Goal: Task Accomplishment & Management: Complete application form

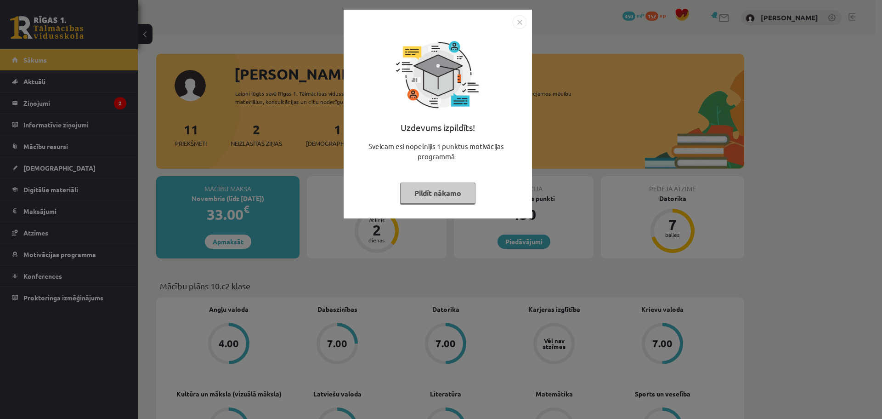
click at [455, 193] on button "Pildīt nākamo" at bounding box center [437, 192] width 75 height 21
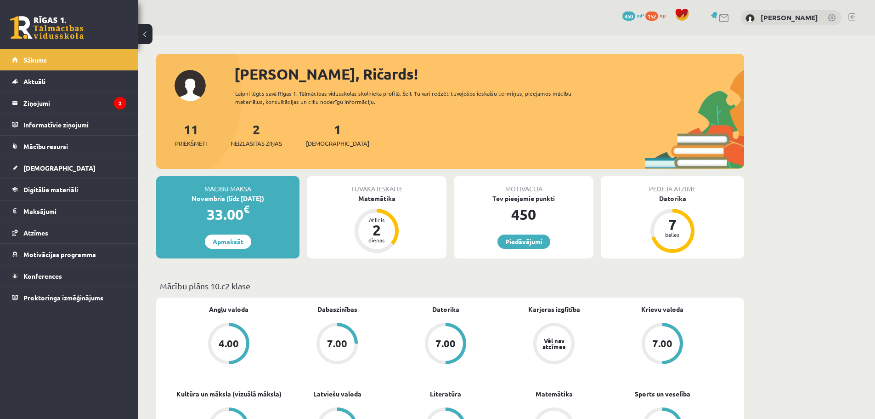
click at [260, 141] on span "Neizlasītās ziņas" at bounding box center [256, 143] width 51 height 9
click at [269, 140] on span "Neizlasītās ziņas" at bounding box center [256, 143] width 51 height 9
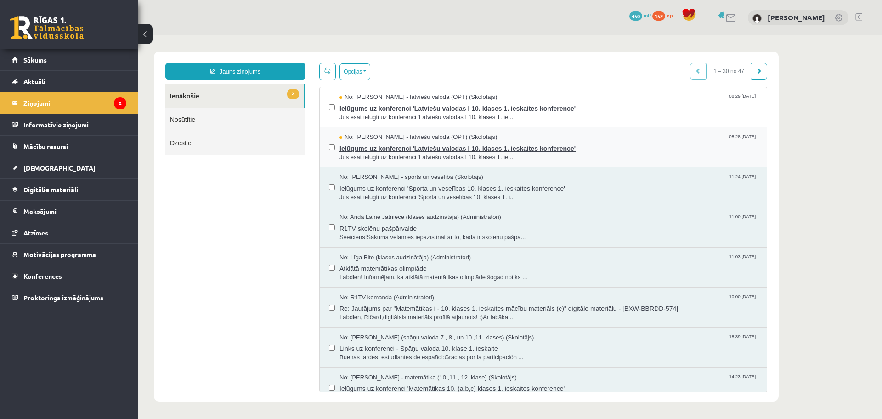
click at [372, 149] on span "Ielūgums uz konferenci 'Latviešu valodas I 10. klases 1. ieskaites konference'" at bounding box center [549, 147] width 418 height 11
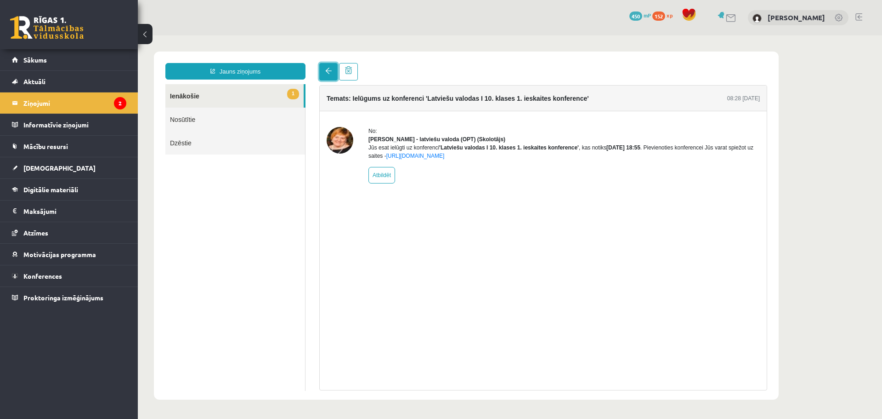
click at [330, 76] on link at bounding box center [328, 71] width 18 height 17
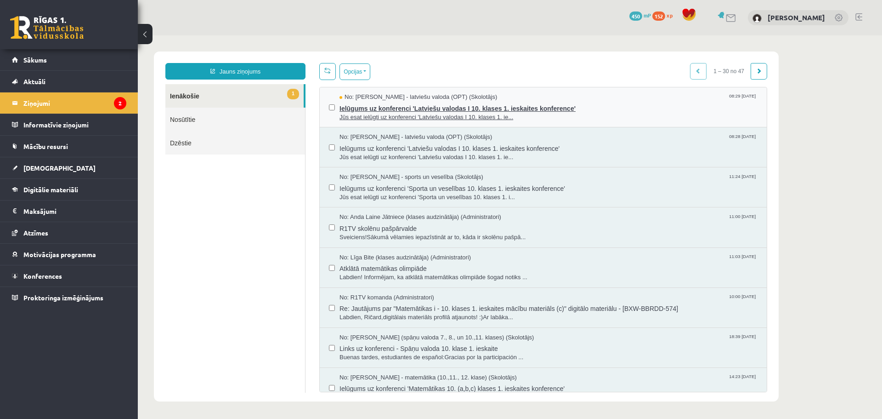
click at [398, 107] on span "Ielūgums uz konferenci 'Latviešu valodas I 10. klases 1. ieskaites konference'" at bounding box center [549, 107] width 418 height 11
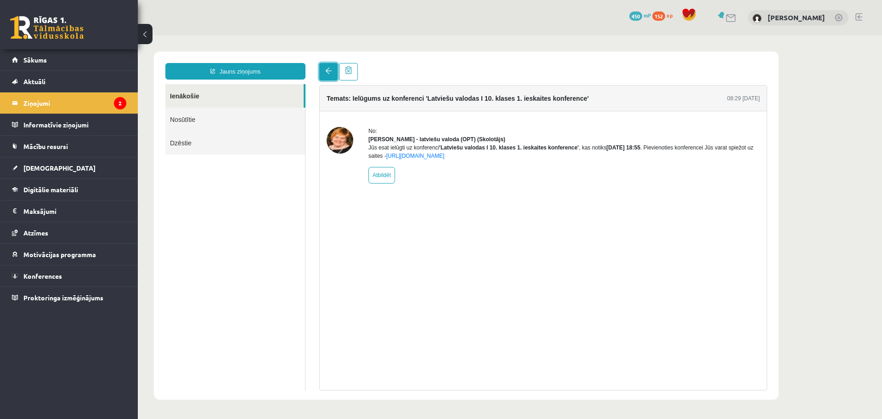
click at [327, 75] on link at bounding box center [328, 71] width 18 height 17
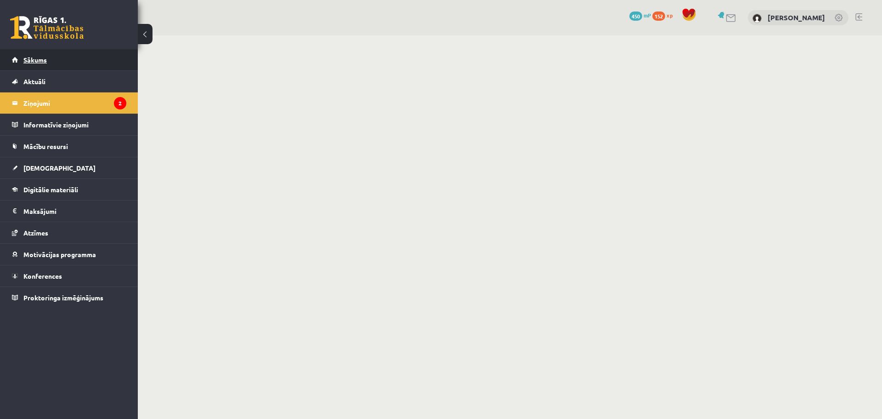
click at [40, 62] on span "Sākums" at bounding box center [34, 60] width 23 height 8
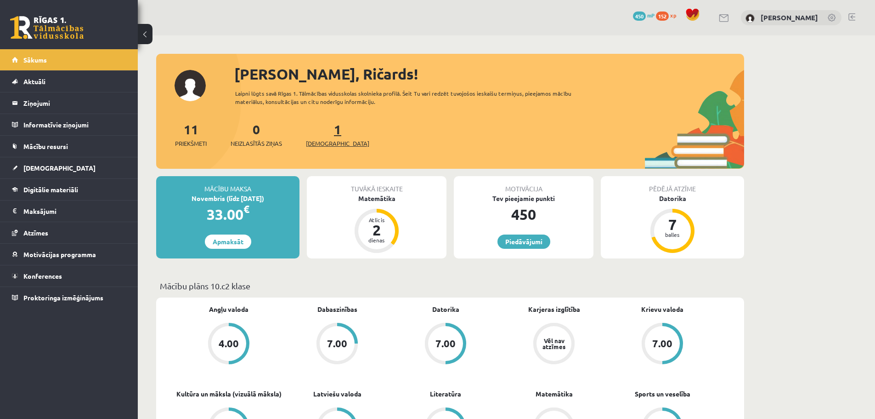
click at [327, 140] on span "[DEMOGRAPHIC_DATA]" at bounding box center [337, 143] width 63 height 9
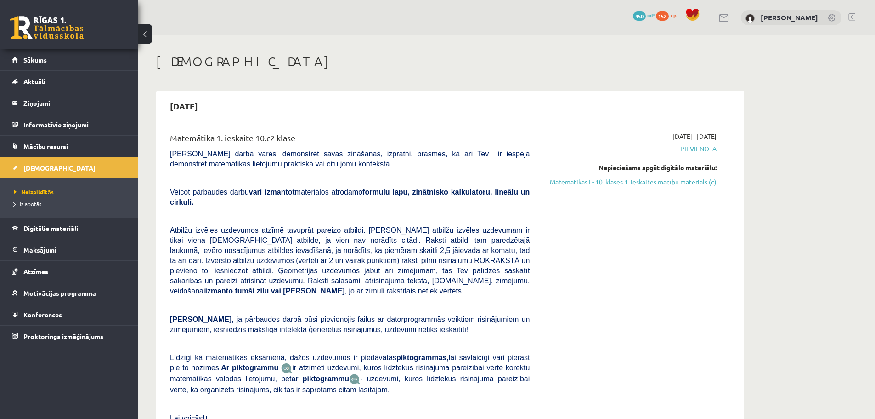
drag, startPoint x: 635, startPoint y: 182, endPoint x: 487, endPoint y: 34, distance: 210.2
click at [635, 182] on link "Matemātikas I - 10. klases 1. ieskaites mācību materiāls (c)" at bounding box center [630, 182] width 173 height 10
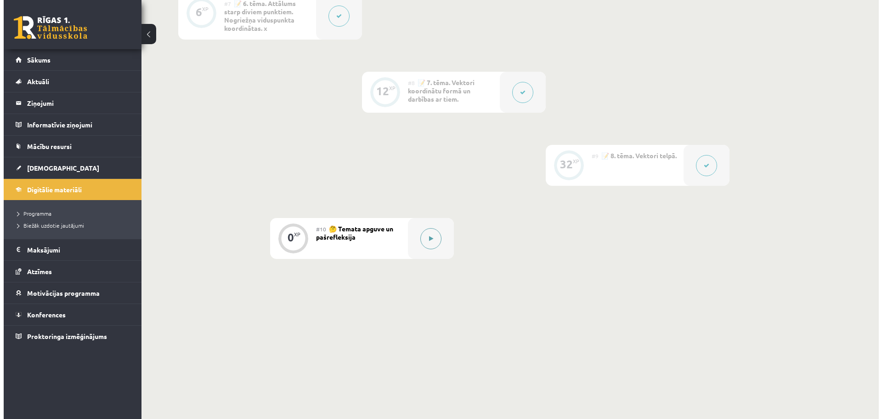
scroll to position [694, 0]
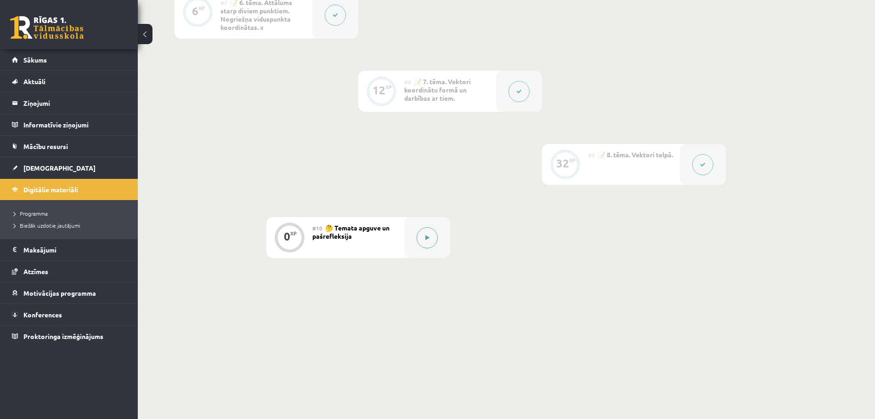
click at [428, 238] on icon at bounding box center [427, 238] width 4 height 6
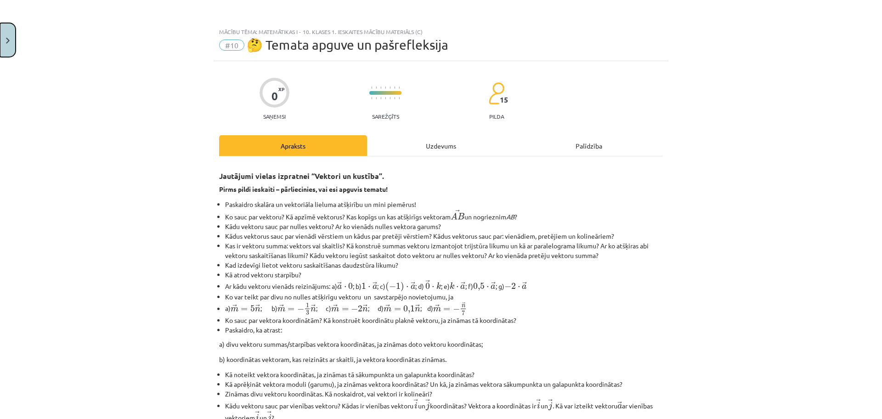
click at [6, 46] on button "Close" at bounding box center [8, 40] width 16 height 34
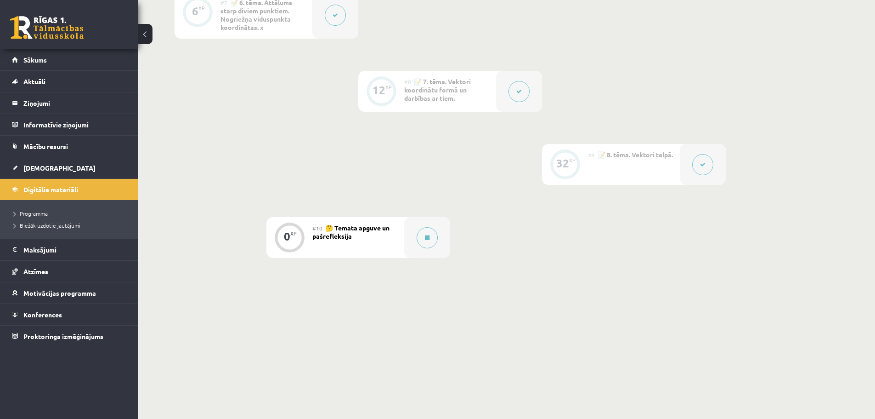
click at [702, 168] on button at bounding box center [702, 164] width 21 height 21
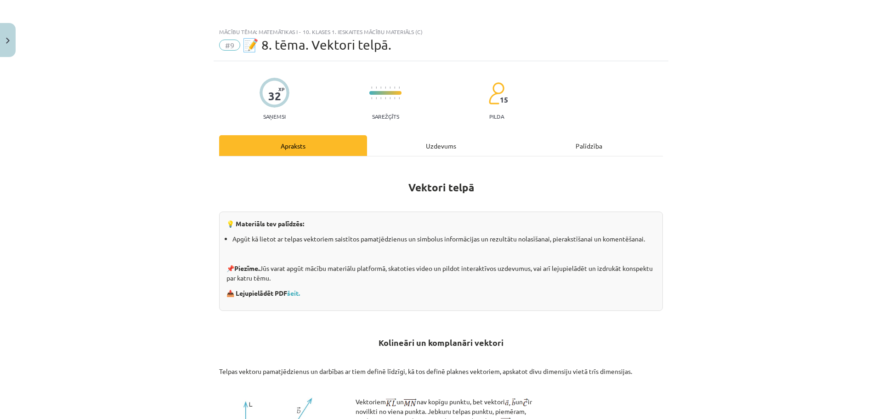
click at [433, 147] on div "Uzdevums" at bounding box center [441, 145] width 148 height 21
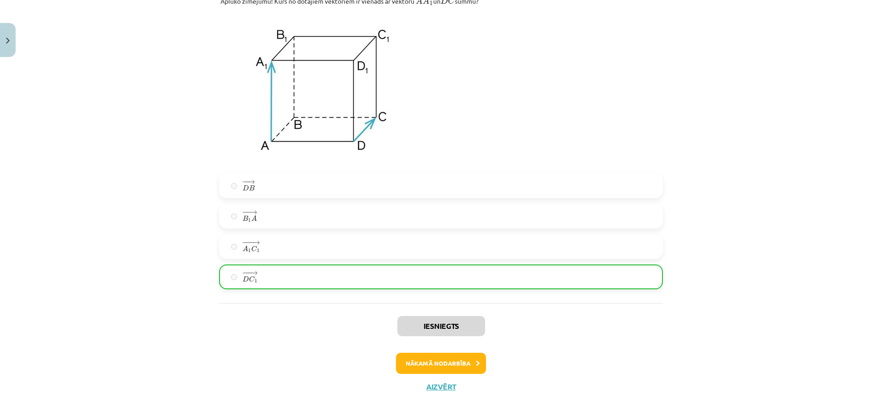
scroll to position [3971, 0]
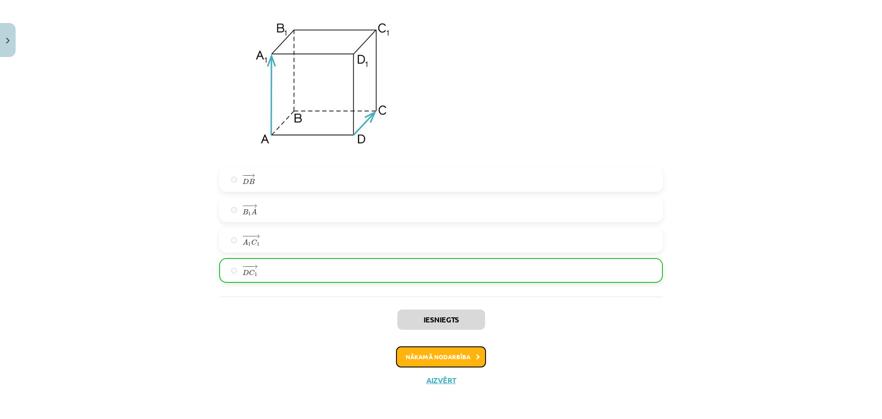
click at [442, 360] on button "Nākamā nodarbība" at bounding box center [441, 356] width 90 height 21
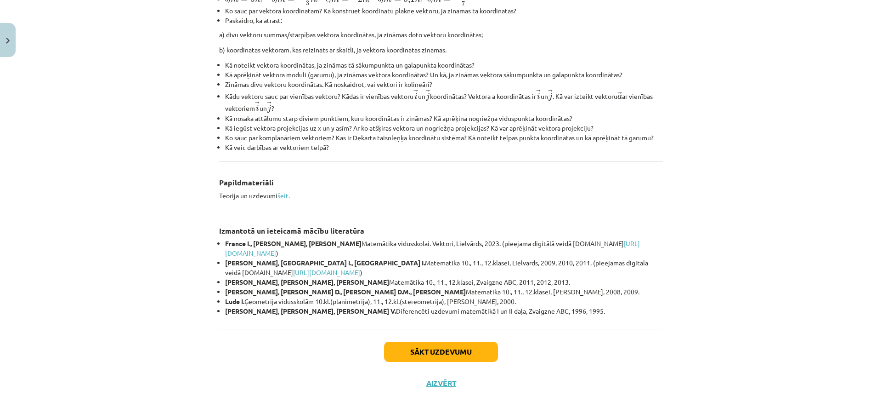
scroll to position [312, 0]
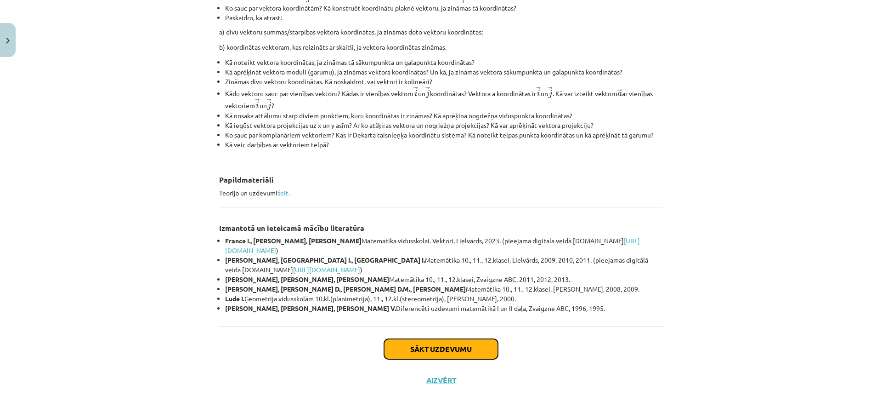
click at [455, 351] on button "Sākt uzdevumu" at bounding box center [441, 349] width 114 height 20
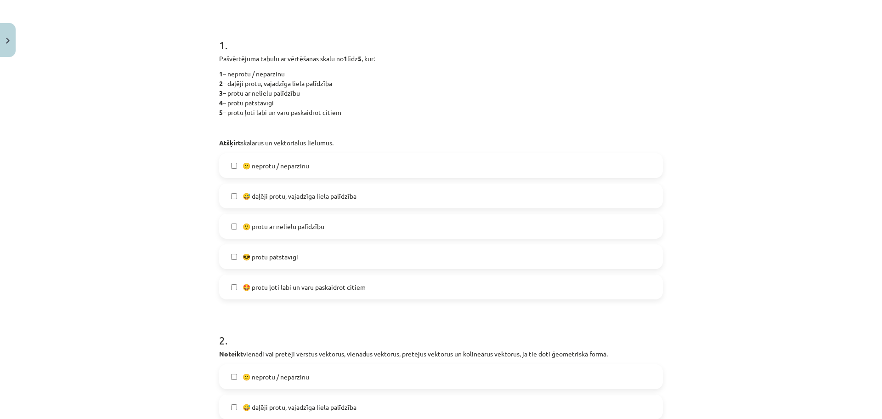
scroll to position [161, 0]
click at [298, 261] on label "😎 protu patstāvīgi" at bounding box center [441, 255] width 442 height 23
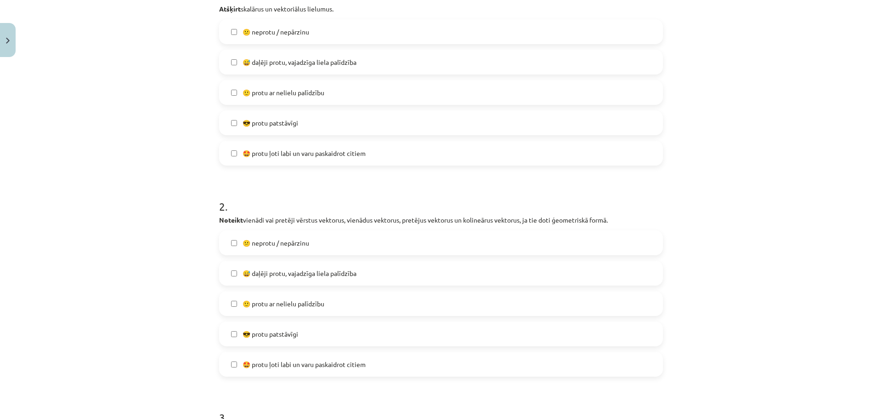
scroll to position [299, 0]
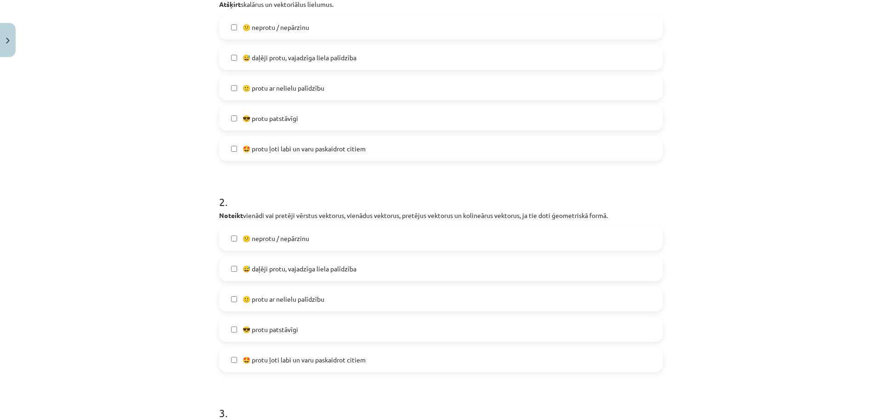
click at [293, 329] on span "😎 protu patstāvīgi" at bounding box center [271, 329] width 56 height 10
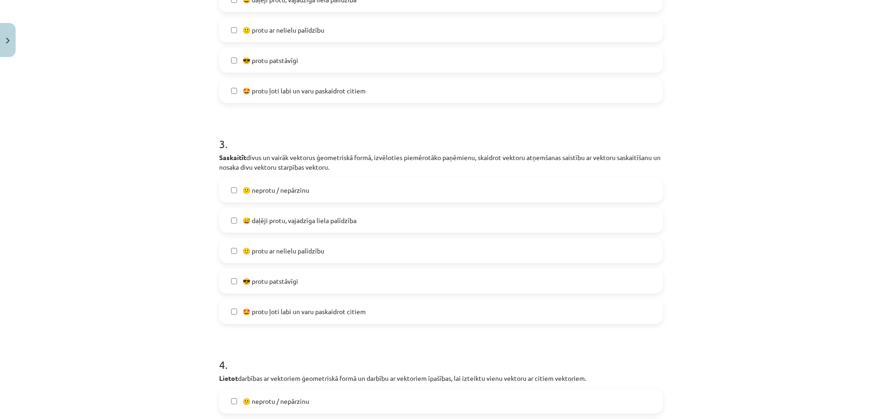
scroll to position [574, 0]
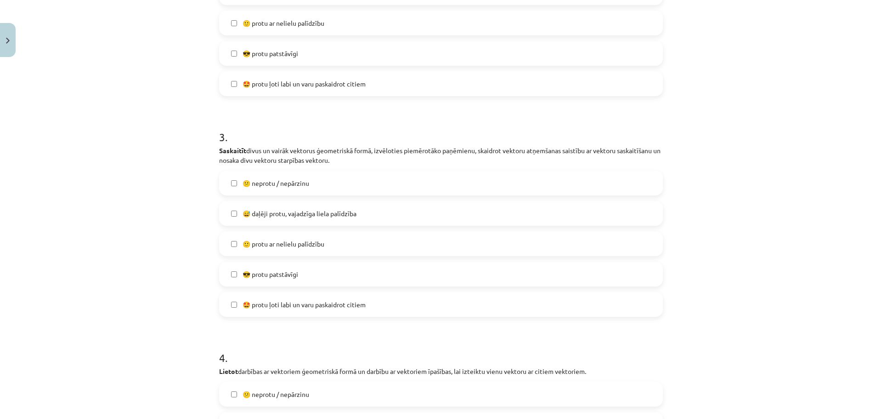
click at [318, 245] on span "🙂 protu ar nelielu palīdzību" at bounding box center [284, 244] width 82 height 10
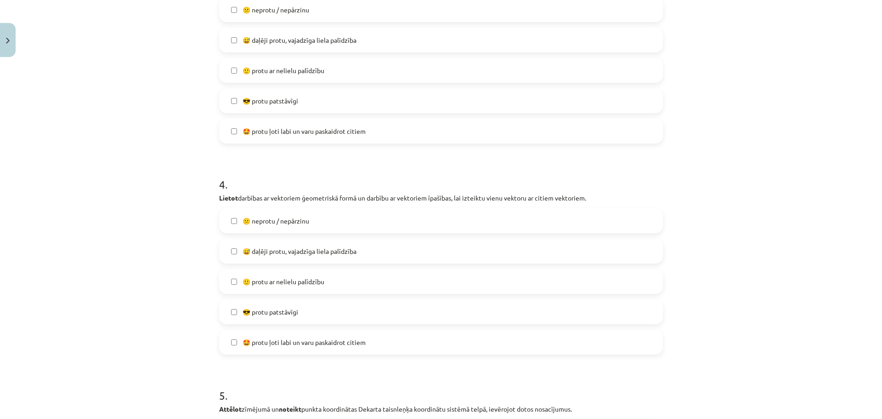
scroll to position [758, 0]
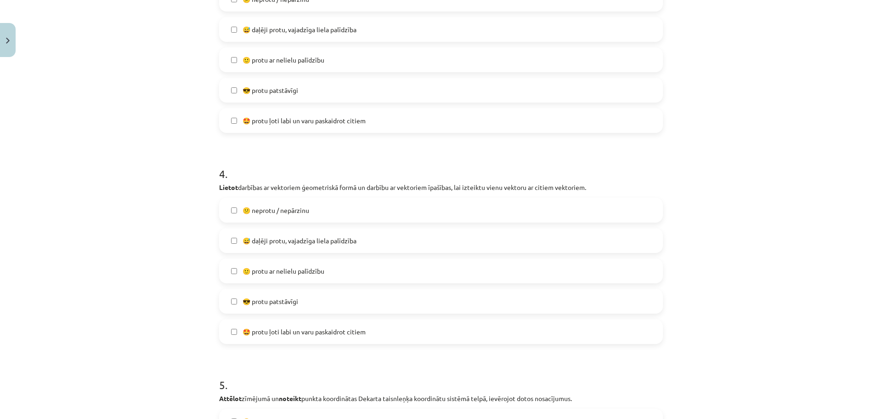
click at [317, 269] on span "🙂 protu ar nelielu palīdzību" at bounding box center [284, 271] width 82 height 10
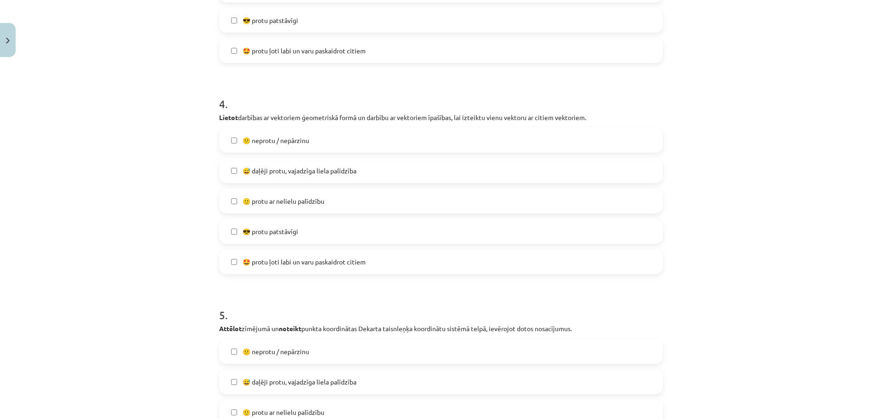
scroll to position [942, 0]
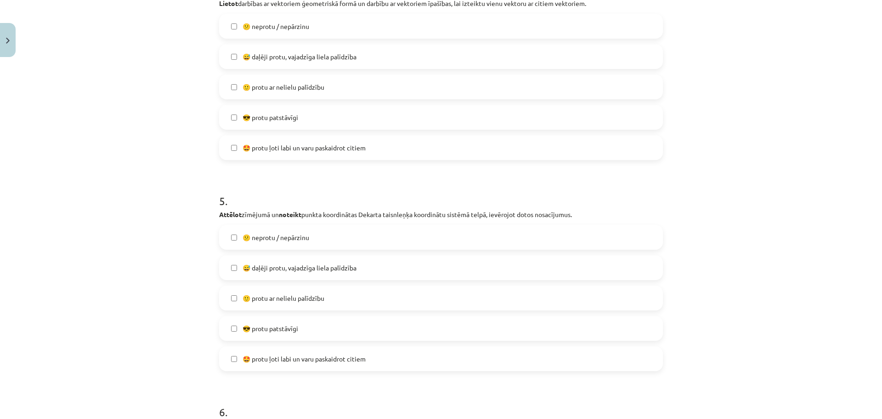
click at [292, 302] on span "🙂 protu ar nelielu palīdzību" at bounding box center [284, 298] width 82 height 10
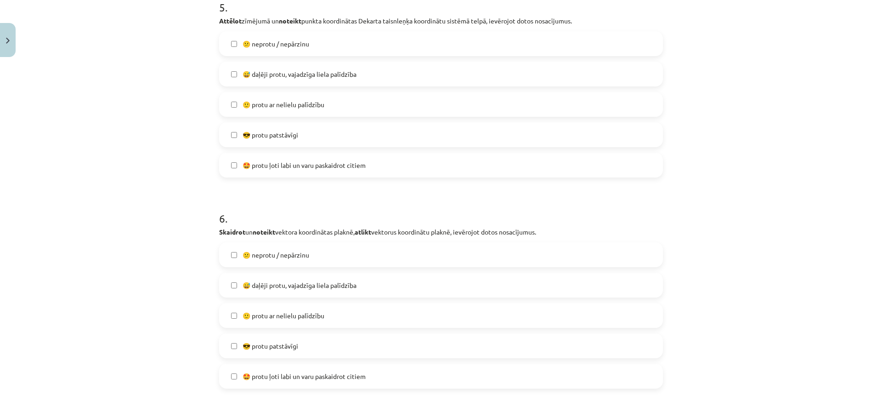
scroll to position [1218, 0]
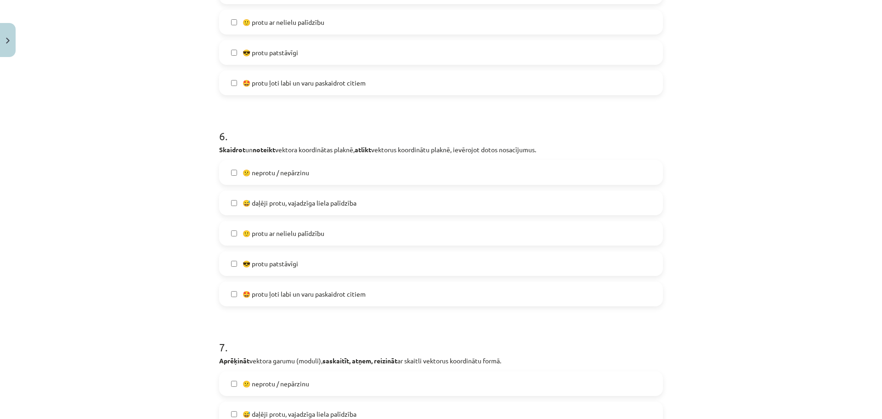
click at [310, 237] on span "🙂 protu ar nelielu palīdzību" at bounding box center [284, 233] width 82 height 10
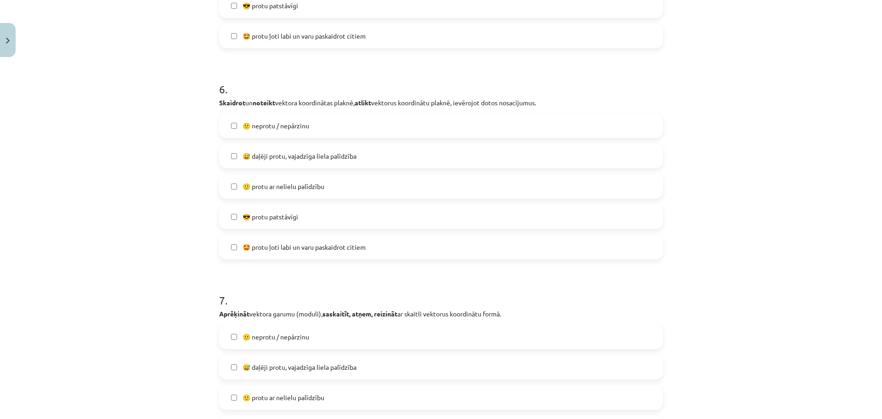
scroll to position [1447, 0]
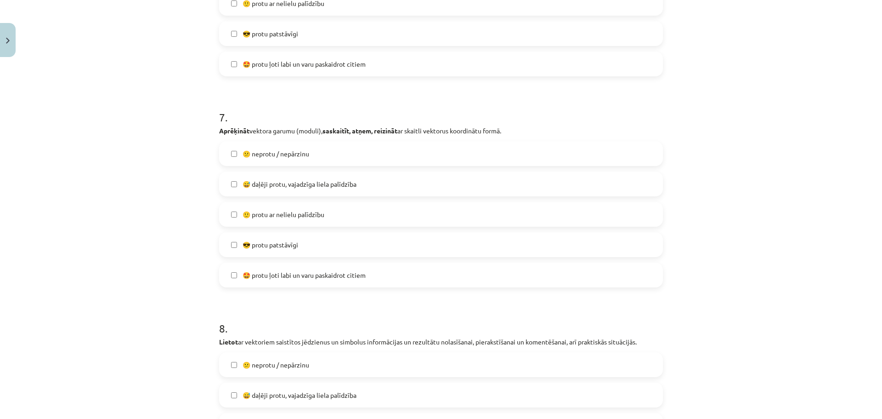
click at [311, 215] on span "🙂 protu ar nelielu palīdzību" at bounding box center [284, 215] width 82 height 10
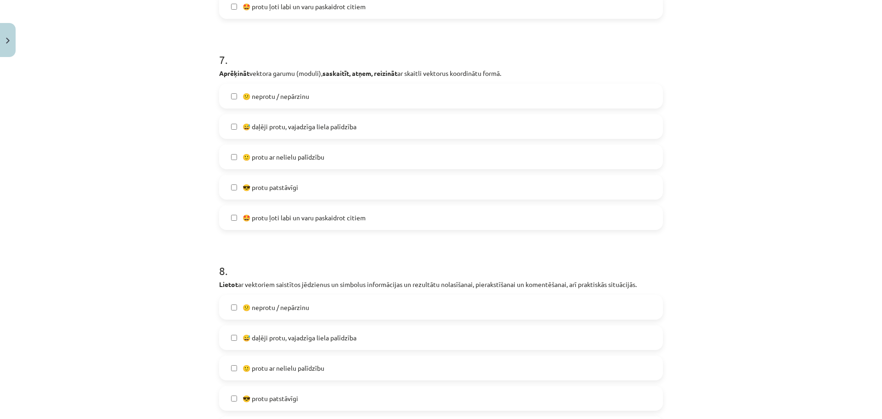
scroll to position [1585, 0]
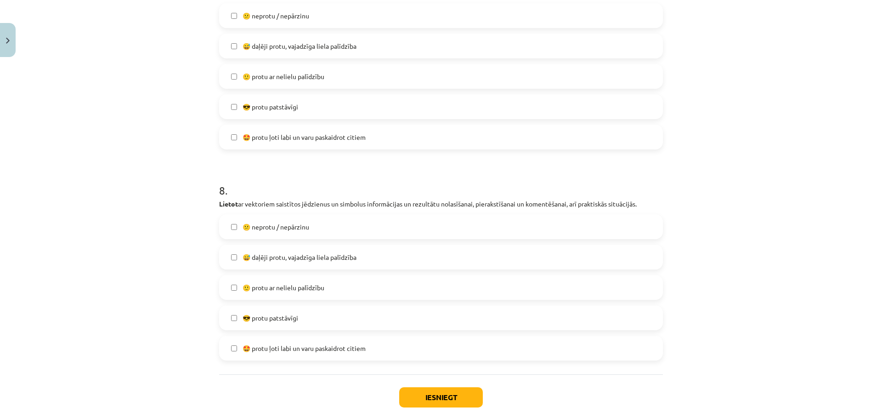
click at [328, 291] on label "🙂 protu ar nelielu palīdzību" at bounding box center [441, 287] width 442 height 23
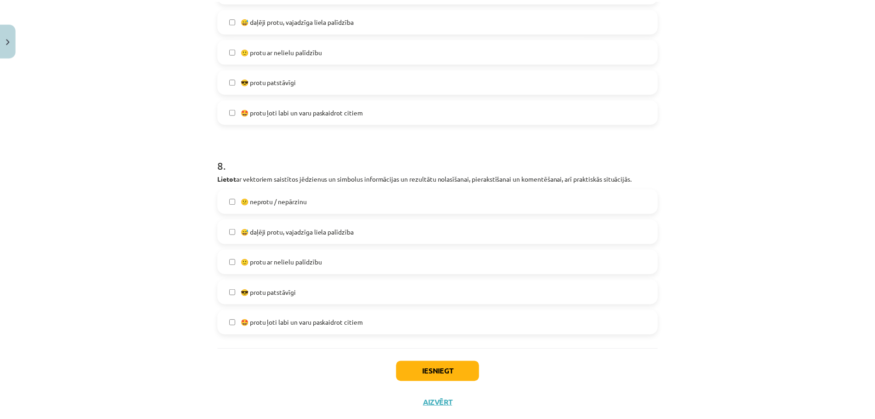
scroll to position [1633, 0]
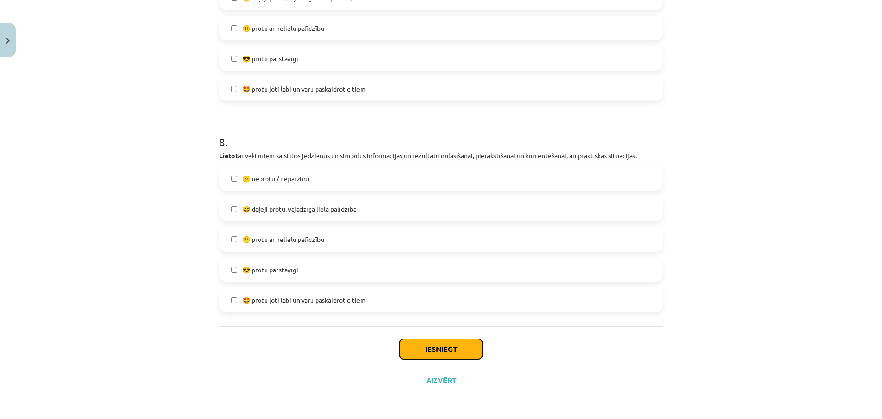
click at [455, 352] on button "Iesniegt" at bounding box center [441, 349] width 84 height 20
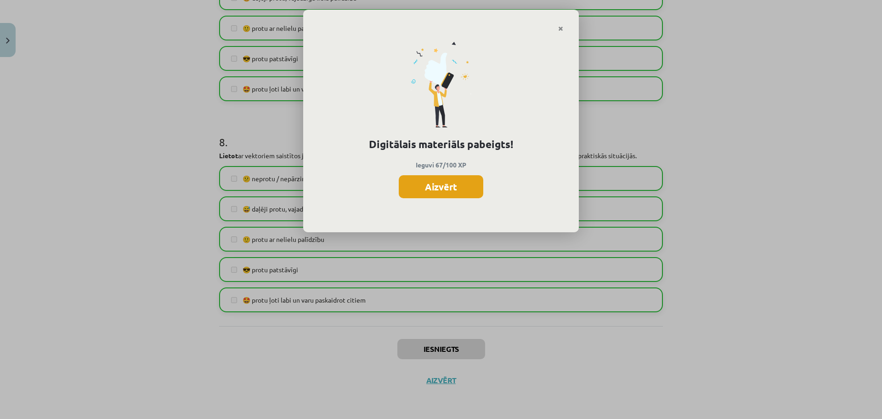
click at [444, 191] on button "Aizvērt" at bounding box center [441, 186] width 85 height 23
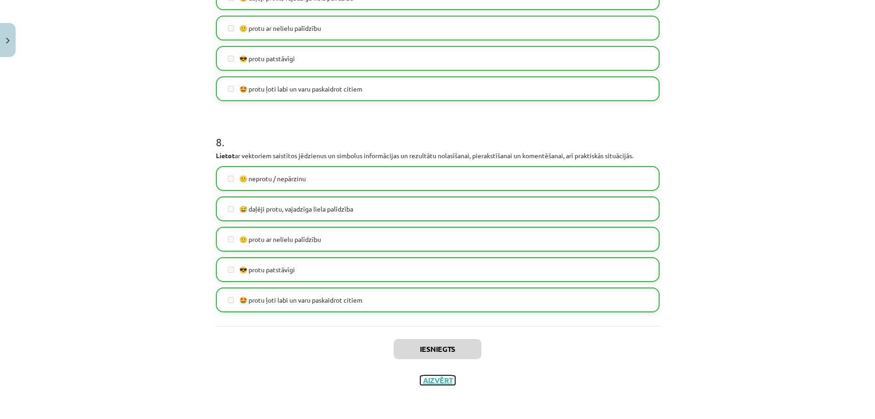
click at [440, 381] on button "Aizvērt" at bounding box center [437, 379] width 35 height 9
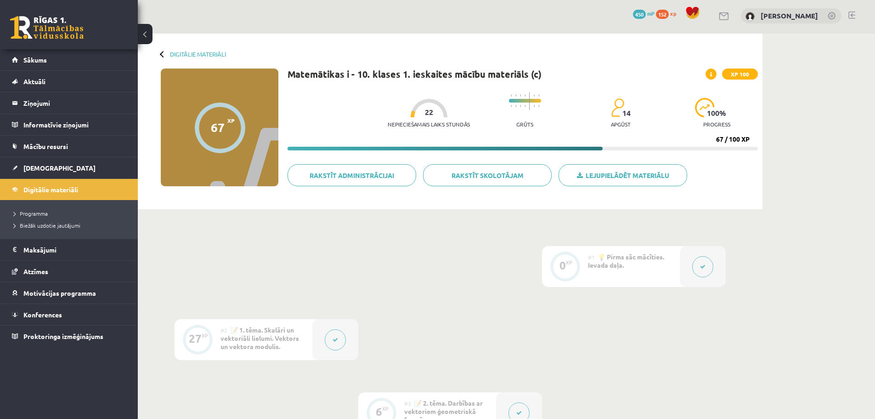
scroll to position [0, 0]
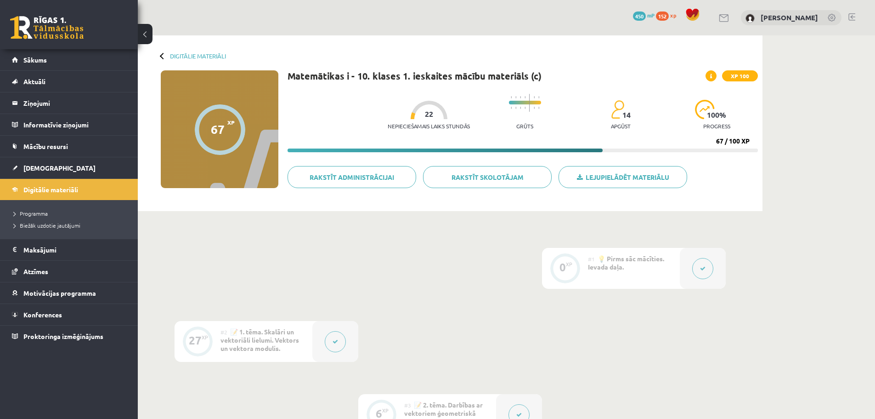
click at [149, 38] on button at bounding box center [145, 34] width 15 height 20
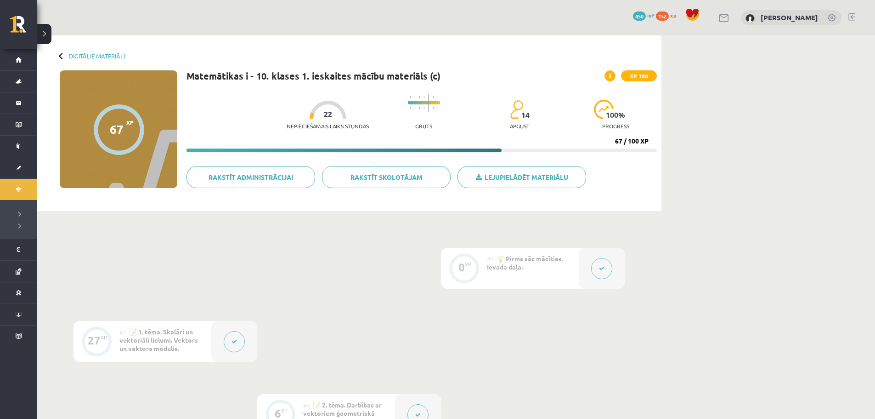
click at [45, 39] on button at bounding box center [44, 34] width 15 height 20
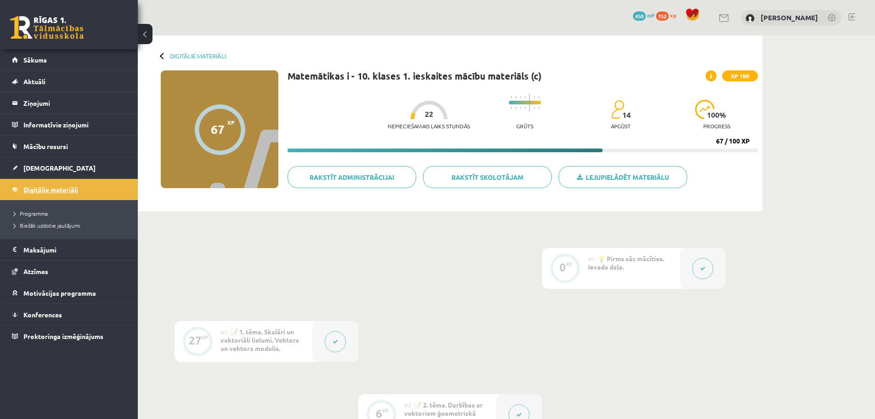
click at [59, 190] on span "Digitālie materiāli" at bounding box center [50, 189] width 55 height 8
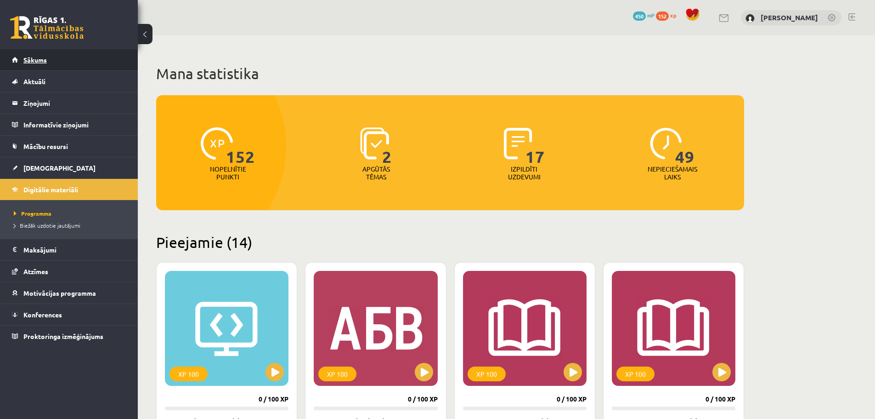
click at [42, 57] on span "Sākums" at bounding box center [34, 60] width 23 height 8
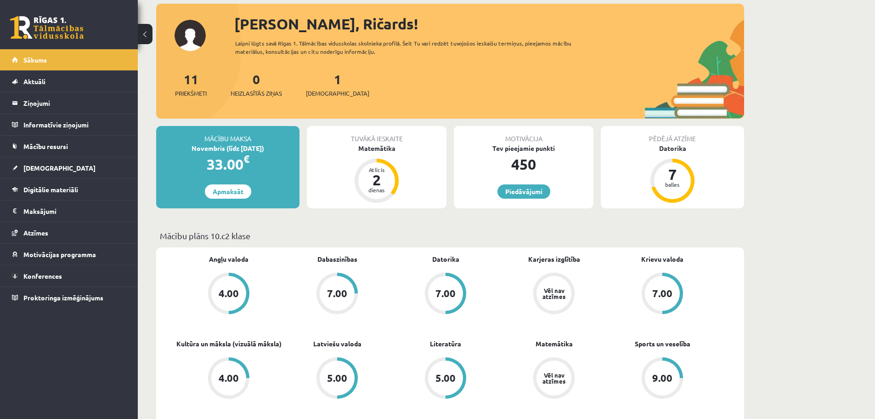
scroll to position [46, 0]
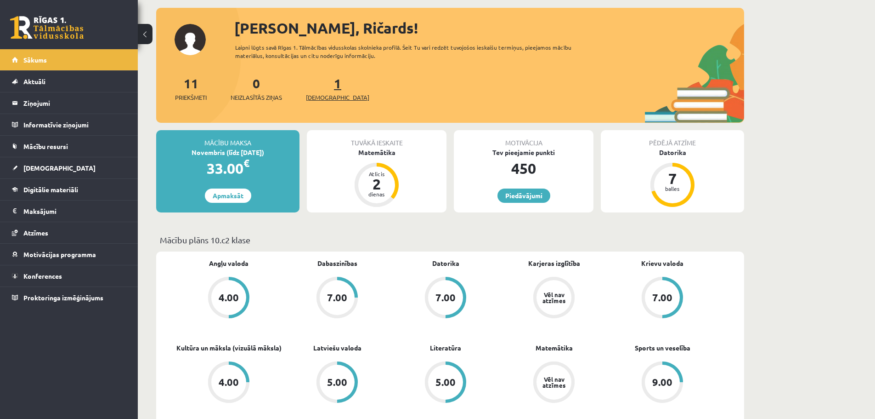
click at [326, 97] on span "[DEMOGRAPHIC_DATA]" at bounding box center [337, 97] width 63 height 9
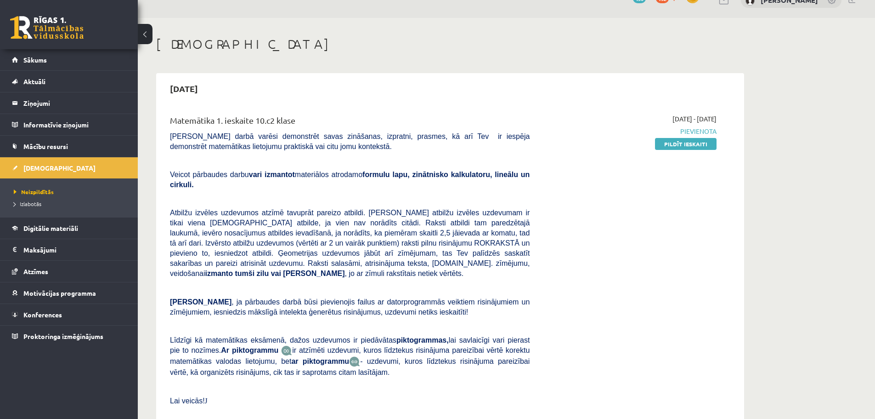
scroll to position [46, 0]
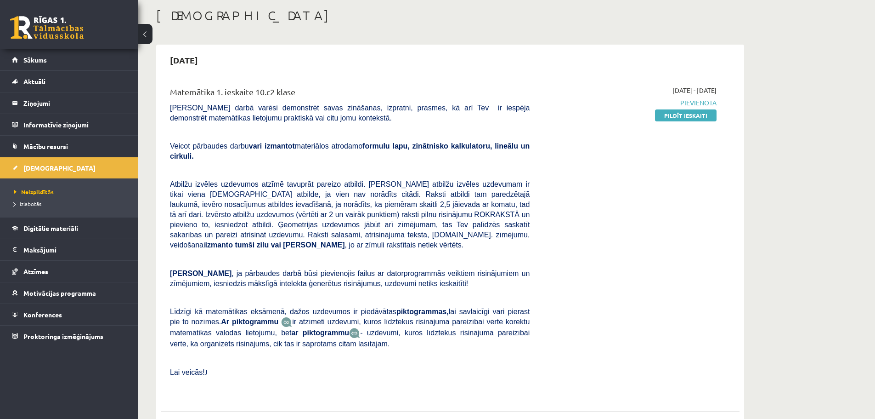
drag, startPoint x: 601, startPoint y: 136, endPoint x: 591, endPoint y: 161, distance: 26.4
click at [591, 161] on div "2025-10-01 - 2025-10-15 Pievienota Pildīt ieskaiti" at bounding box center [630, 240] width 187 height 311
click at [703, 114] on link "Pildīt ieskaiti" at bounding box center [686, 115] width 62 height 12
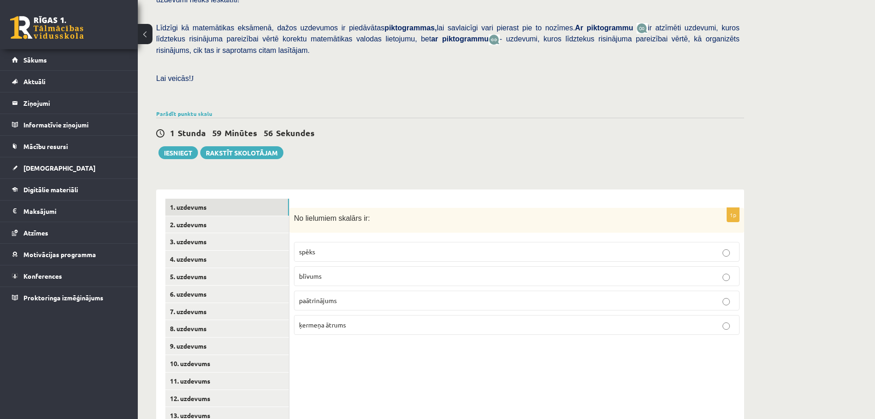
scroll to position [222, 0]
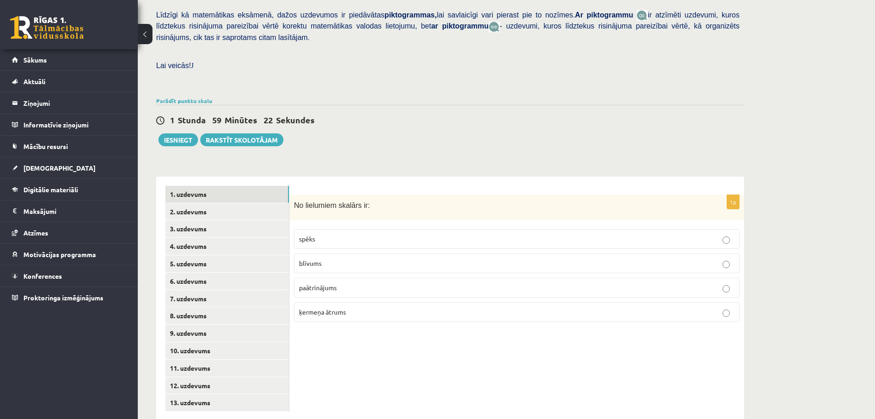
click at [334, 258] on p "blīvums" at bounding box center [517, 263] width 436 height 10
click at [210, 203] on link "2. uzdevums" at bounding box center [227, 211] width 124 height 17
click at [208, 186] on link "1. uzdevums" at bounding box center [227, 194] width 124 height 17
click at [207, 203] on link "2. uzdevums" at bounding box center [227, 211] width 124 height 17
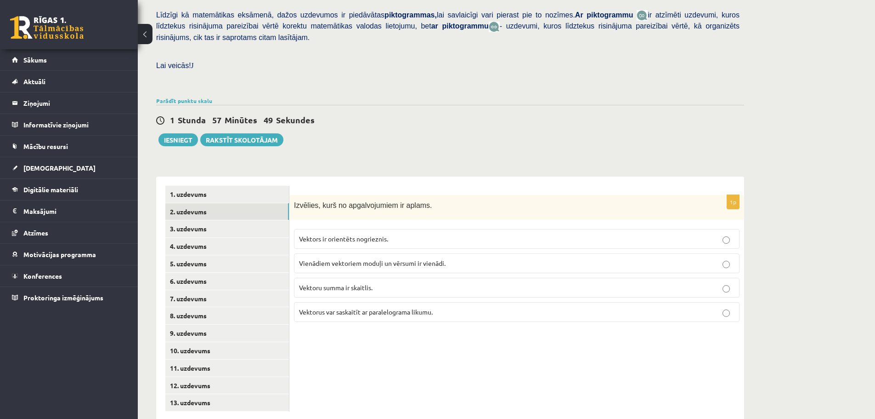
click at [356, 259] on span "Vienādiem vektoriem moduļi un vērsumi ir vienādi." at bounding box center [372, 263] width 147 height 8
click at [375, 283] on p "Vektoru summa ir skaitlis." at bounding box center [517, 288] width 436 height 10
click at [201, 220] on link "3. uzdevums" at bounding box center [227, 228] width 124 height 17
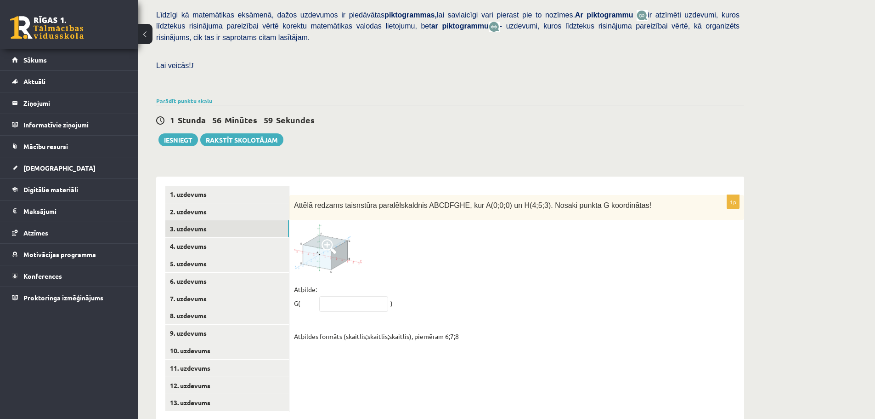
click at [328, 239] on span at bounding box center [329, 246] width 15 height 15
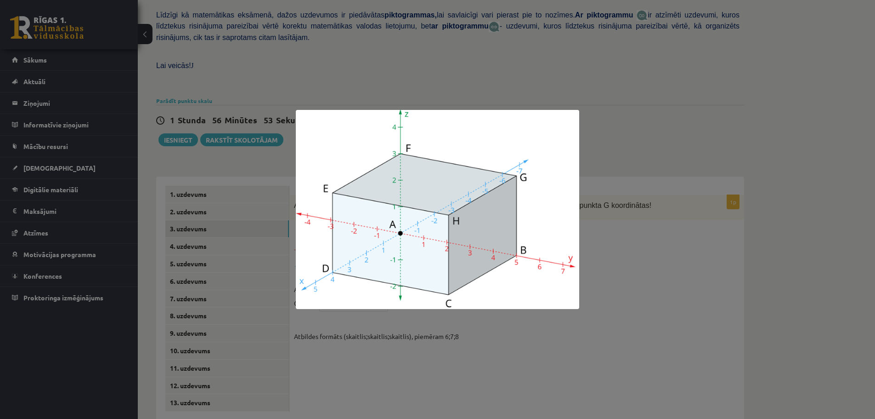
click at [615, 234] on div at bounding box center [437, 209] width 875 height 419
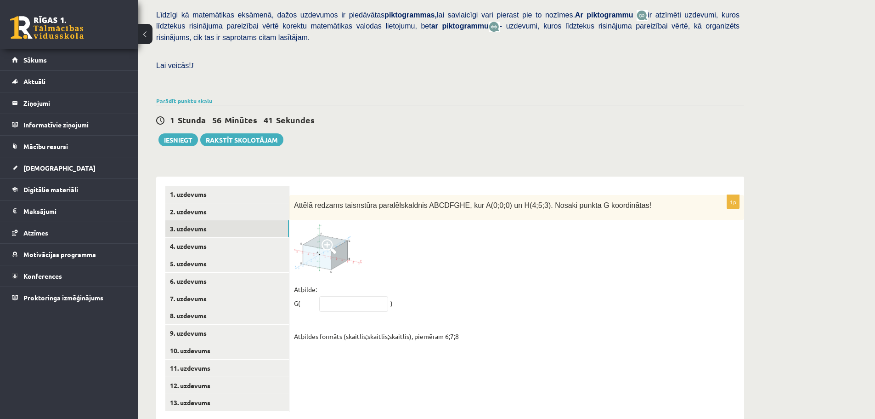
click at [340, 238] on img at bounding box center [328, 248] width 69 height 48
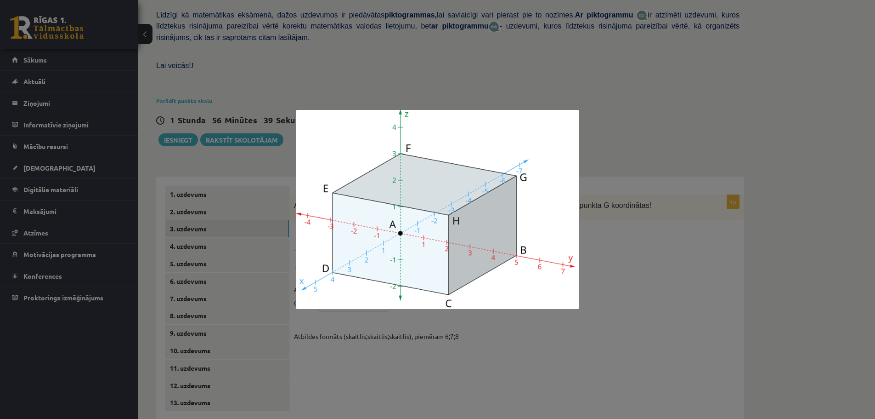
click at [606, 248] on div at bounding box center [437, 209] width 875 height 419
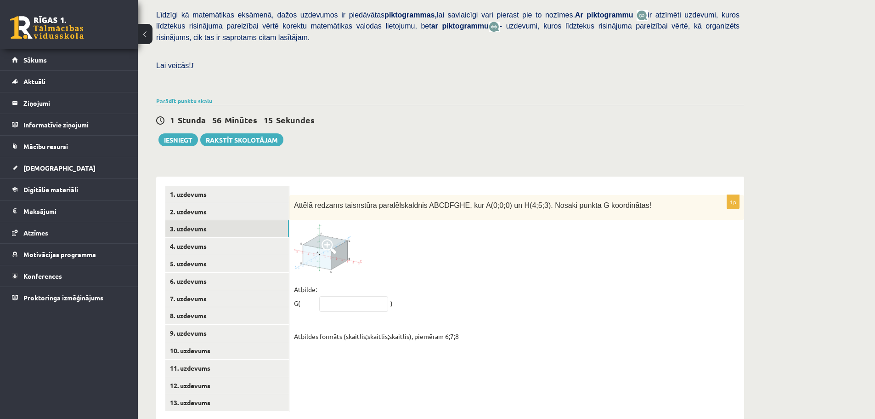
click at [326, 235] on img at bounding box center [328, 248] width 69 height 48
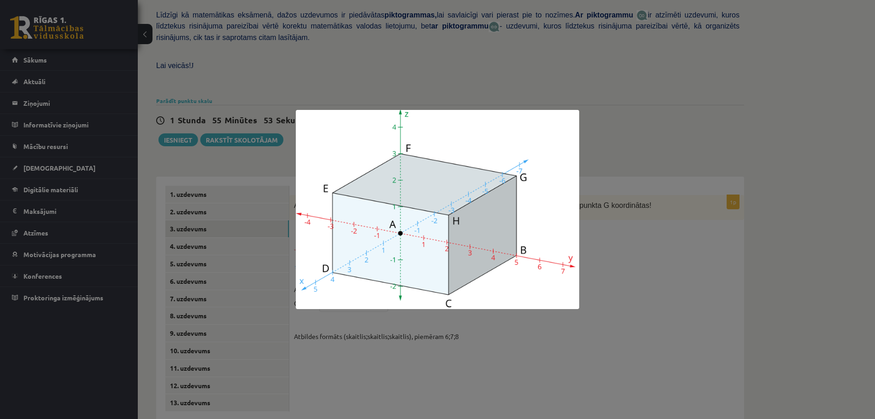
click at [647, 117] on div at bounding box center [437, 209] width 875 height 419
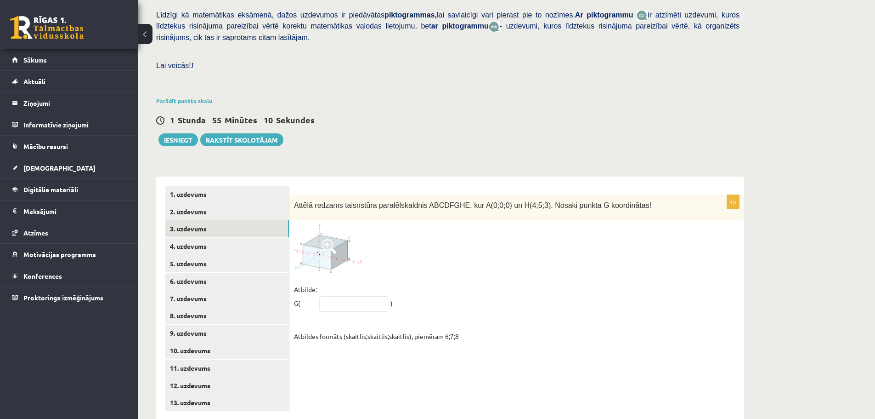
click at [332, 239] on span at bounding box center [329, 246] width 15 height 15
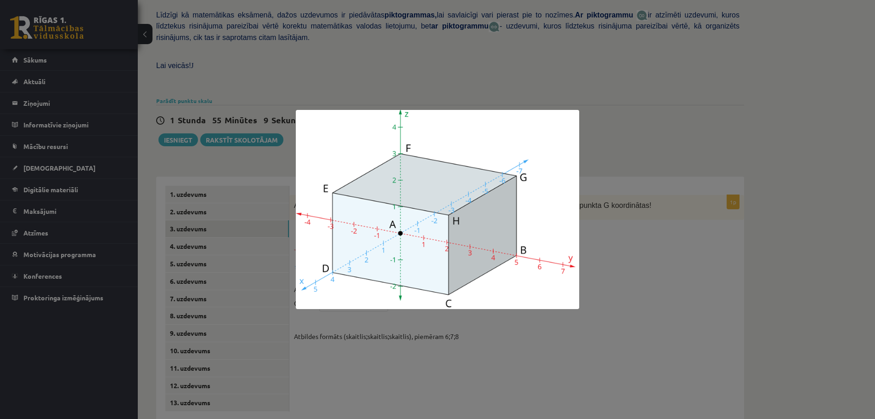
click at [633, 281] on div at bounding box center [437, 209] width 875 height 419
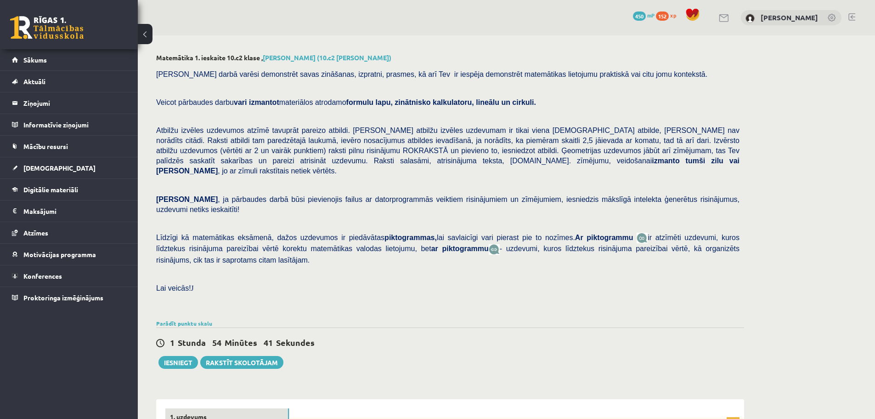
scroll to position [222, 0]
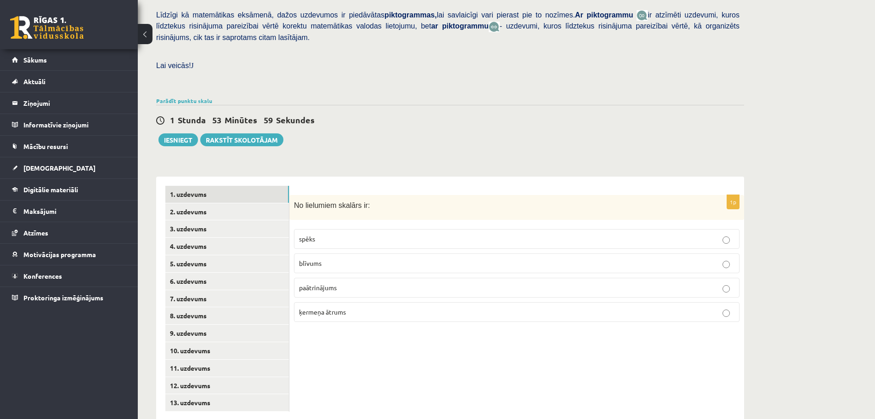
click at [347, 258] on p "blīvums" at bounding box center [517, 263] width 436 height 10
click at [198, 203] on link "2. uzdevums" at bounding box center [227, 211] width 124 height 17
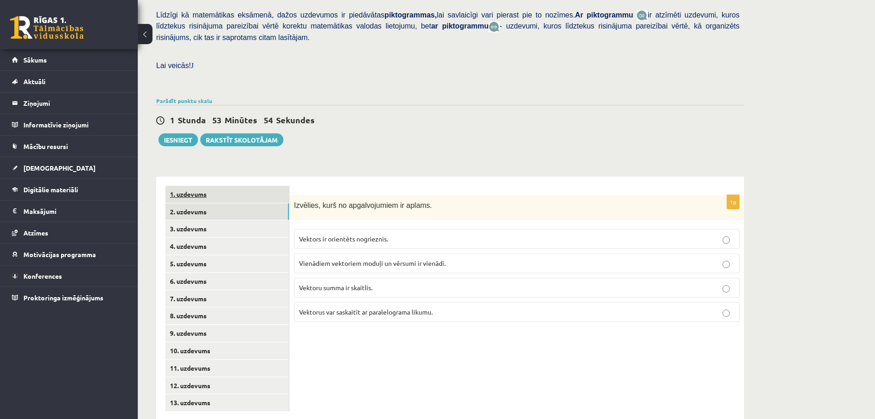
click at [199, 186] on link "1. uzdevums" at bounding box center [227, 194] width 124 height 17
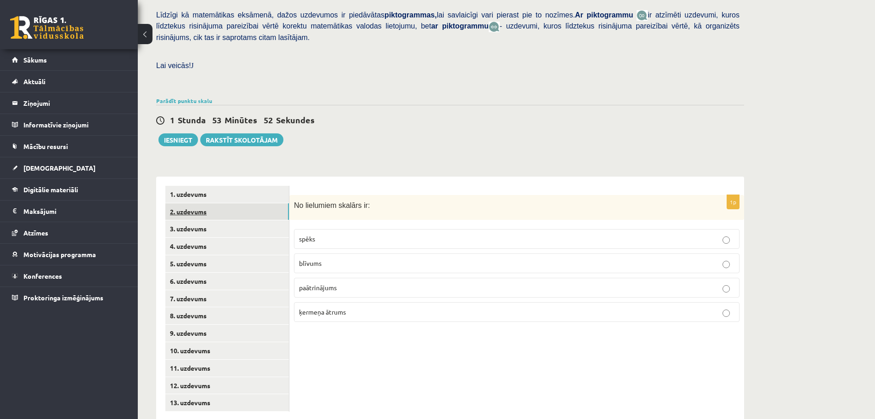
click at [202, 203] on link "2. uzdevums" at bounding box center [227, 211] width 124 height 17
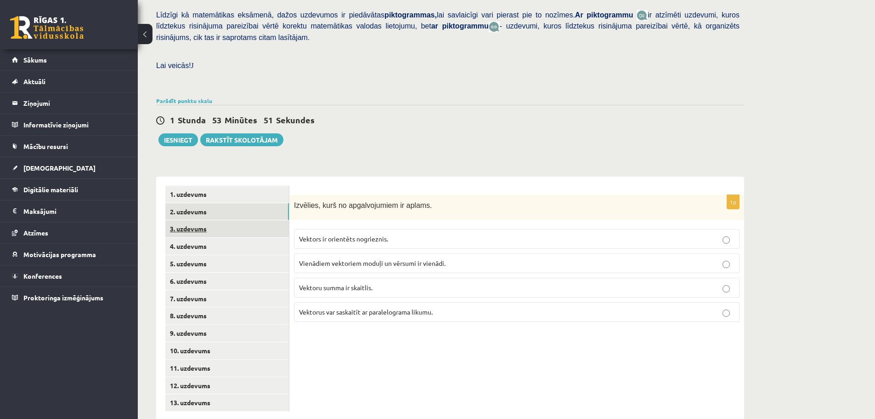
click at [194, 220] on link "3. uzdevums" at bounding box center [227, 228] width 124 height 17
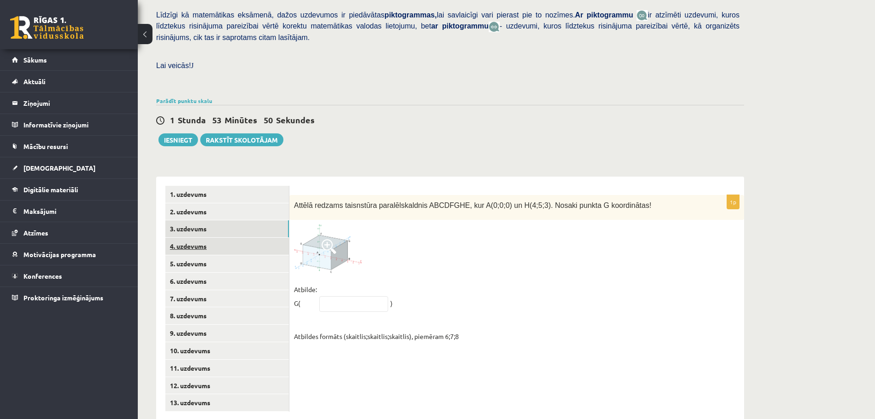
click at [204, 238] on link "4. uzdevums" at bounding box center [227, 246] width 124 height 17
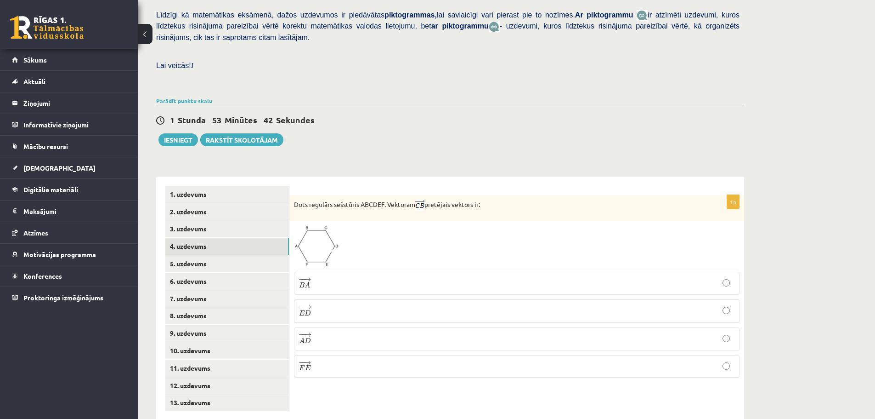
click at [317, 226] on img at bounding box center [316, 246] width 45 height 42
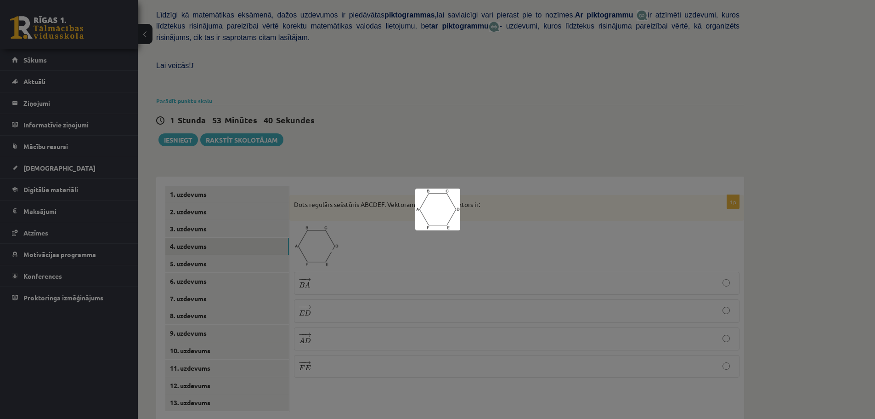
click at [474, 218] on div at bounding box center [437, 209] width 875 height 419
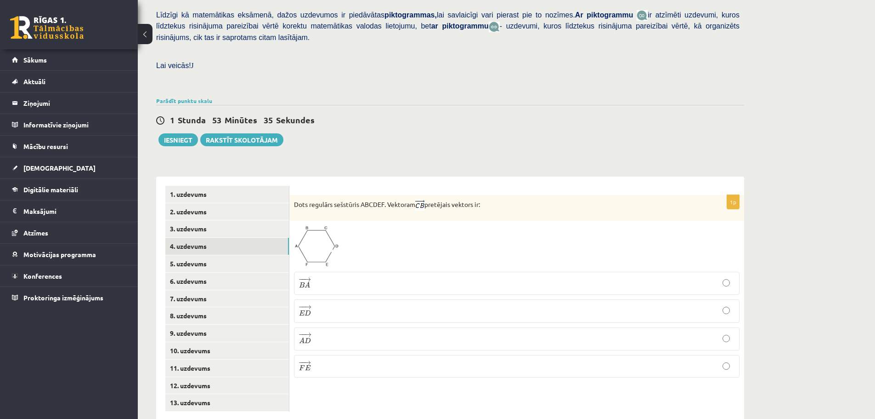
click at [329, 240] on span at bounding box center [329, 247] width 15 height 15
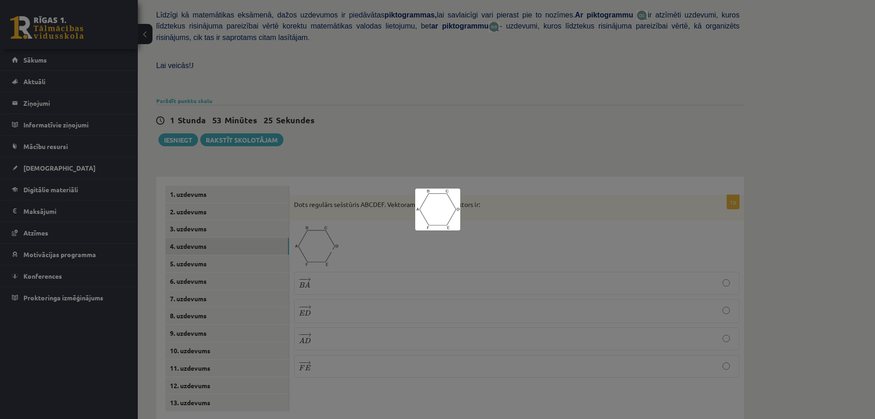
click at [417, 391] on div at bounding box center [437, 209] width 875 height 419
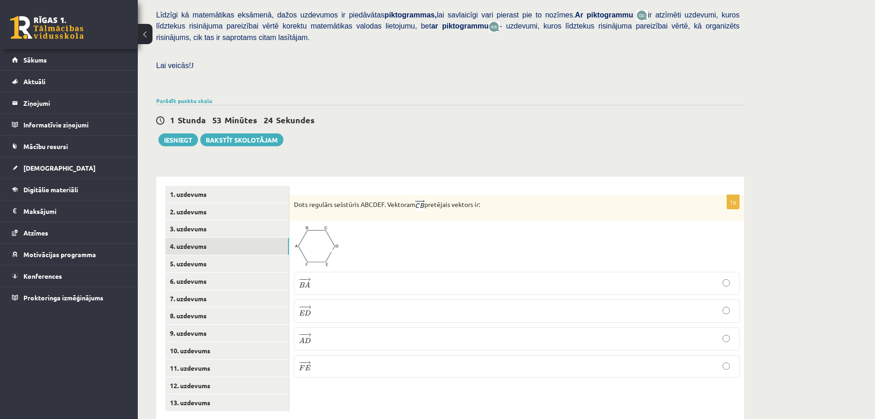
click at [335, 360] on p "− − → F E F E →" at bounding box center [517, 366] width 436 height 12
click at [200, 255] on link "5. uzdevums" at bounding box center [227, 263] width 124 height 17
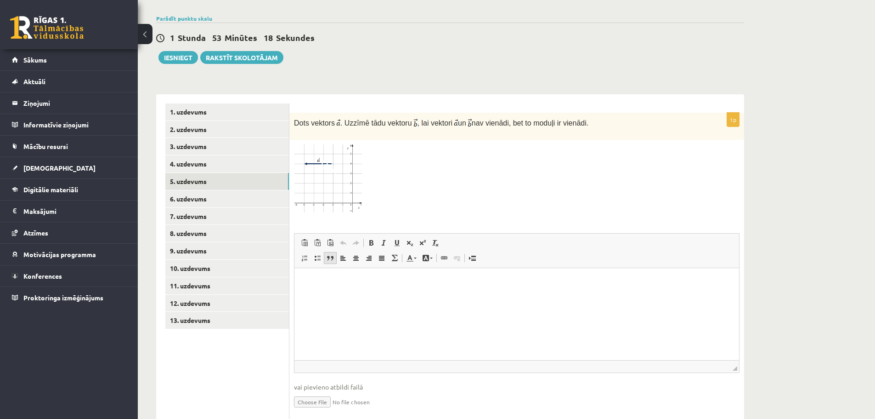
scroll to position [314, 0]
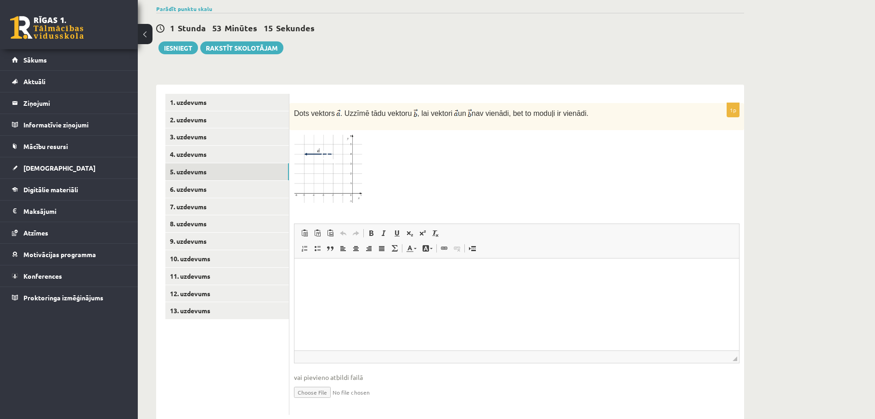
click at [327, 149] on span at bounding box center [329, 156] width 15 height 15
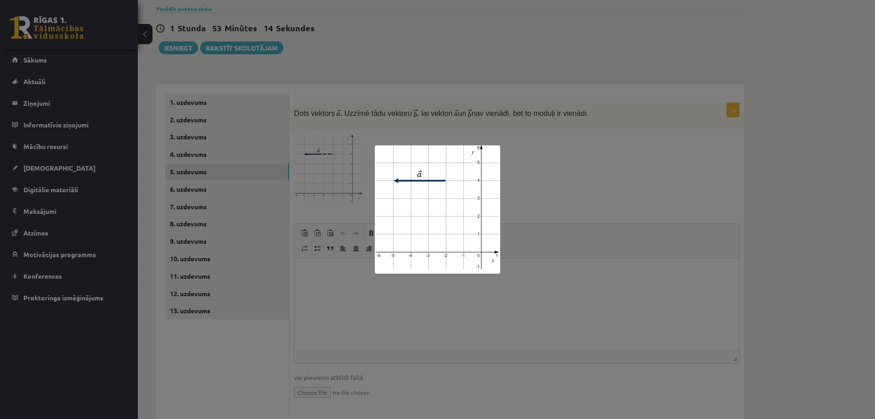
click at [537, 169] on div at bounding box center [437, 209] width 875 height 419
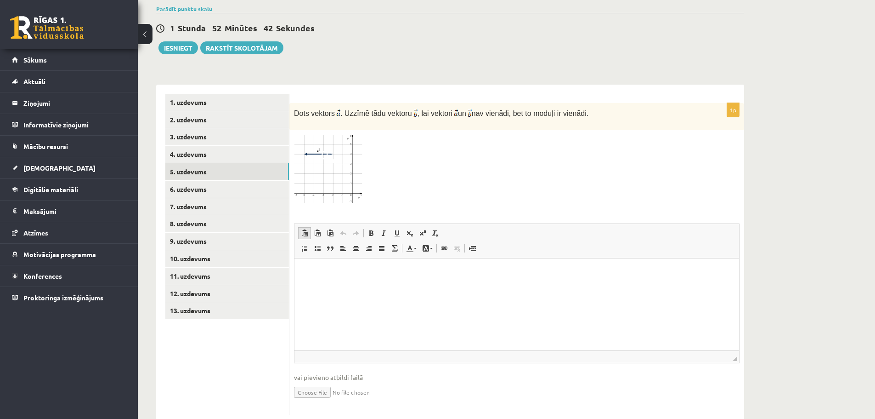
click at [305, 229] on span at bounding box center [304, 232] width 7 height 7
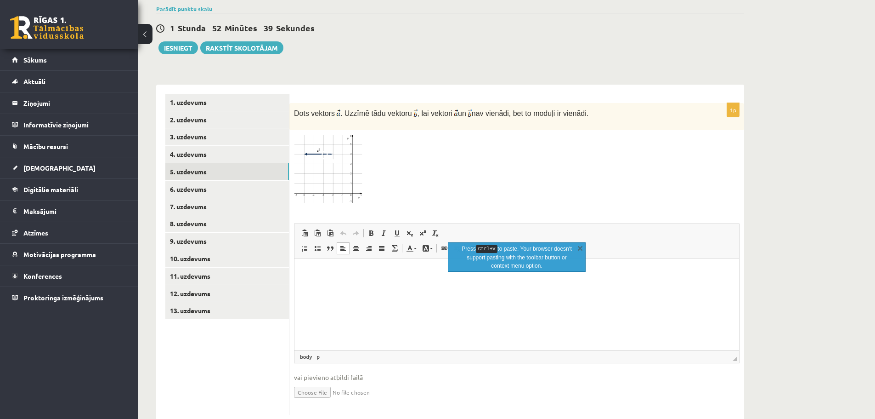
click at [319, 274] on p "Editor, wiswyg-editor-user-answer-47433959502180" at bounding box center [517, 272] width 426 height 10
click at [402, 282] on html at bounding box center [517, 272] width 445 height 28
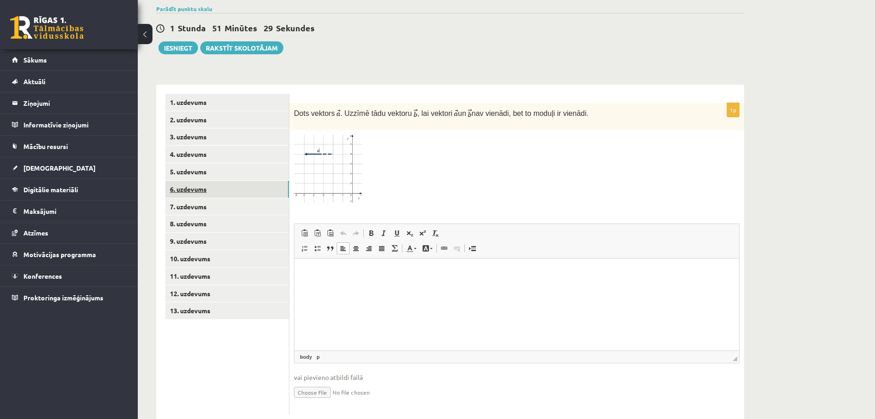
click at [222, 181] on link "6. uzdevums" at bounding box center [227, 189] width 124 height 17
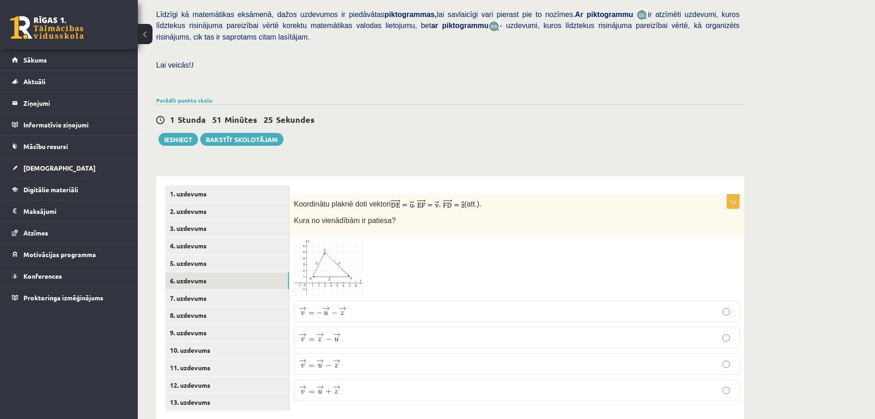
click at [338, 244] on img at bounding box center [328, 268] width 69 height 57
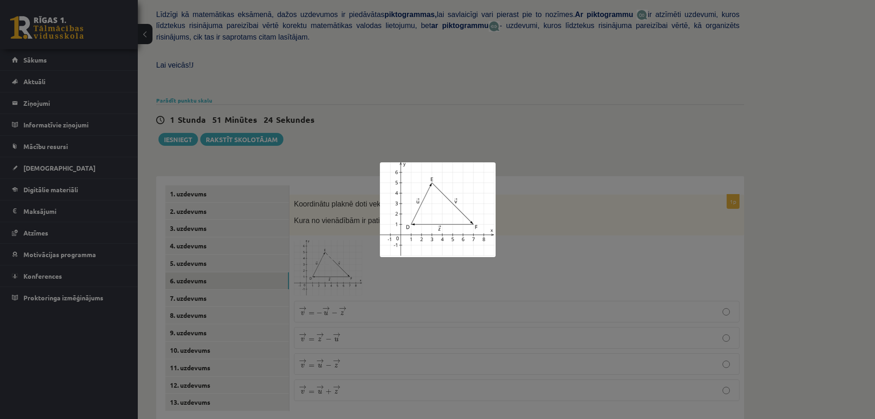
click at [524, 234] on div at bounding box center [437, 209] width 875 height 419
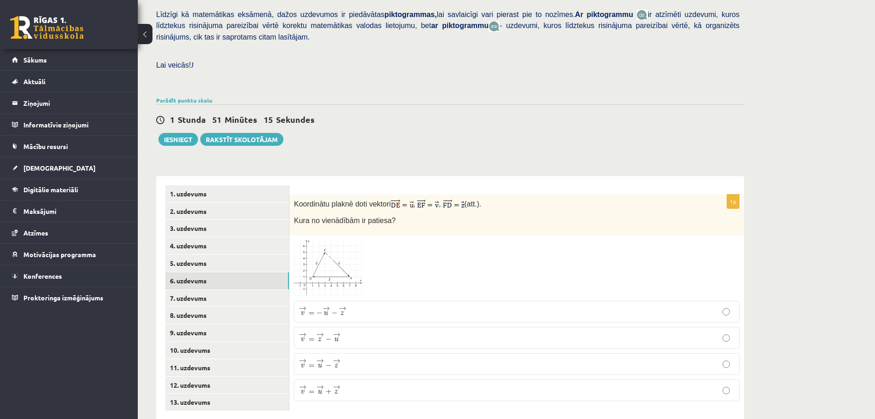
click at [345, 243] on img at bounding box center [328, 268] width 69 height 57
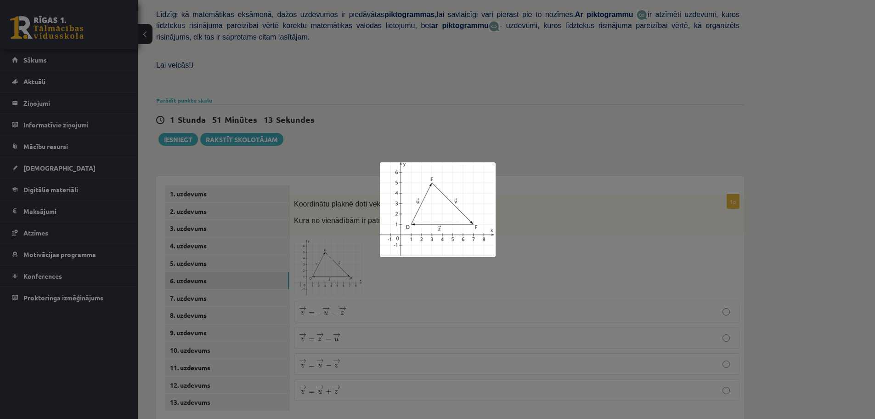
click at [534, 226] on div at bounding box center [437, 209] width 875 height 419
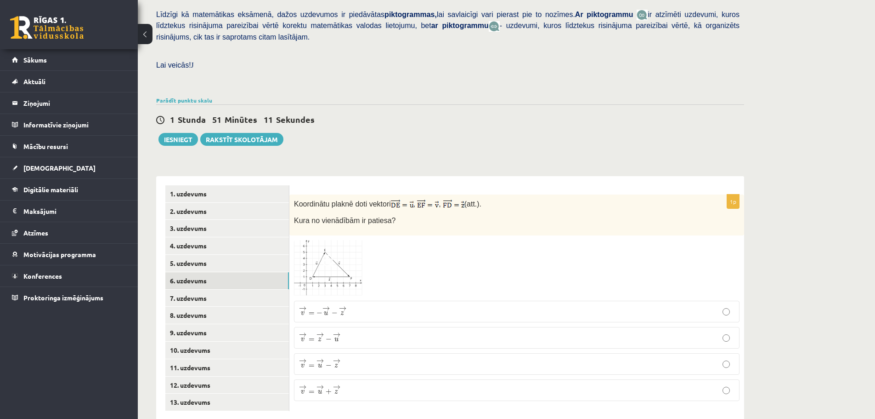
click at [324, 255] on span at bounding box center [329, 262] width 15 height 15
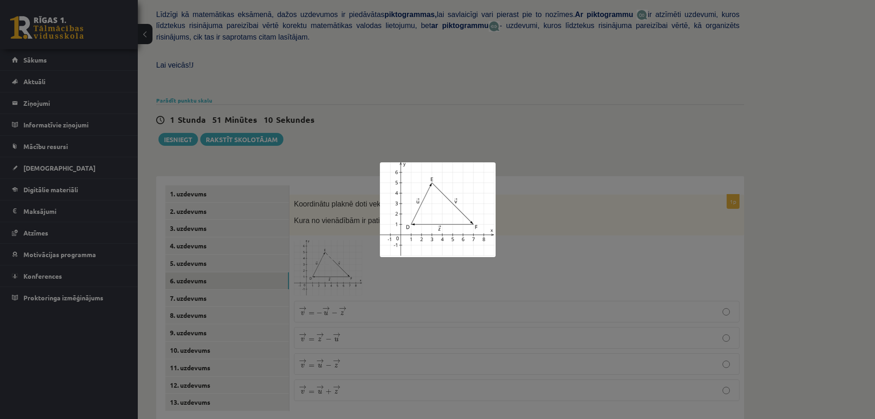
click at [549, 241] on div at bounding box center [437, 209] width 875 height 419
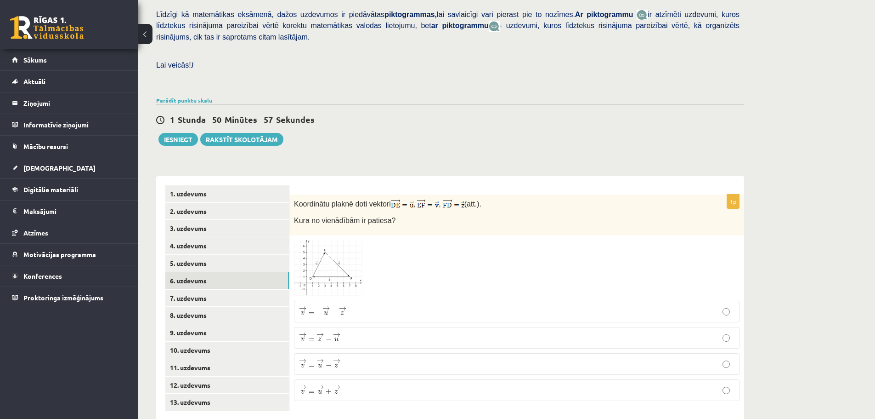
click at [338, 258] on img at bounding box center [328, 268] width 69 height 57
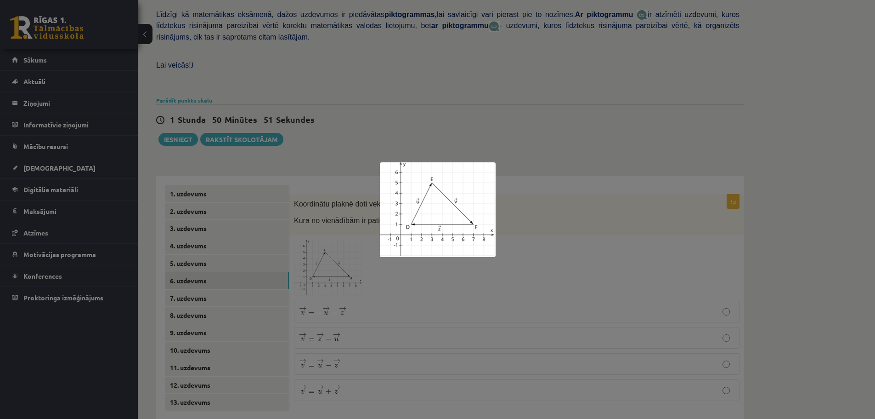
click at [536, 242] on div at bounding box center [437, 209] width 875 height 419
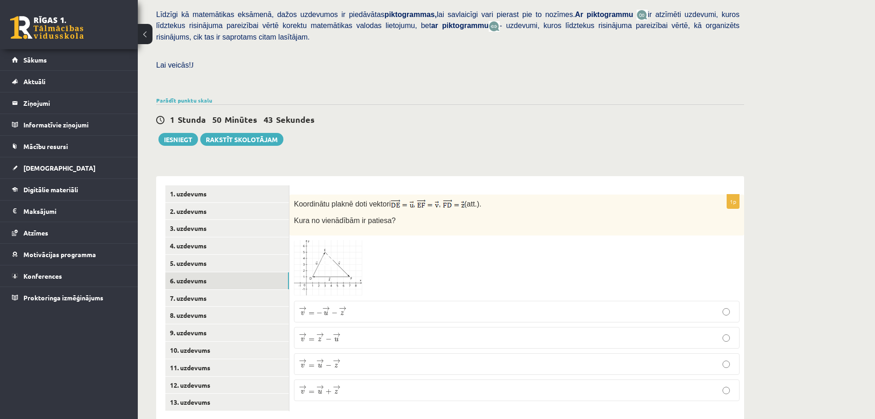
click at [341, 358] on p "→ v = → u − → z v → = u → − z →" at bounding box center [517, 363] width 436 height 11
click at [353, 332] on p "→ v = → z − → u v → = z → − u →" at bounding box center [517, 337] width 436 height 11
click at [192, 289] on link "7. uzdevums" at bounding box center [227, 297] width 124 height 17
click at [332, 255] on span at bounding box center [329, 262] width 15 height 15
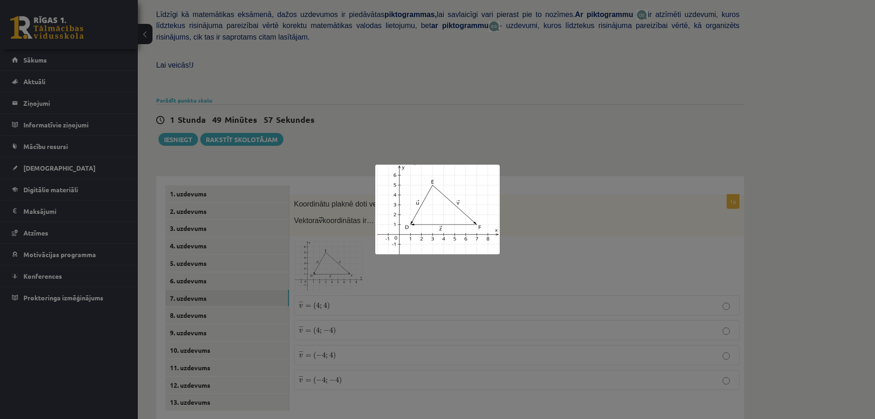
click at [534, 249] on div at bounding box center [437, 209] width 875 height 419
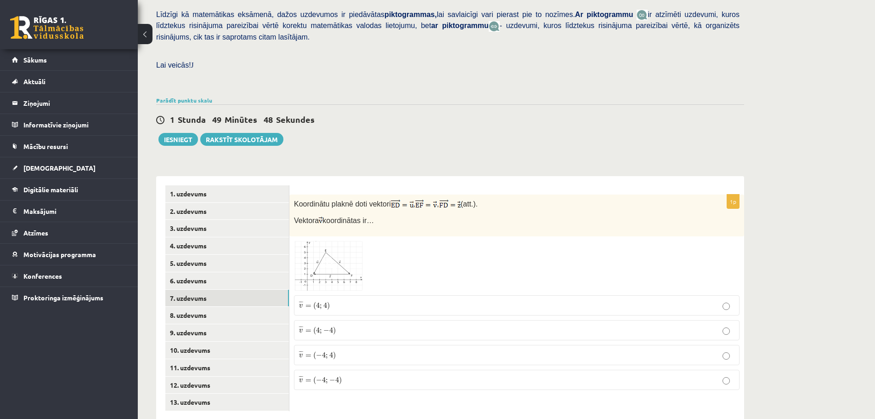
click at [332, 255] on span at bounding box center [329, 262] width 15 height 15
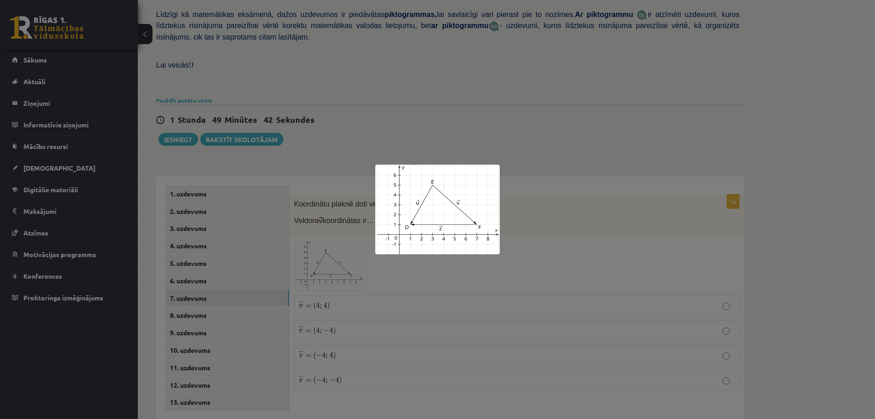
click at [551, 248] on div at bounding box center [437, 209] width 875 height 419
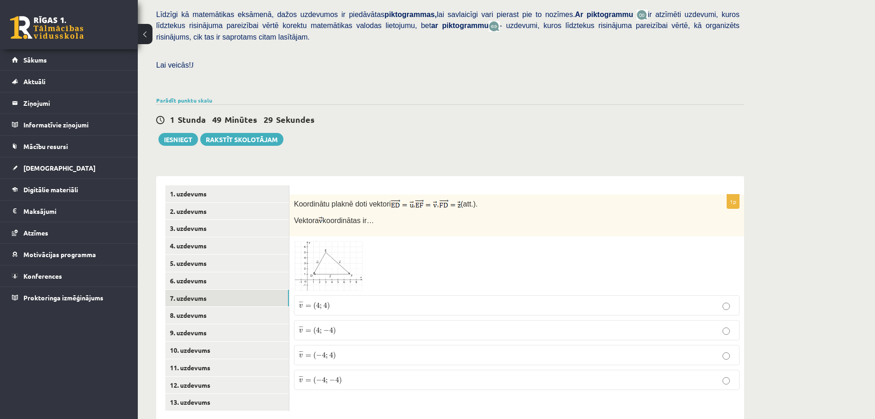
click at [343, 242] on img at bounding box center [328, 266] width 69 height 50
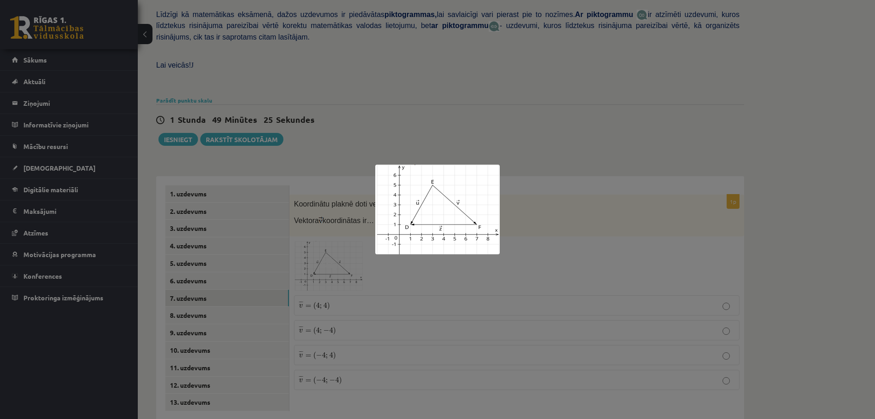
click at [525, 221] on div at bounding box center [437, 209] width 875 height 419
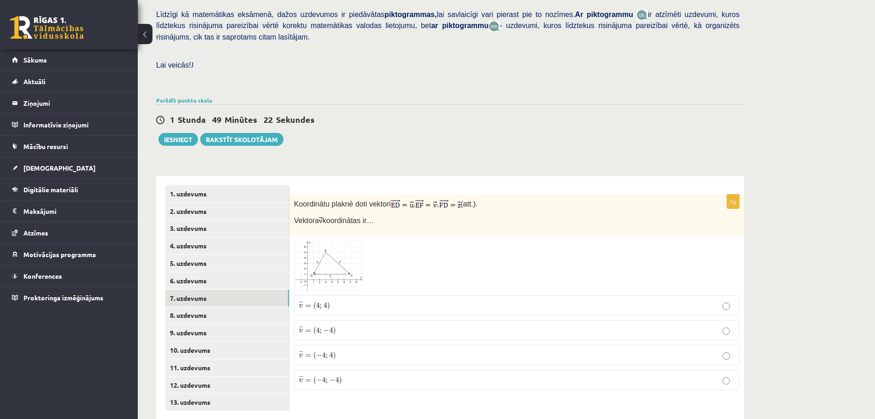
click at [352, 246] on img at bounding box center [328, 266] width 69 height 50
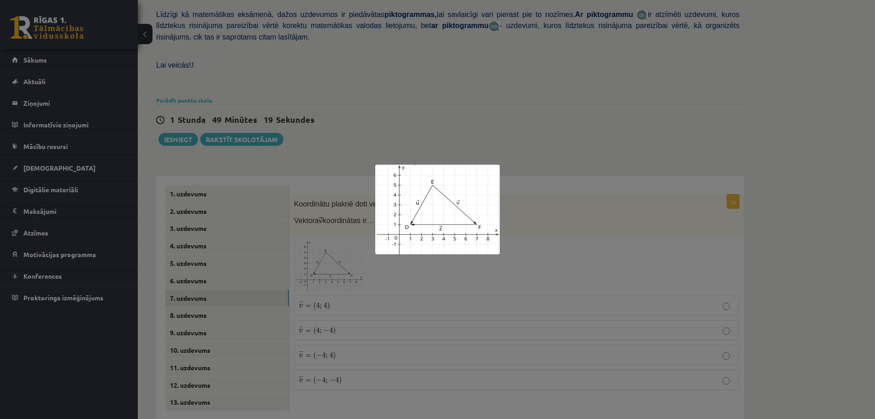
click at [541, 232] on div at bounding box center [437, 209] width 875 height 419
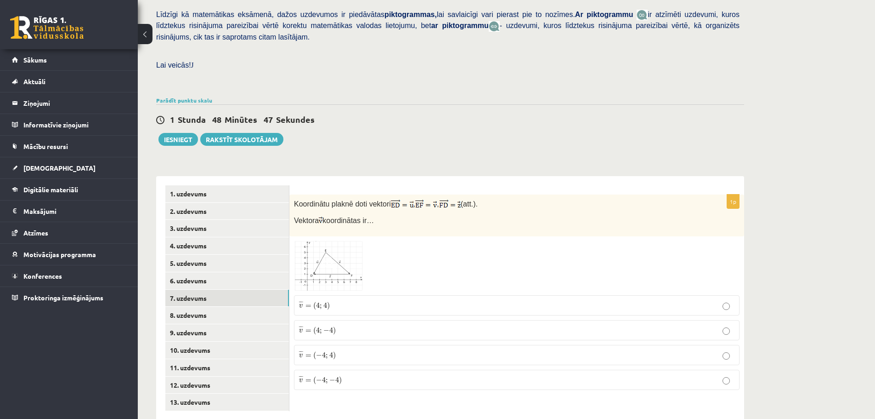
click at [344, 249] on img at bounding box center [328, 266] width 69 height 50
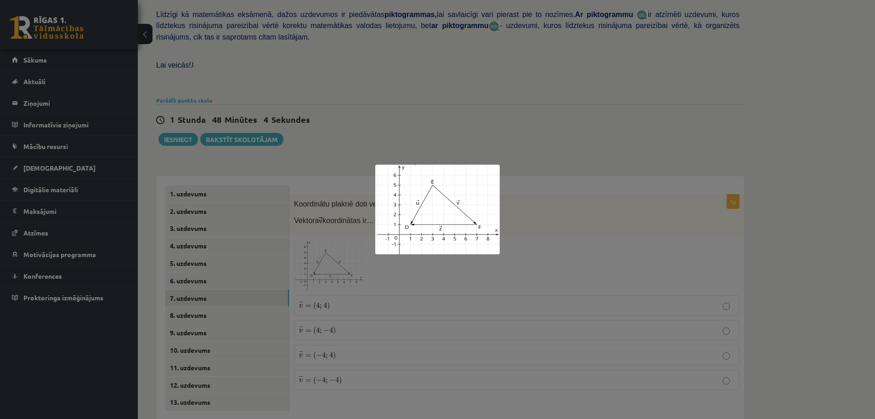
click at [548, 249] on div at bounding box center [437, 209] width 875 height 419
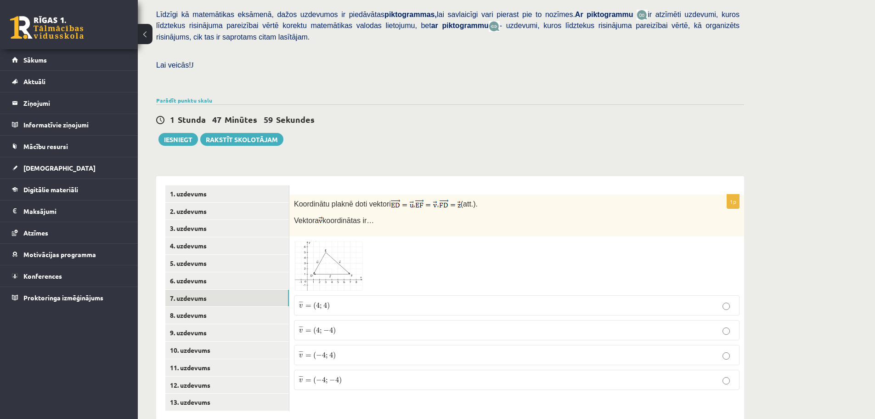
click at [334, 255] on span at bounding box center [329, 262] width 15 height 15
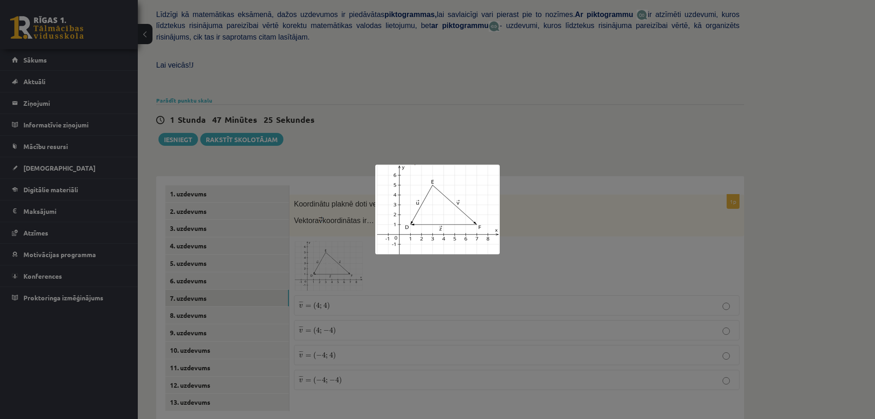
click at [546, 240] on div at bounding box center [437, 209] width 875 height 419
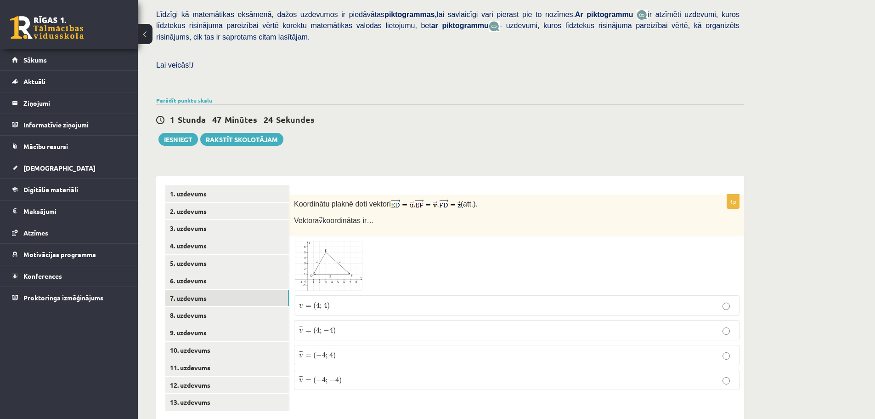
click at [546, 241] on div at bounding box center [517, 266] width 446 height 50
click at [337, 248] on img at bounding box center [328, 266] width 69 height 50
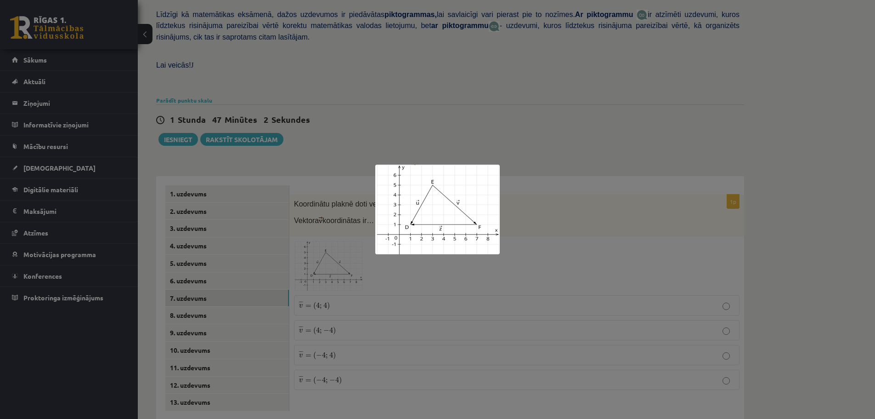
click at [593, 272] on div at bounding box center [437, 209] width 875 height 419
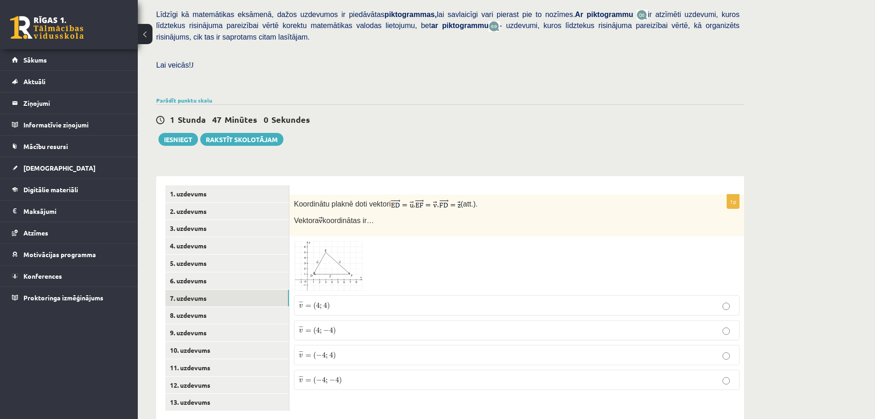
click at [338, 245] on img at bounding box center [328, 266] width 69 height 50
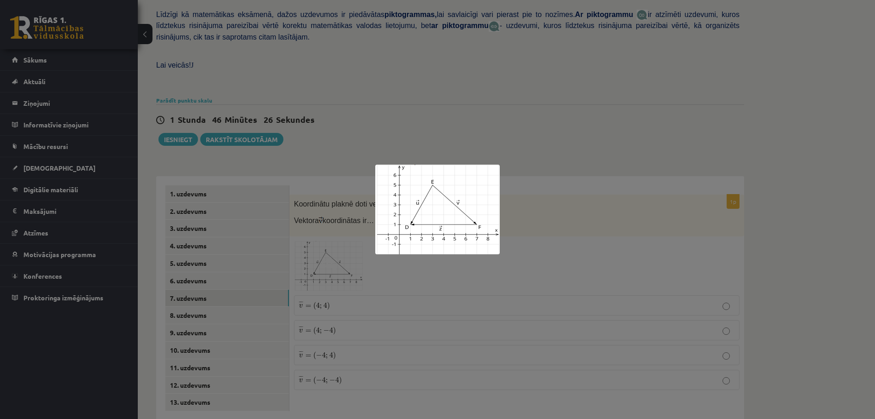
click at [559, 255] on div at bounding box center [437, 209] width 875 height 419
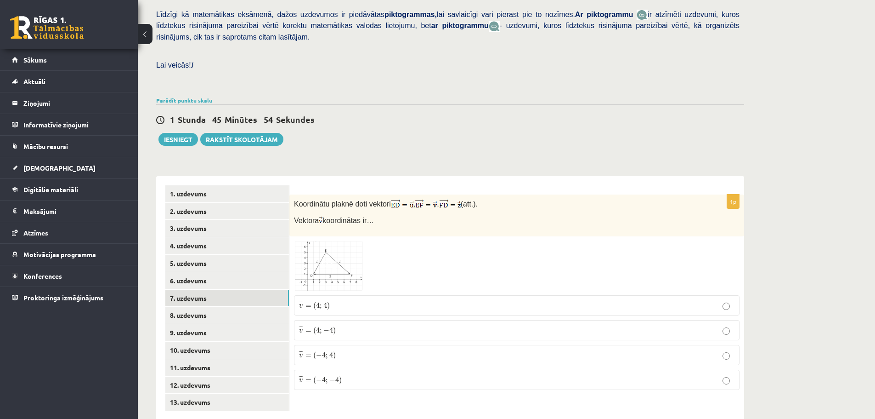
click at [330, 255] on span at bounding box center [329, 262] width 15 height 15
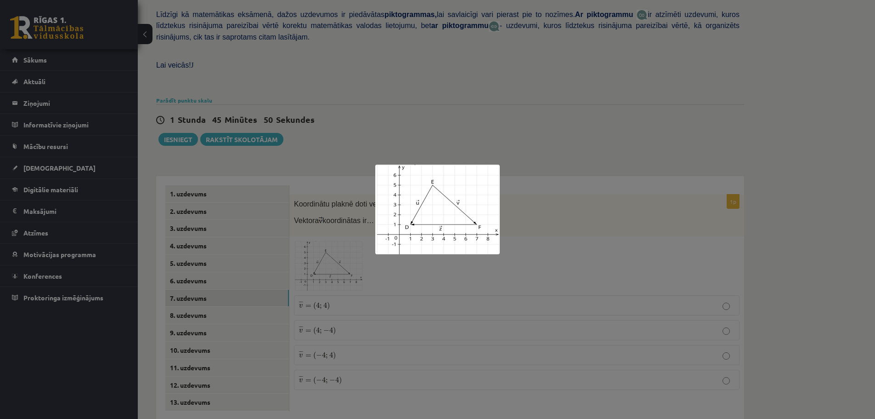
click at [602, 237] on div at bounding box center [437, 209] width 875 height 419
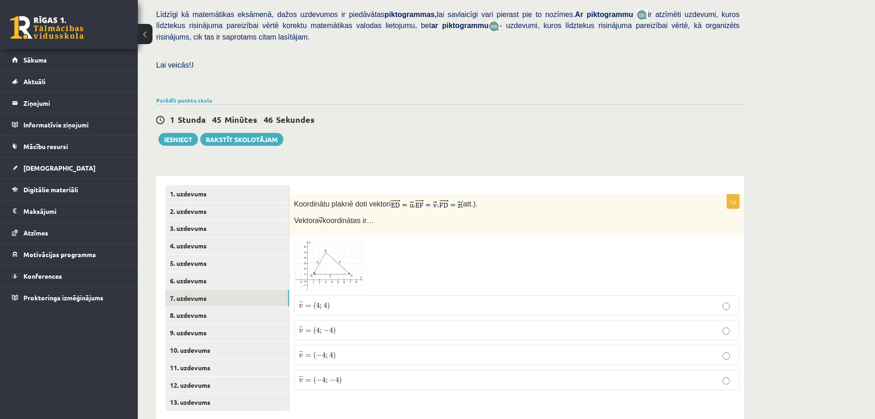
click at [415, 241] on div at bounding box center [517, 266] width 446 height 50
click at [339, 246] on img at bounding box center [328, 266] width 69 height 50
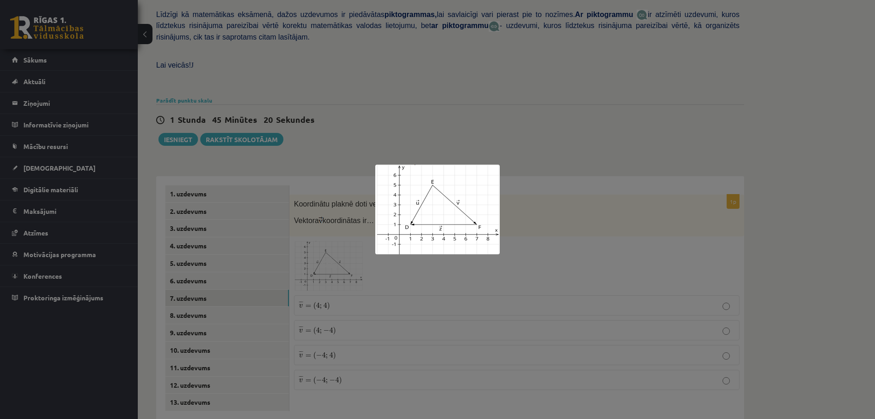
click at [575, 269] on div at bounding box center [437, 209] width 875 height 419
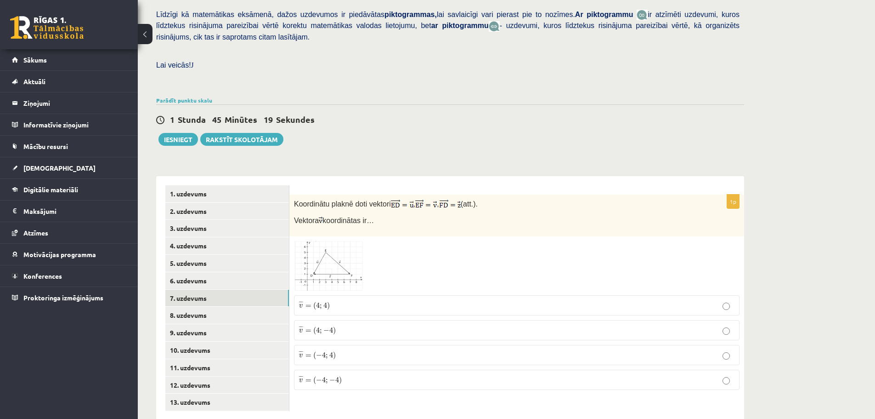
click at [342, 252] on img at bounding box center [328, 266] width 69 height 50
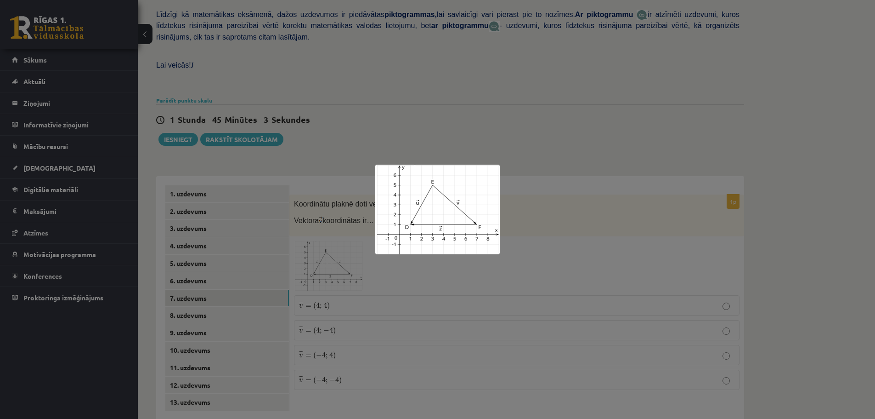
click at [550, 227] on div at bounding box center [437, 209] width 875 height 419
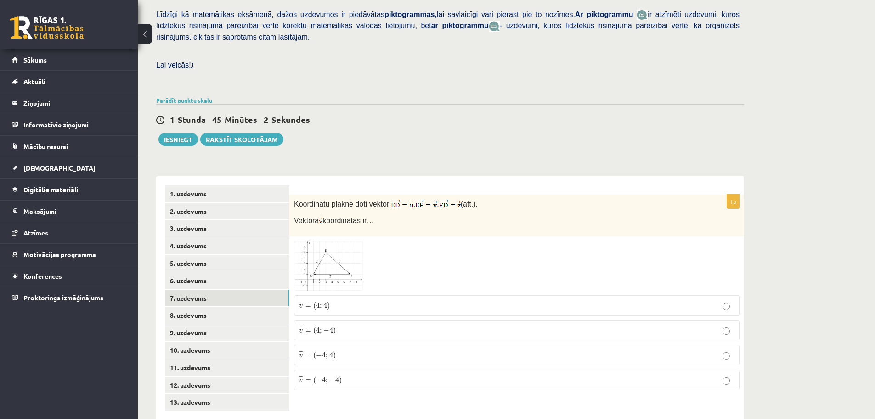
click at [550, 241] on div at bounding box center [517, 266] width 446 height 50
click at [351, 300] on p "¯ ¯ ¯ v = ( 4 ; 4 ) v ¯ = ( 4 ; 4 )" at bounding box center [517, 305] width 436 height 10
click at [184, 306] on link "8. uzdevums" at bounding box center [227, 314] width 124 height 17
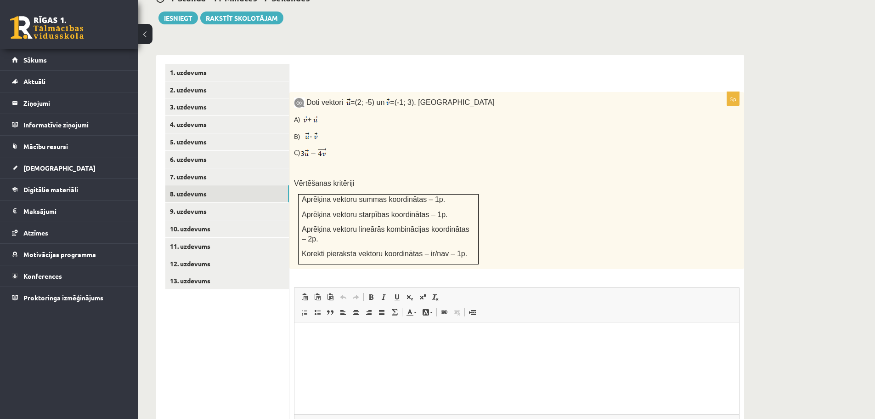
scroll to position [361, 0]
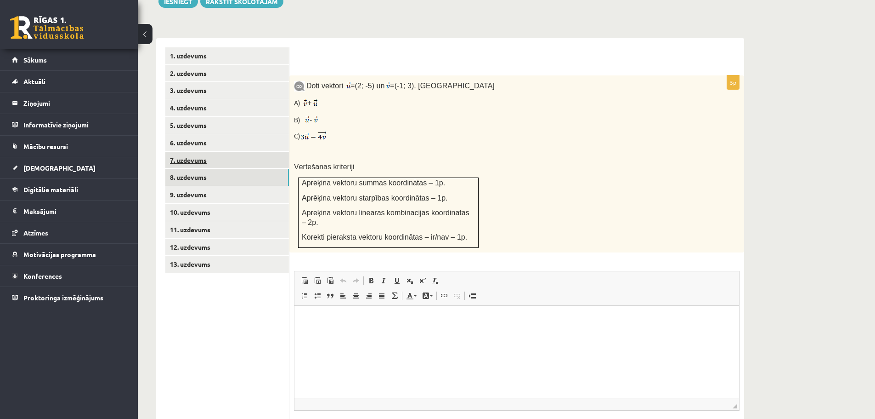
click at [196, 152] on link "7. uzdevums" at bounding box center [227, 160] width 124 height 17
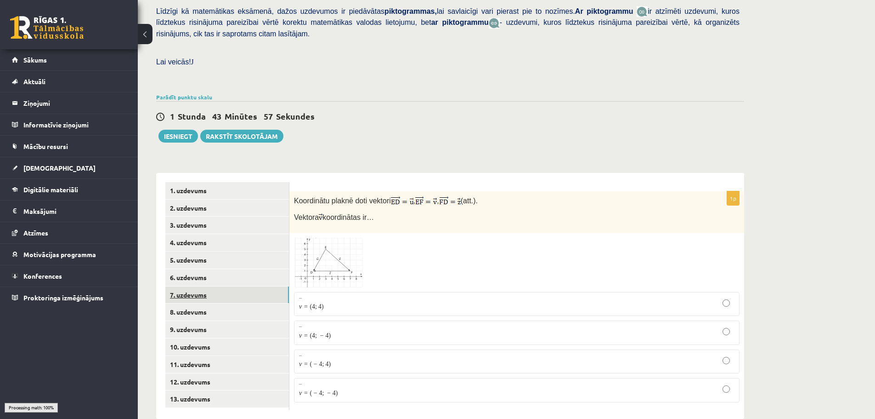
scroll to position [223, 0]
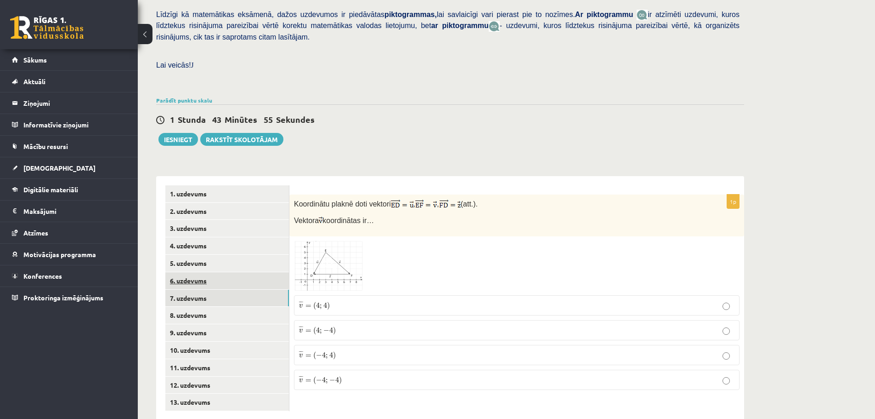
click at [199, 272] on link "6. uzdevums" at bounding box center [227, 280] width 124 height 17
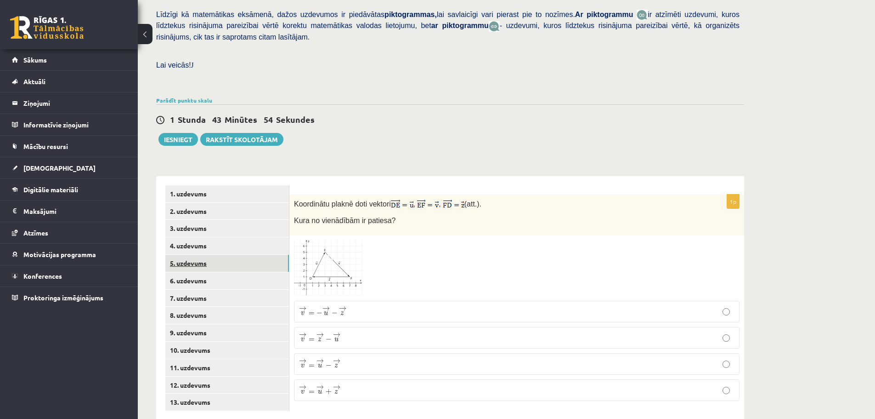
click at [196, 255] on link "5. uzdevums" at bounding box center [227, 263] width 124 height 17
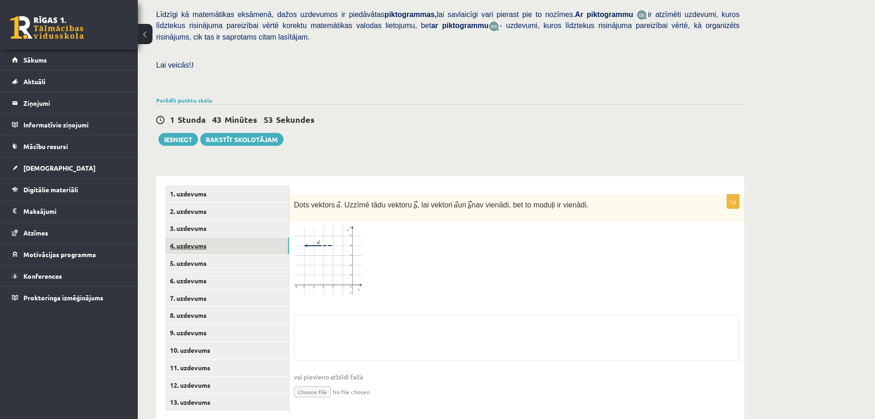
click at [197, 237] on link "4. uzdevums" at bounding box center [227, 245] width 124 height 17
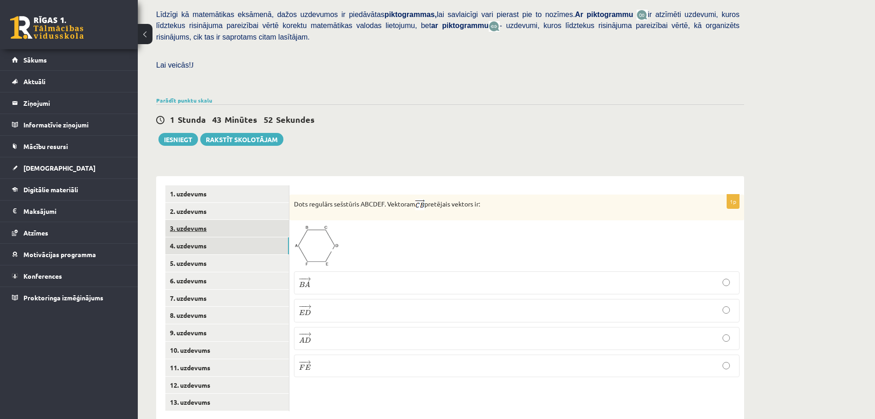
click at [197, 220] on link "3. uzdevums" at bounding box center [227, 228] width 124 height 17
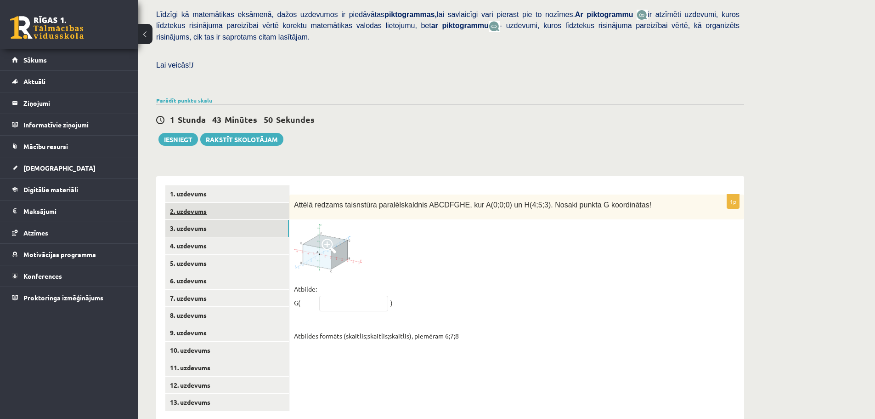
click at [196, 203] on link "2. uzdevums" at bounding box center [227, 211] width 124 height 17
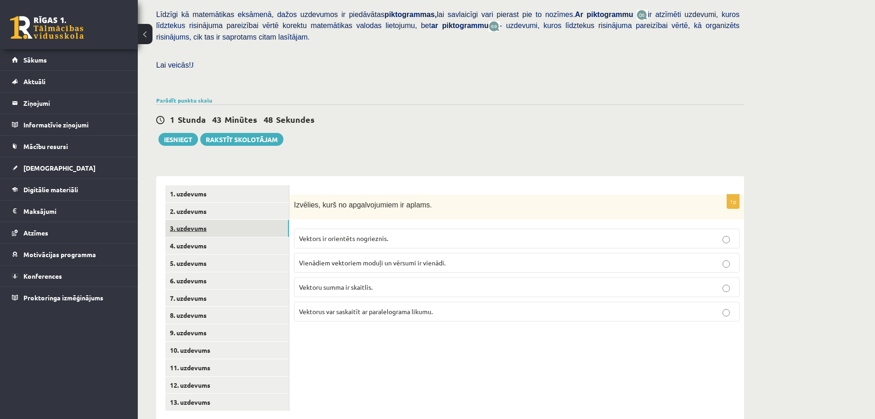
click at [193, 220] on link "3. uzdevums" at bounding box center [227, 228] width 124 height 17
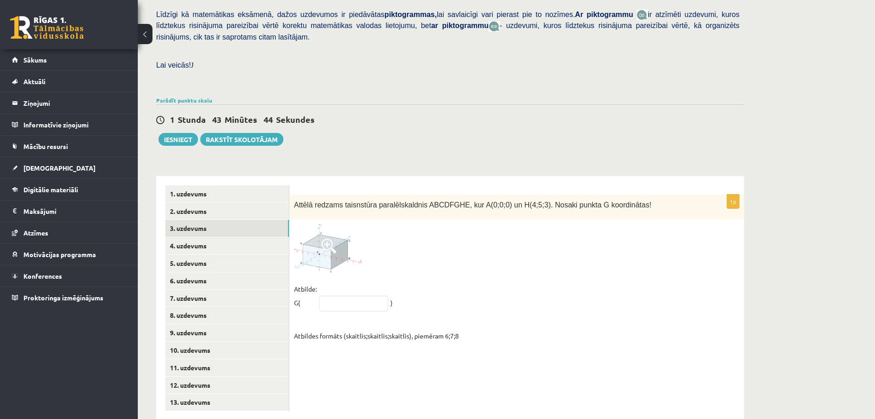
click at [330, 238] on span at bounding box center [329, 245] width 15 height 15
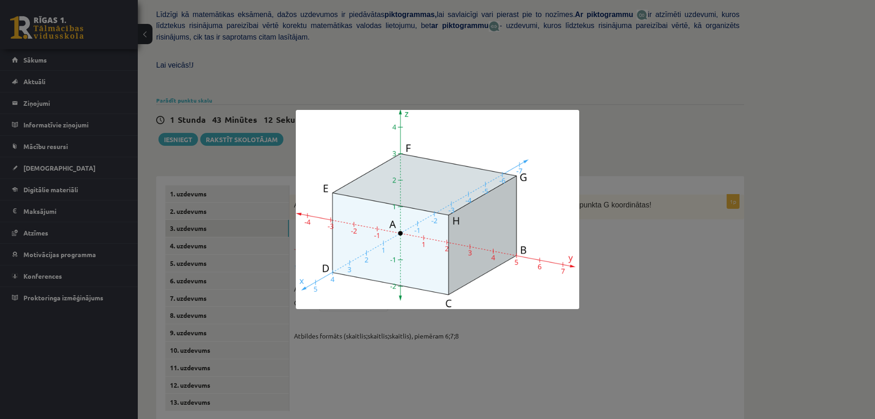
click at [624, 262] on div at bounding box center [437, 209] width 875 height 419
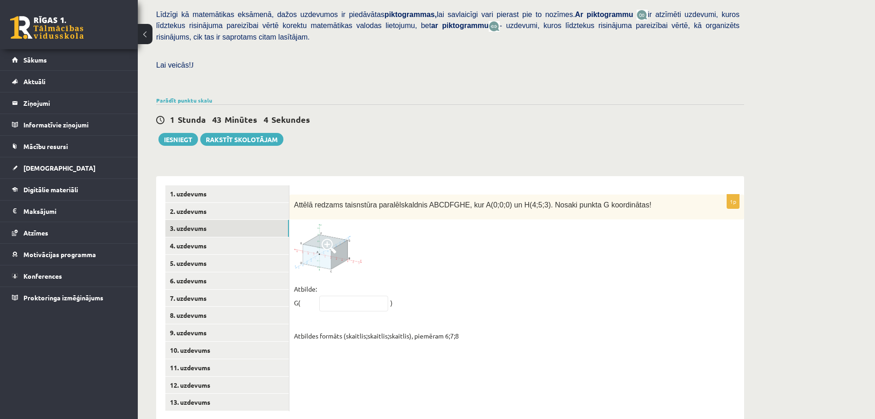
click at [339, 231] on img at bounding box center [328, 248] width 69 height 48
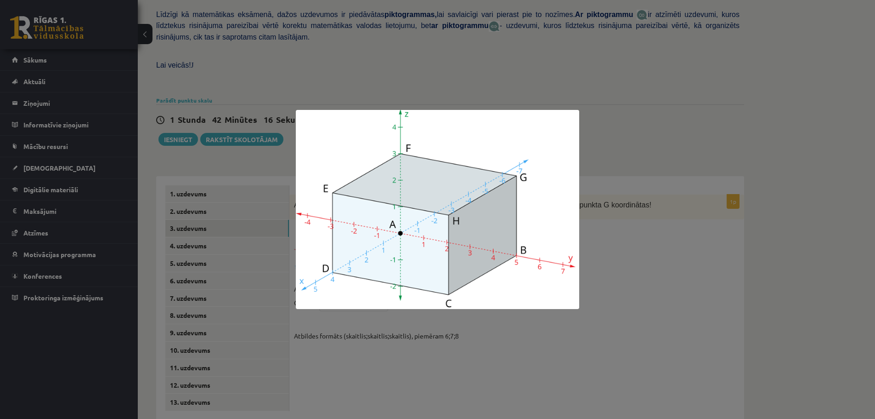
drag, startPoint x: 337, startPoint y: 231, endPoint x: 345, endPoint y: 297, distance: 67.1
click at [345, 297] on img at bounding box center [437, 209] width 283 height 199
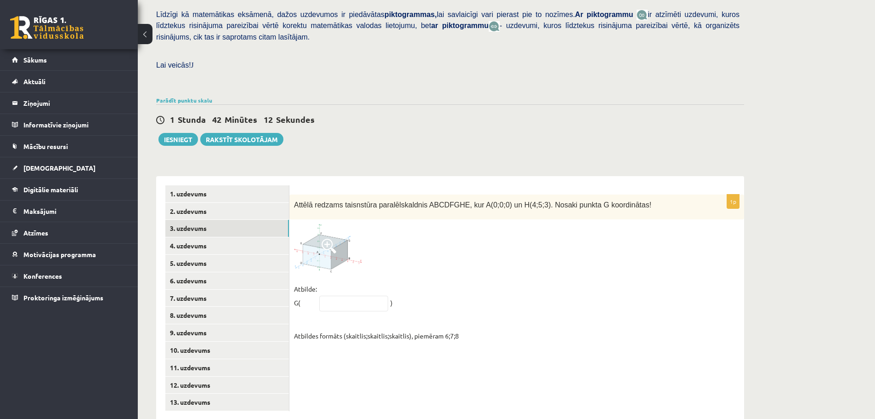
click at [319, 232] on img at bounding box center [328, 248] width 69 height 48
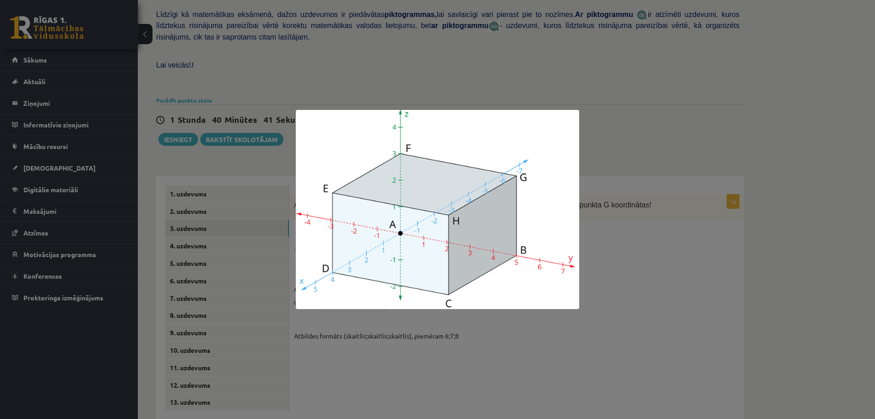
click at [516, 80] on div at bounding box center [437, 209] width 875 height 419
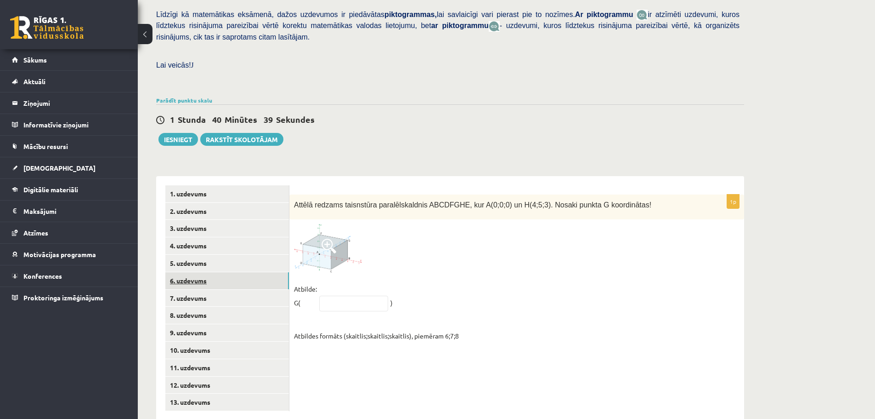
click at [206, 272] on link "6. uzdevums" at bounding box center [227, 280] width 124 height 17
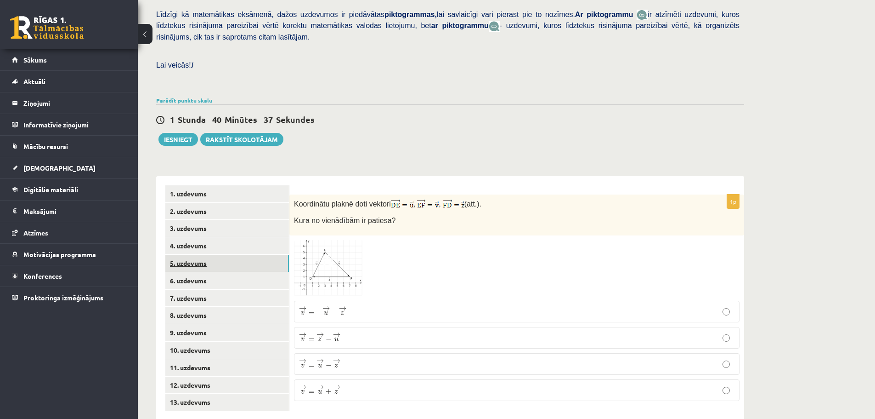
click at [201, 255] on link "5. uzdevums" at bounding box center [227, 263] width 124 height 17
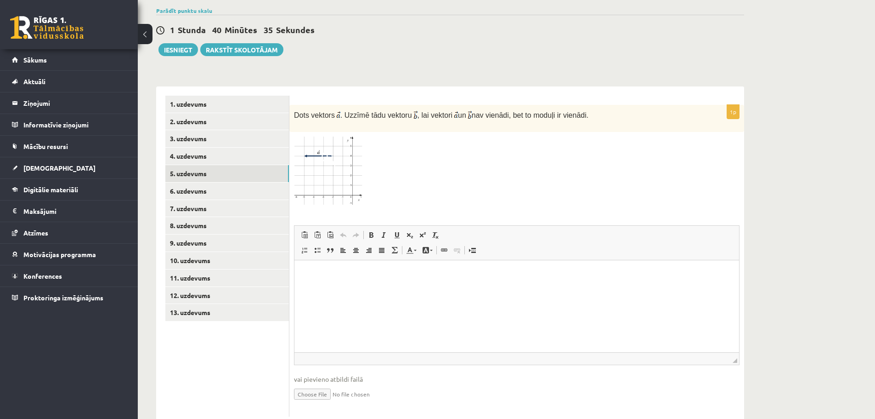
scroll to position [315, 0]
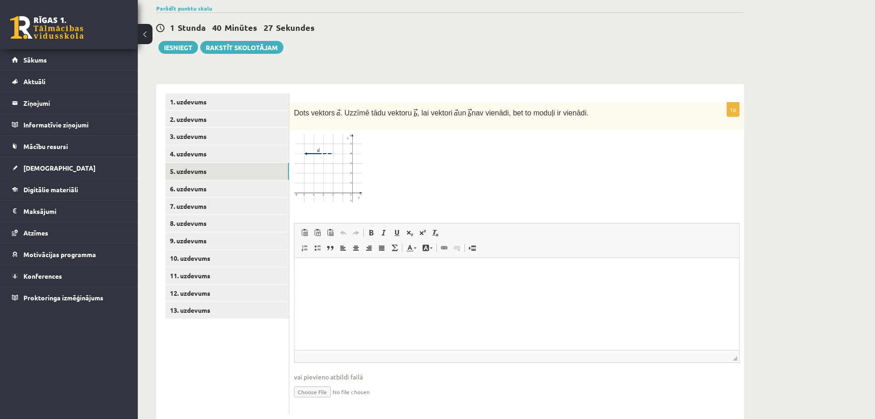
click at [333, 143] on img at bounding box center [328, 169] width 69 height 70
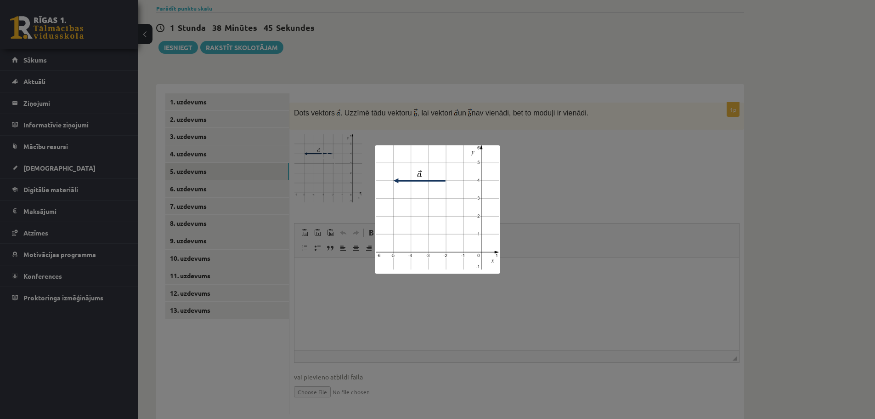
click at [536, 160] on div at bounding box center [437, 209] width 875 height 419
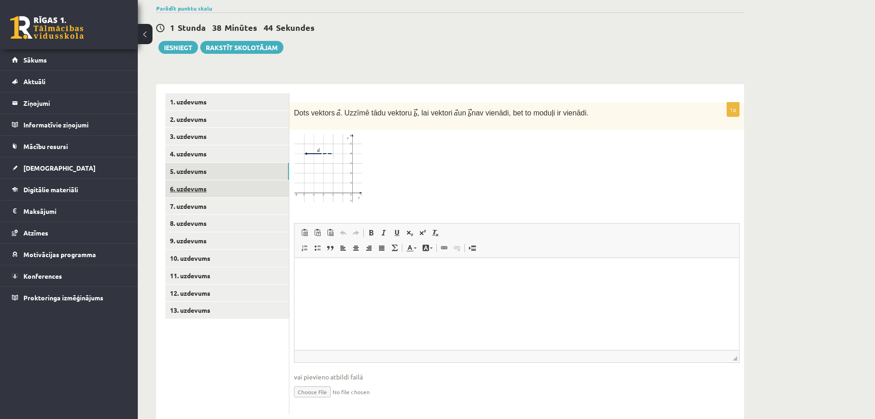
click at [196, 180] on link "6. uzdevums" at bounding box center [227, 188] width 124 height 17
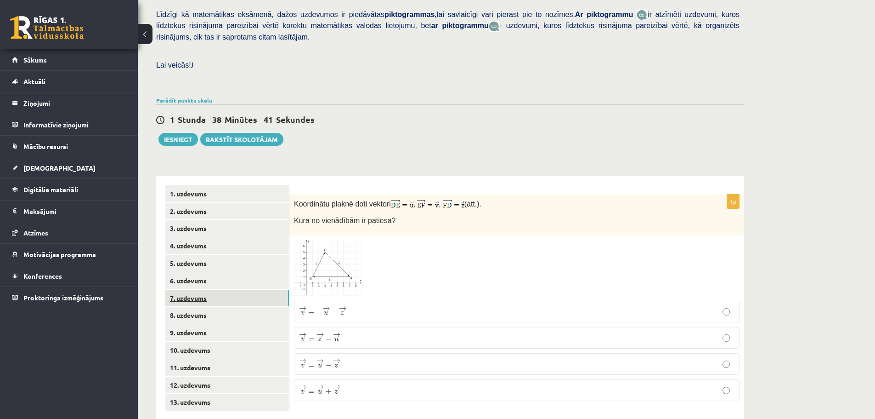
click at [191, 289] on link "7. uzdevums" at bounding box center [227, 297] width 124 height 17
click at [200, 306] on link "8. uzdevums" at bounding box center [227, 314] width 124 height 17
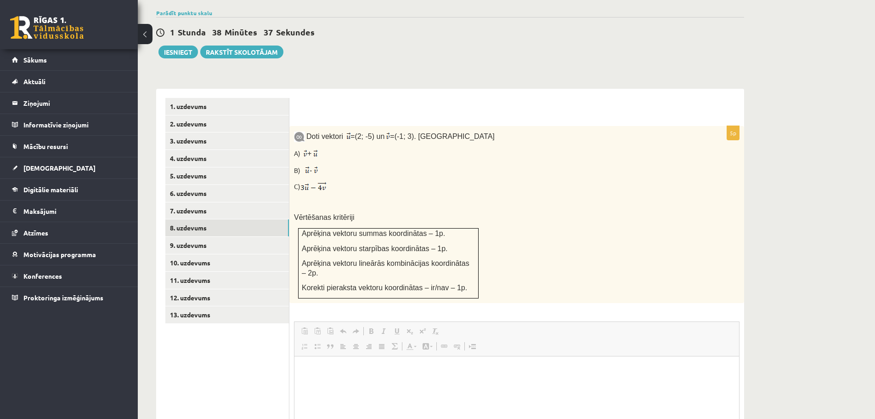
scroll to position [0, 0]
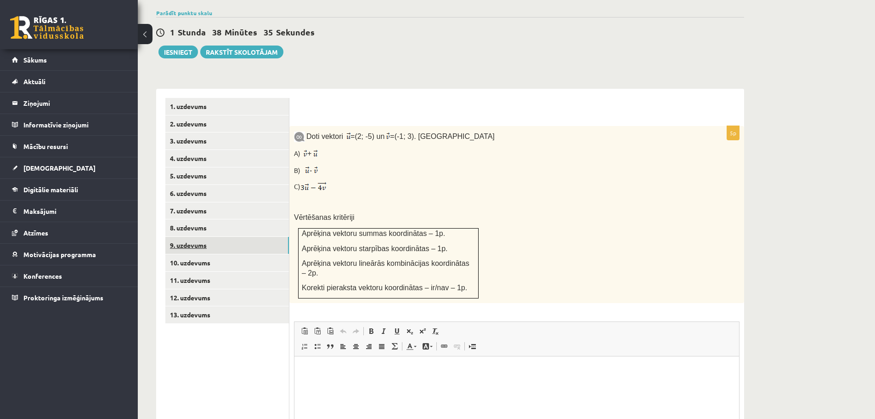
click at [208, 237] on link "9. uzdevums" at bounding box center [227, 245] width 124 height 17
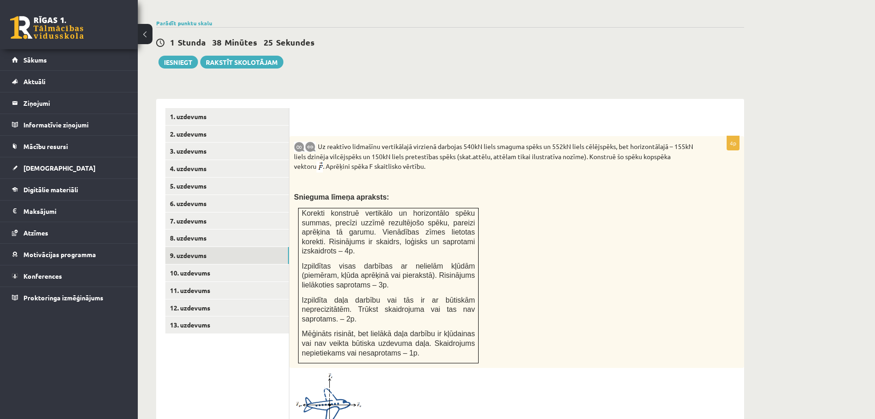
scroll to position [298, 0]
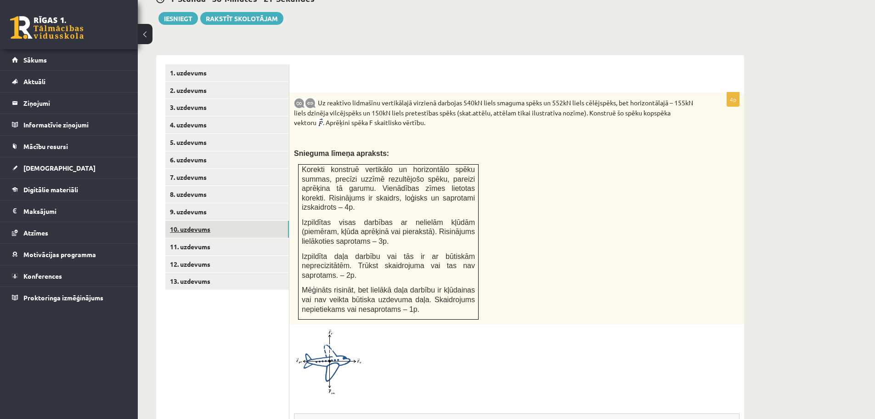
click at [198, 221] on link "10. uzdevums" at bounding box center [227, 229] width 124 height 17
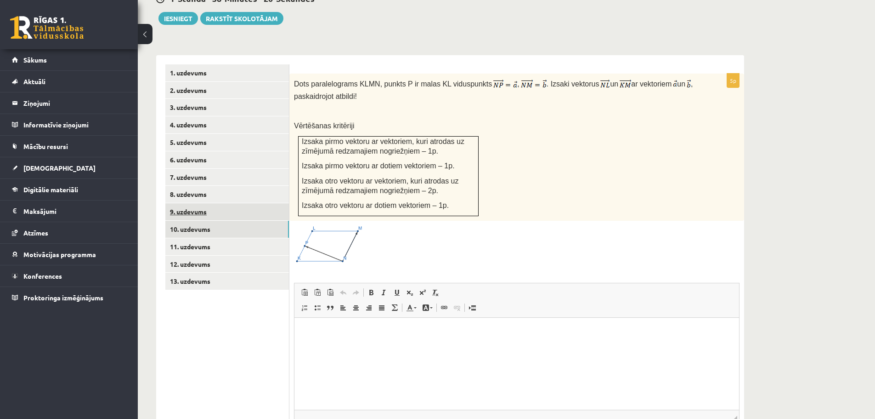
scroll to position [0, 0]
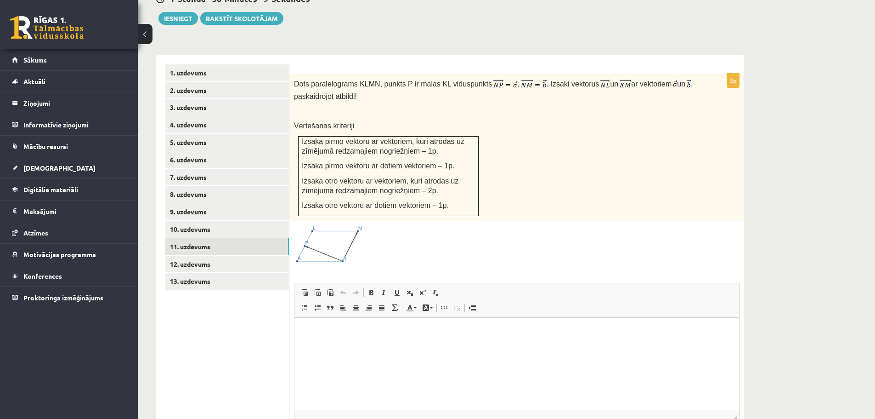
click at [176, 238] on link "11. uzdevums" at bounding box center [227, 246] width 124 height 17
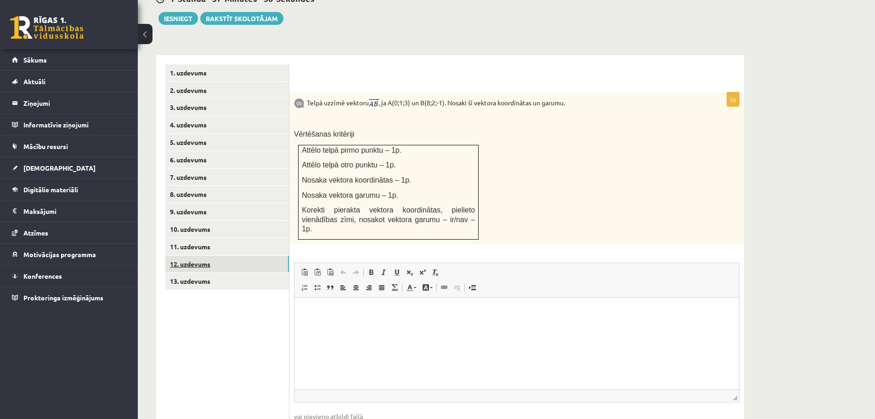
click at [204, 255] on link "12. uzdevums" at bounding box center [227, 263] width 124 height 17
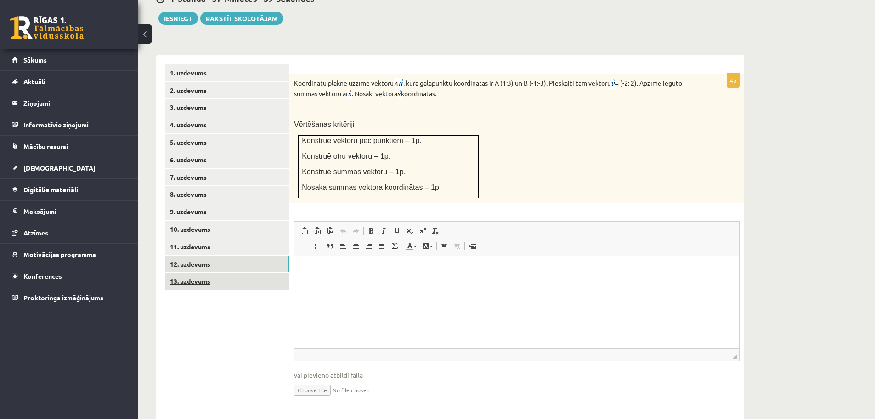
click at [203, 272] on link "13. uzdevums" at bounding box center [227, 280] width 124 height 17
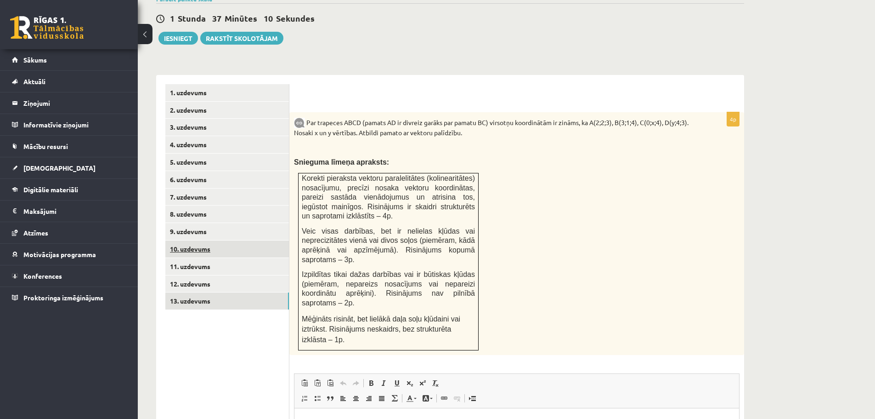
scroll to position [320, 0]
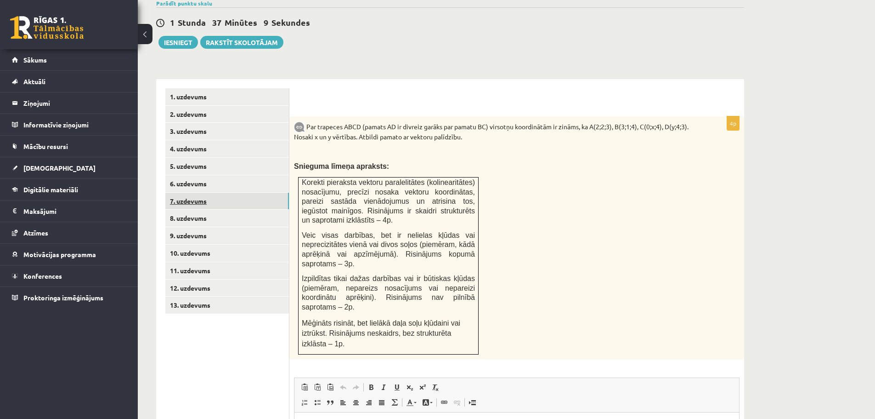
click at [196, 193] on link "7. uzdevums" at bounding box center [227, 201] width 124 height 17
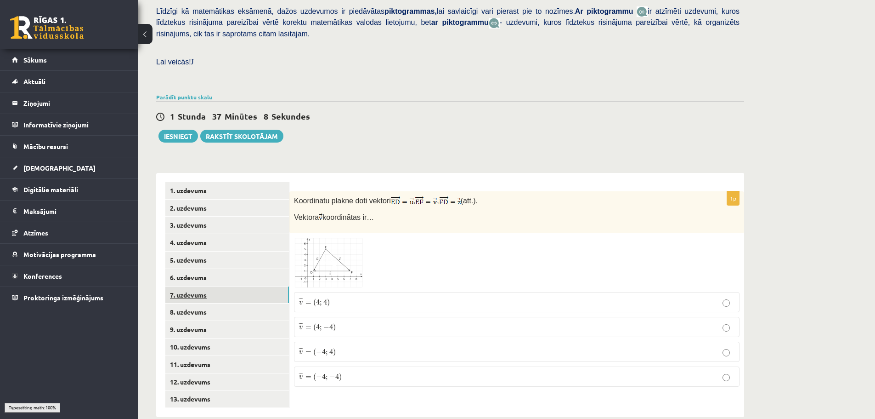
scroll to position [223, 0]
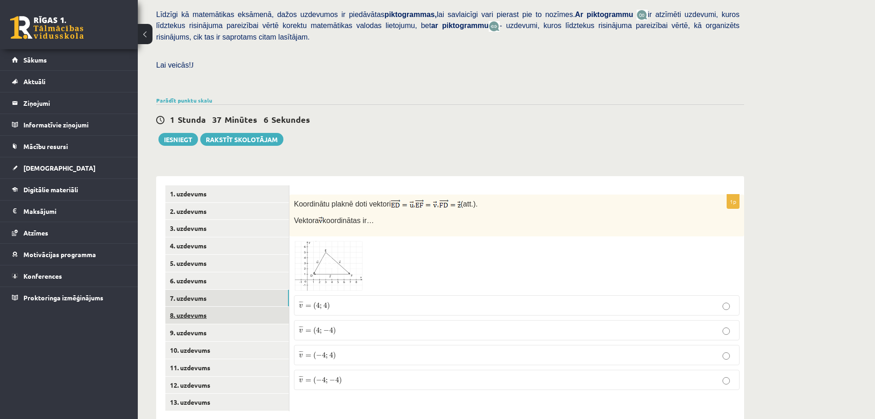
click at [195, 306] on link "8. uzdevums" at bounding box center [227, 314] width 124 height 17
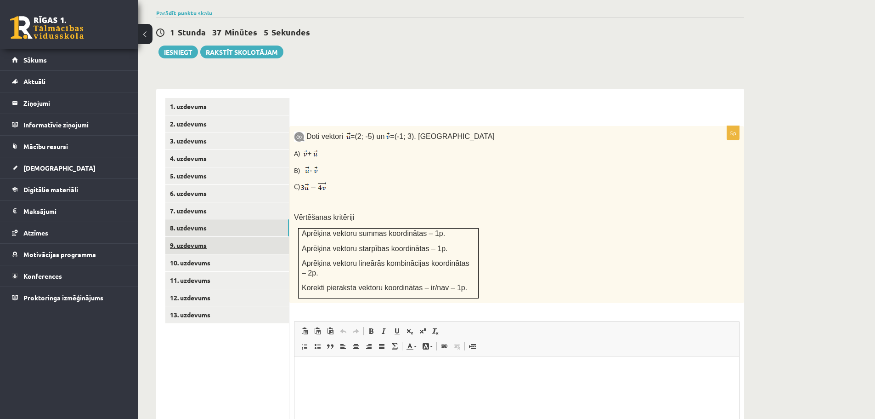
scroll to position [0, 0]
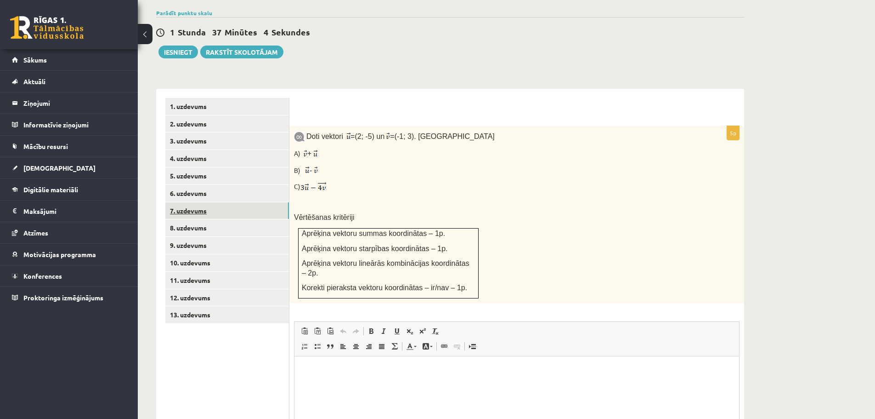
click at [194, 202] on link "7. uzdevums" at bounding box center [227, 210] width 124 height 17
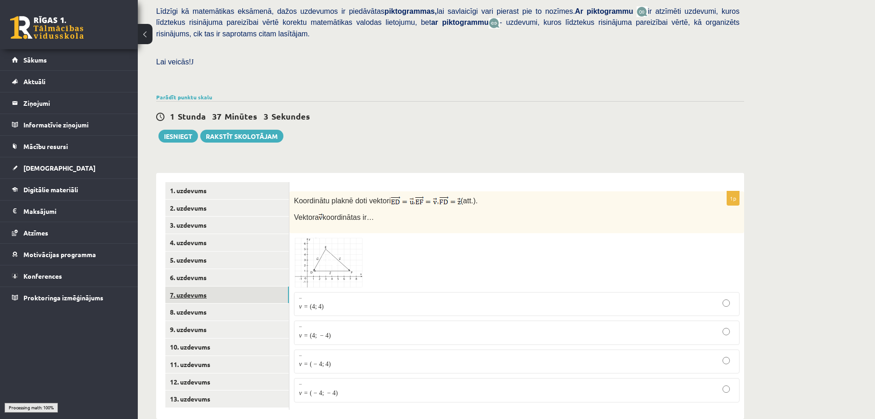
scroll to position [223, 0]
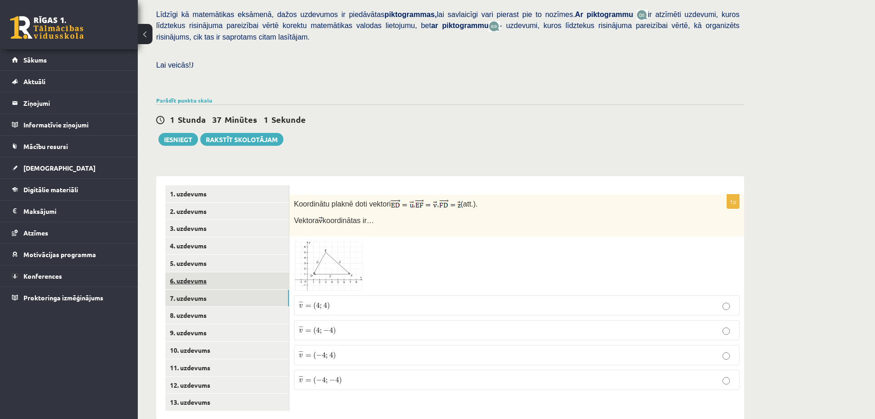
click at [200, 272] on link "6. uzdevums" at bounding box center [227, 280] width 124 height 17
click at [196, 289] on link "7. uzdevums" at bounding box center [227, 297] width 124 height 17
click at [196, 306] on link "8. uzdevums" at bounding box center [227, 314] width 124 height 17
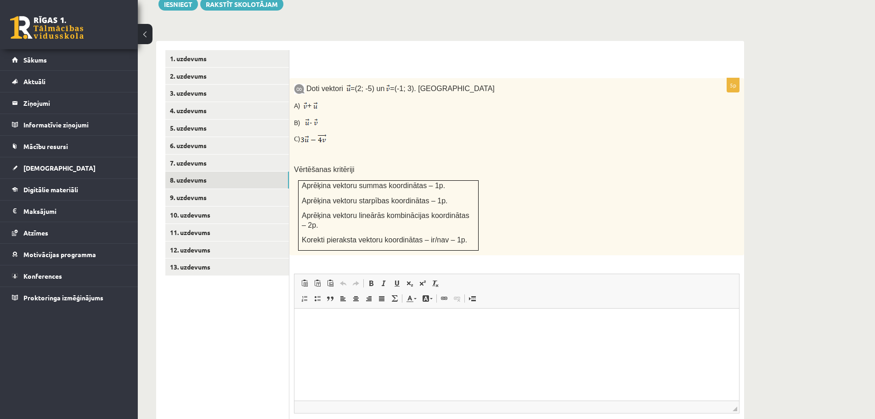
scroll to position [310, 0]
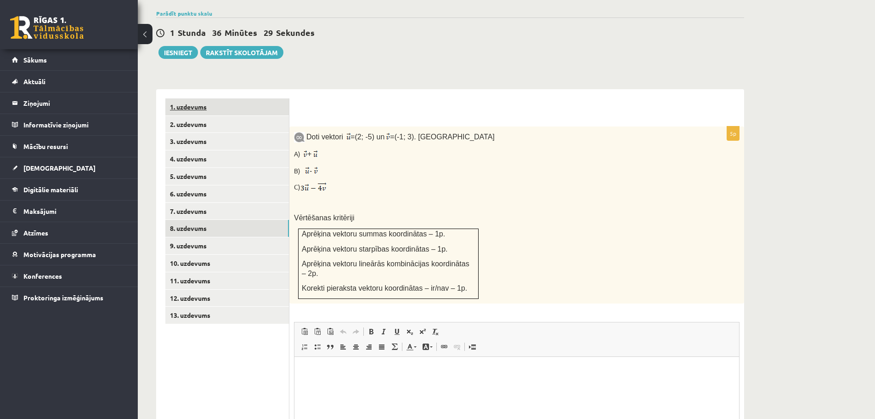
click at [182, 98] on link "1. uzdevums" at bounding box center [227, 106] width 124 height 17
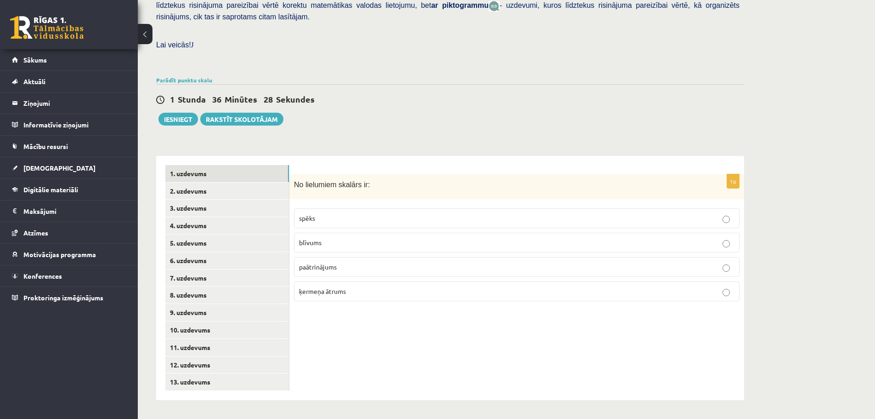
scroll to position [223, 0]
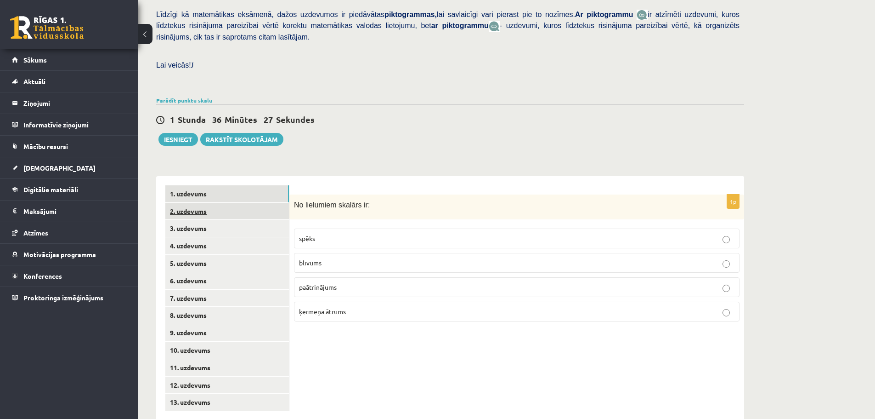
click at [194, 203] on link "2. uzdevums" at bounding box center [227, 211] width 124 height 17
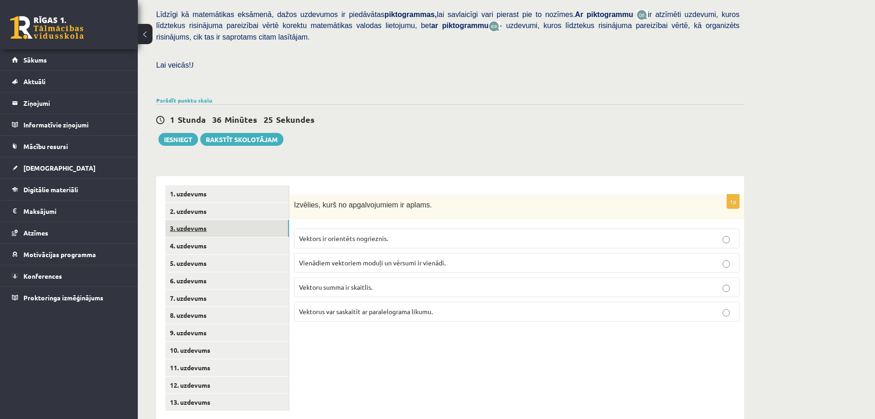
click at [194, 220] on link "3. uzdevums" at bounding box center [227, 228] width 124 height 17
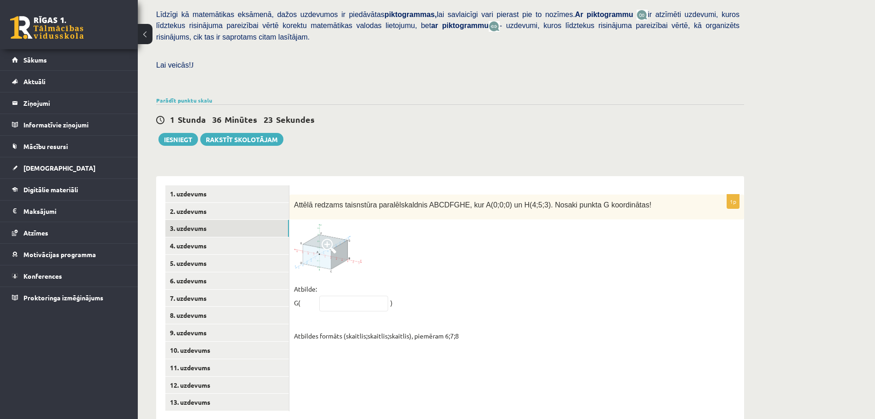
click at [325, 238] on span at bounding box center [329, 245] width 15 height 15
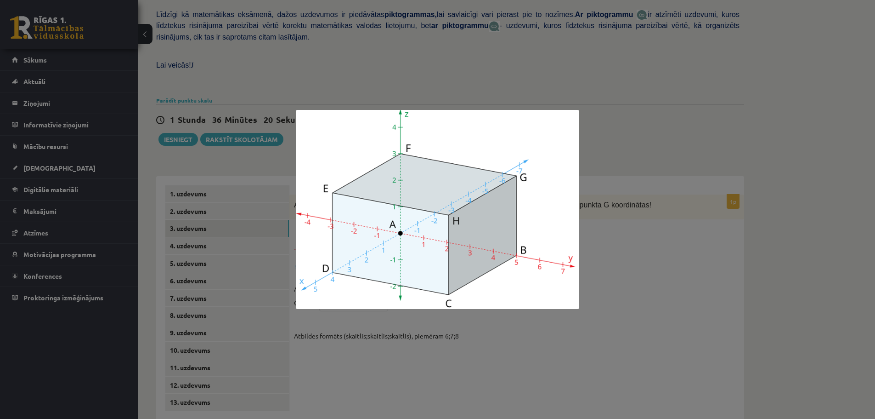
click at [606, 230] on div at bounding box center [437, 209] width 875 height 419
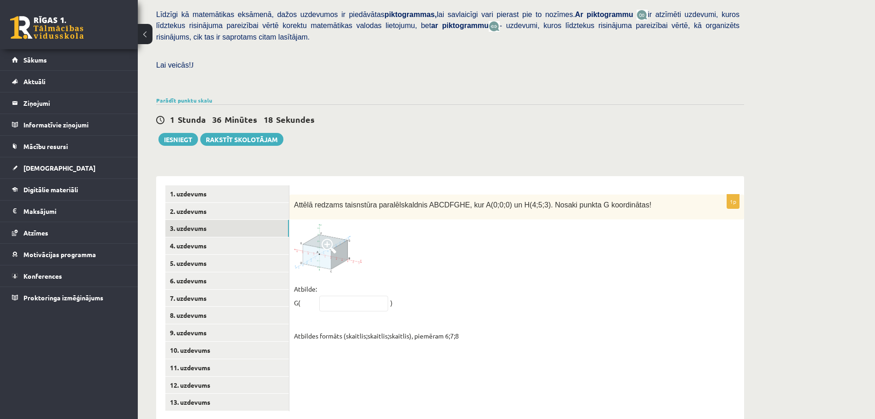
click at [309, 236] on img at bounding box center [328, 248] width 69 height 48
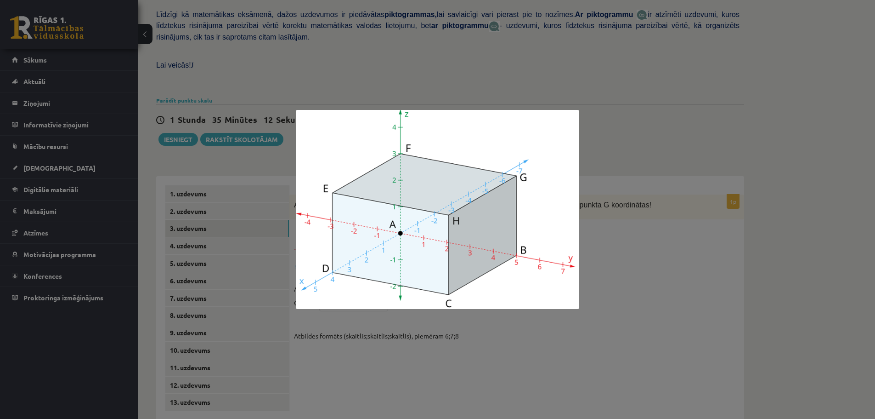
click at [443, 57] on div at bounding box center [437, 209] width 875 height 419
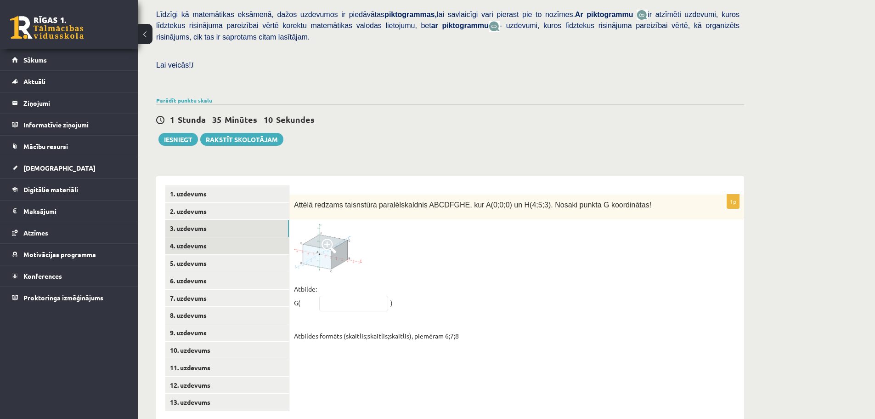
click at [199, 237] on link "4. uzdevums" at bounding box center [227, 245] width 124 height 17
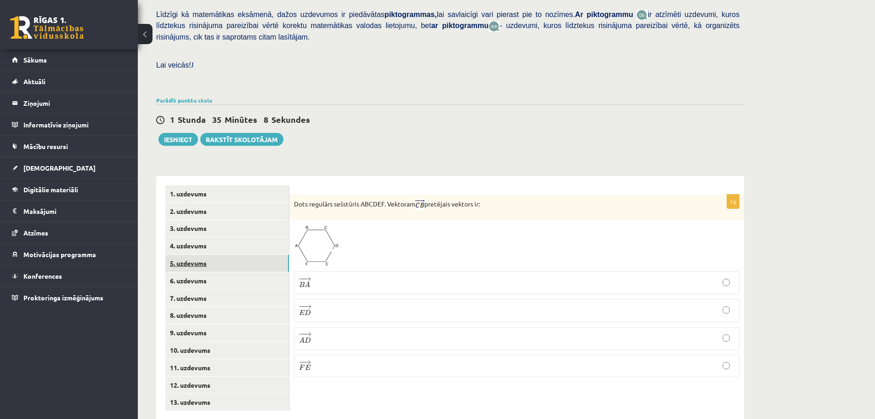
click at [200, 255] on link "5. uzdevums" at bounding box center [227, 263] width 124 height 17
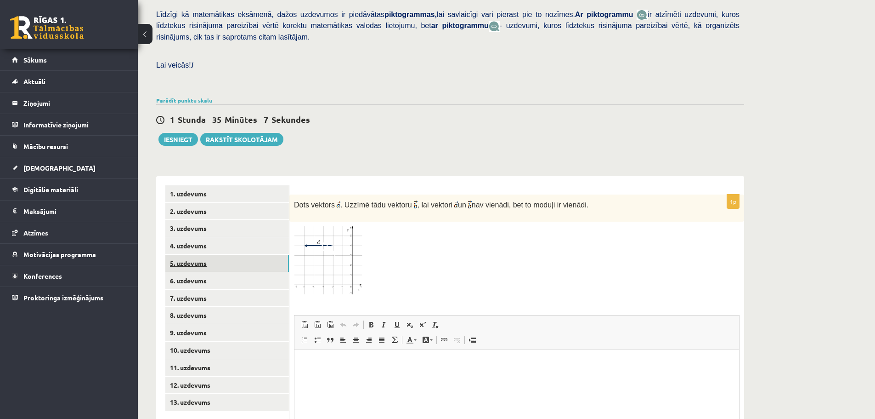
scroll to position [0, 0]
click at [186, 272] on link "6. uzdevums" at bounding box center [227, 280] width 124 height 17
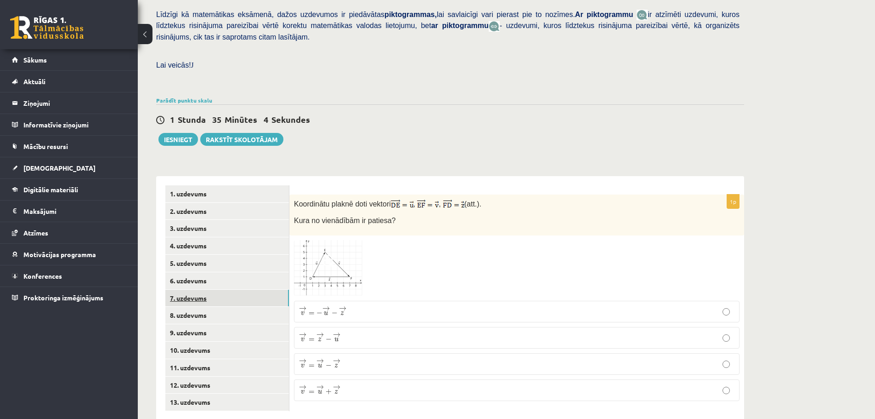
click at [199, 289] on link "7. uzdevums" at bounding box center [227, 297] width 124 height 17
click at [201, 306] on link "8. uzdevums" at bounding box center [227, 314] width 124 height 17
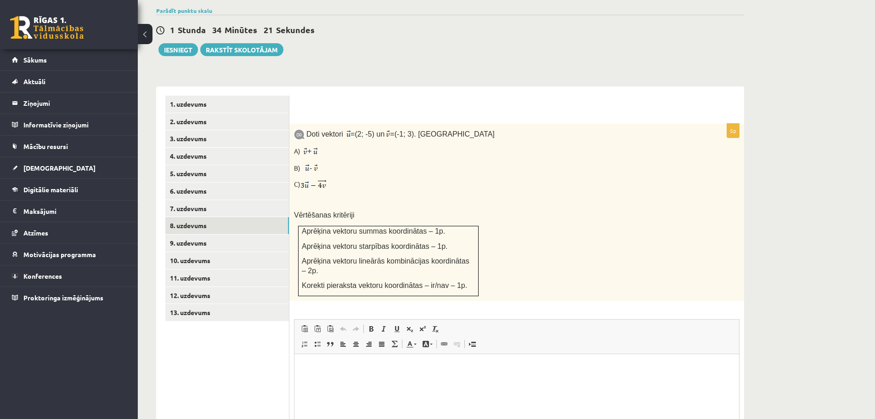
scroll to position [310, 0]
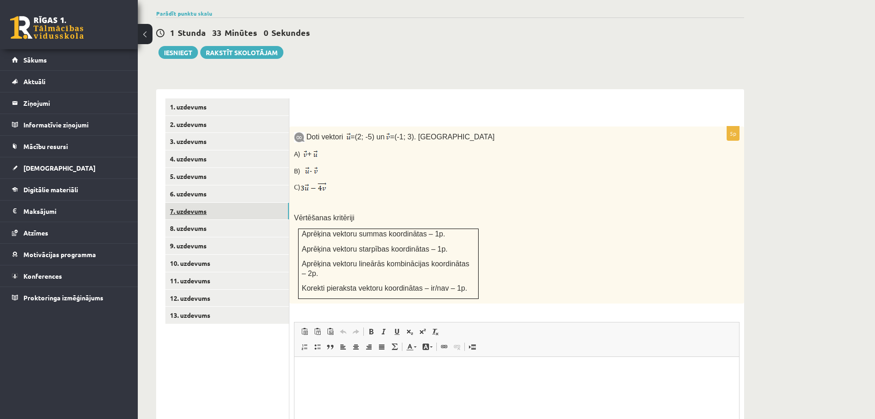
click at [217, 203] on link "7. uzdevums" at bounding box center [227, 211] width 124 height 17
click at [209, 185] on link "6. uzdevums" at bounding box center [227, 193] width 124 height 17
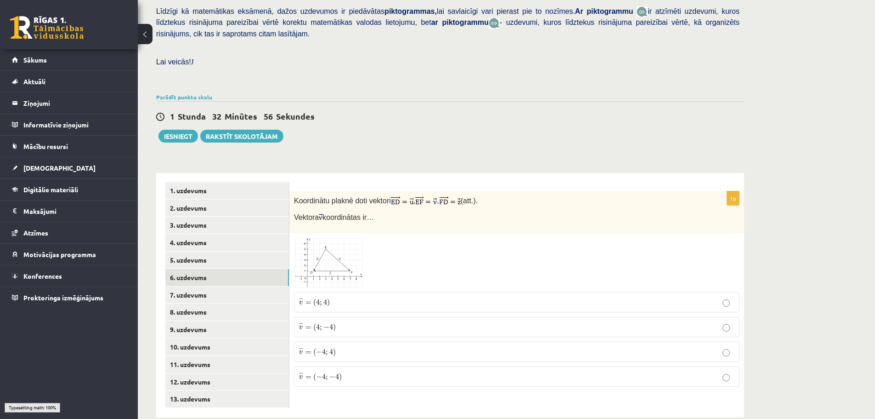
scroll to position [223, 0]
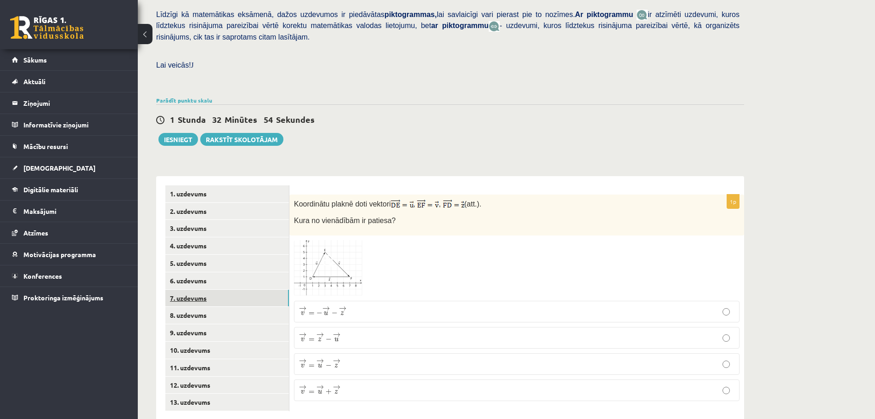
click at [198, 289] on link "7. uzdevums" at bounding box center [227, 297] width 124 height 17
click at [329, 255] on img at bounding box center [328, 266] width 69 height 50
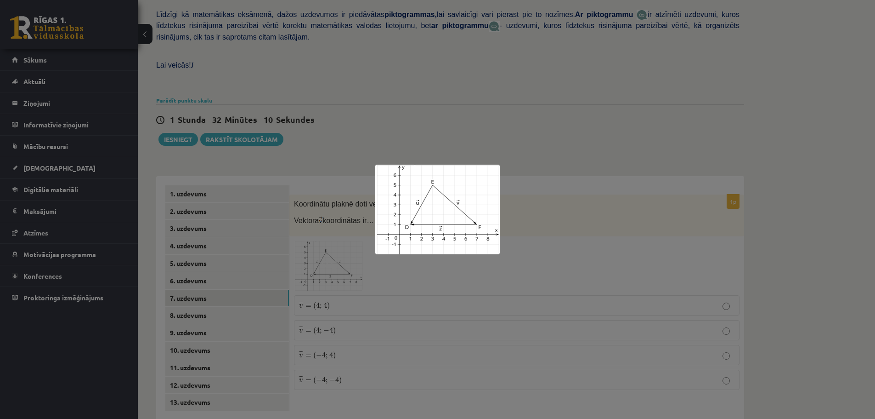
click at [536, 234] on div at bounding box center [437, 209] width 875 height 419
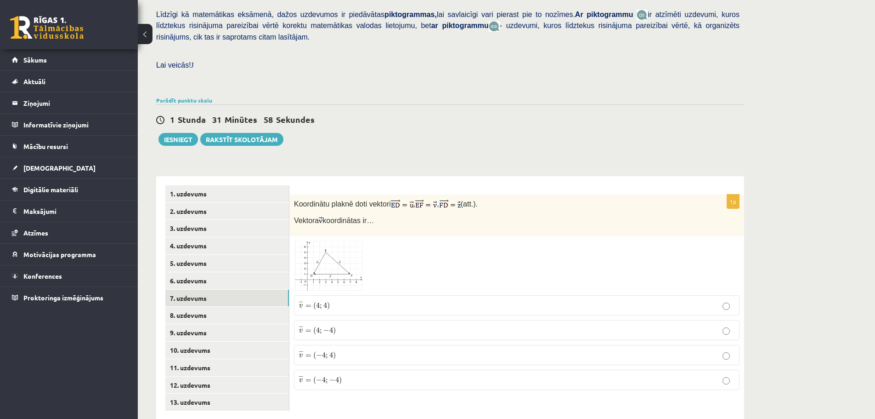
click at [345, 245] on img at bounding box center [328, 266] width 69 height 50
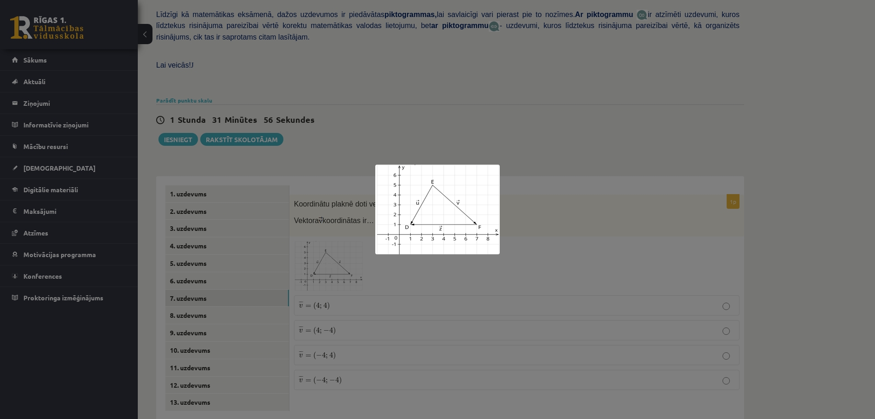
click at [536, 238] on div at bounding box center [437, 209] width 875 height 419
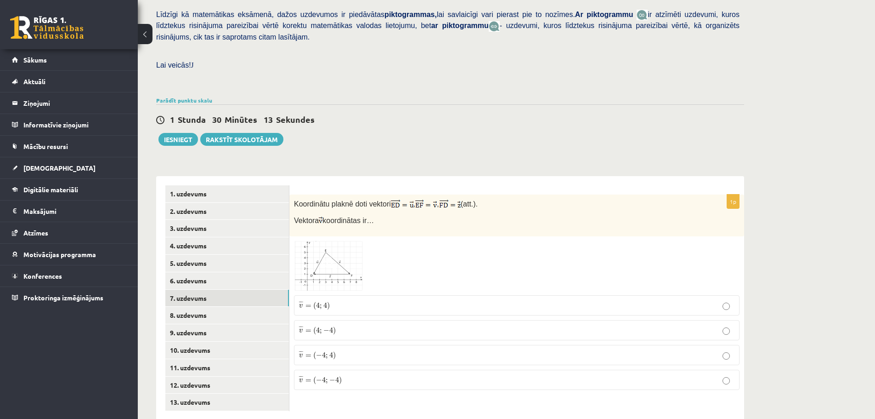
click at [319, 254] on img at bounding box center [328, 266] width 69 height 50
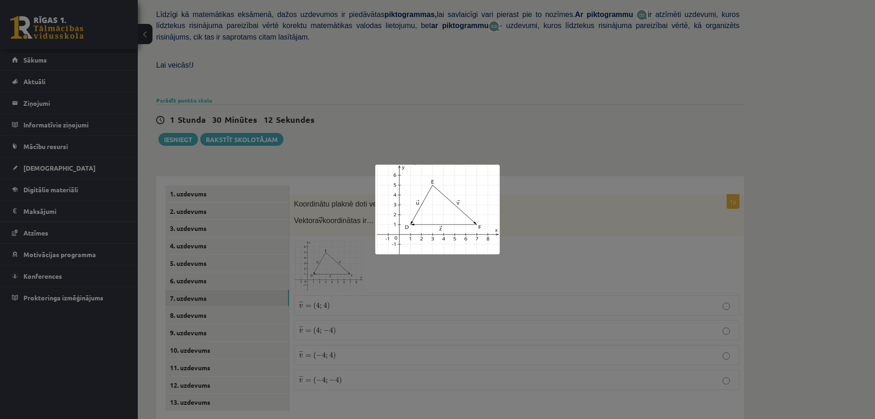
click at [524, 235] on div at bounding box center [437, 209] width 875 height 419
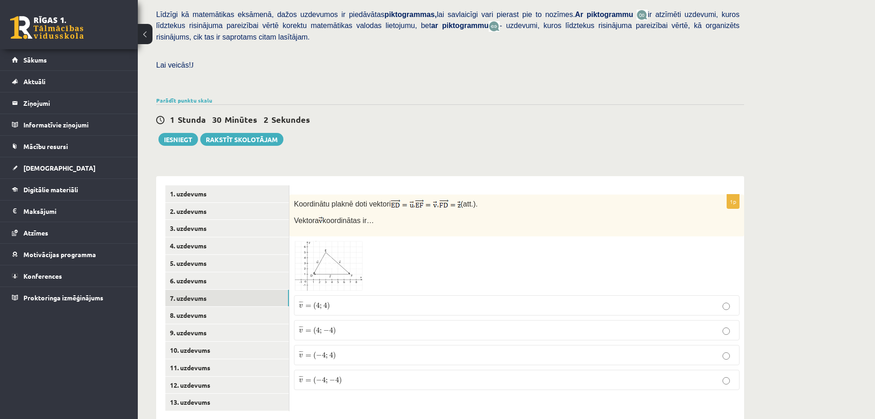
click at [324, 255] on span at bounding box center [329, 262] width 15 height 15
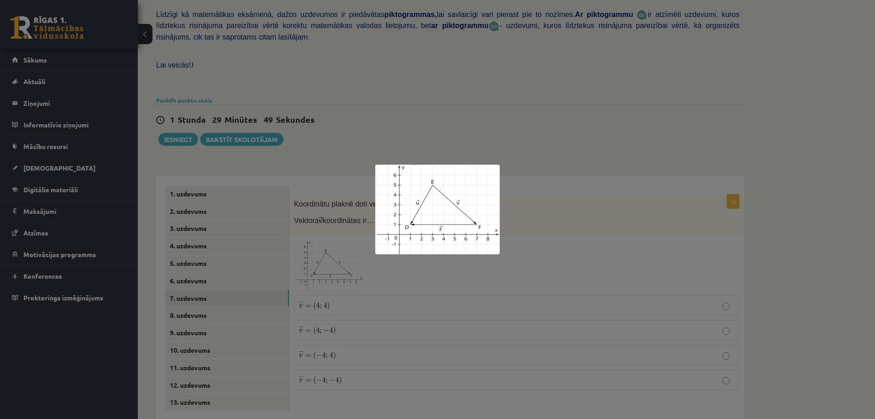
drag, startPoint x: 544, startPoint y: 244, endPoint x: 540, endPoint y: 239, distance: 6.0
click at [540, 239] on div at bounding box center [437, 209] width 875 height 419
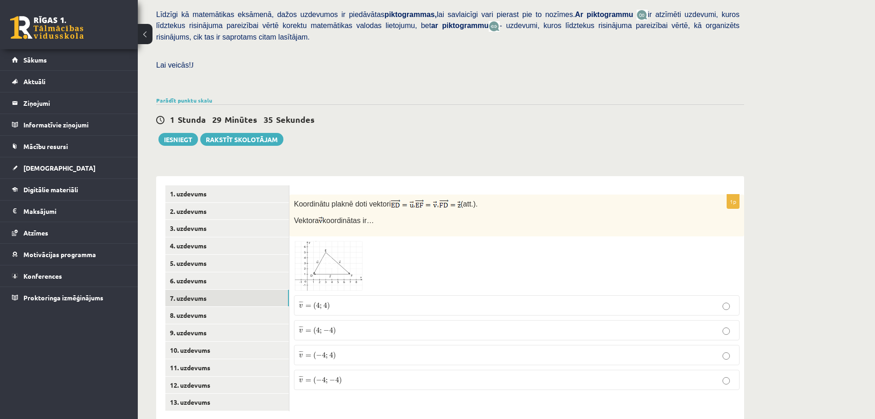
click at [337, 247] on img at bounding box center [328, 266] width 69 height 50
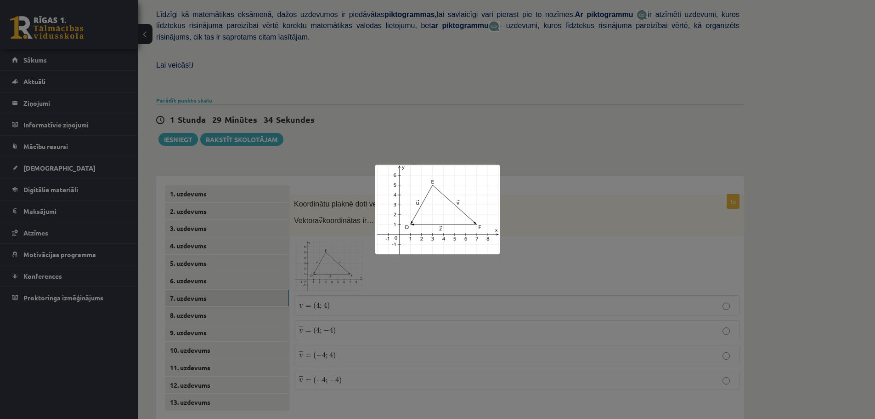
click at [544, 245] on div at bounding box center [437, 209] width 875 height 419
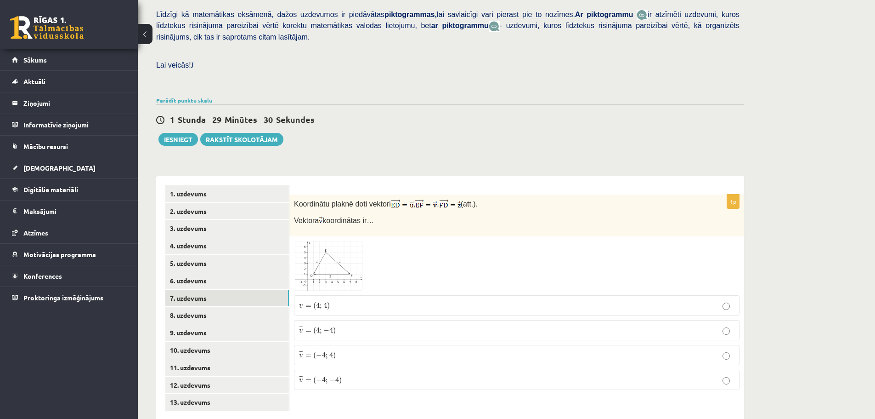
click at [337, 245] on img at bounding box center [328, 266] width 69 height 50
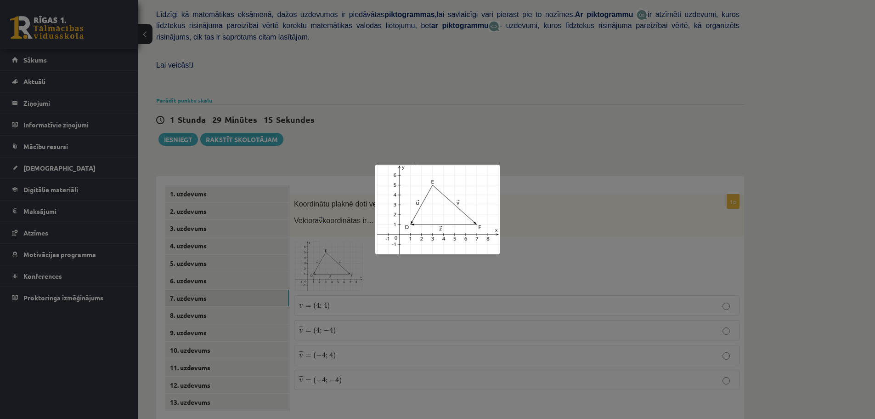
drag, startPoint x: 559, startPoint y: 252, endPoint x: 552, endPoint y: 256, distance: 8.2
click at [559, 253] on div at bounding box center [437, 209] width 875 height 419
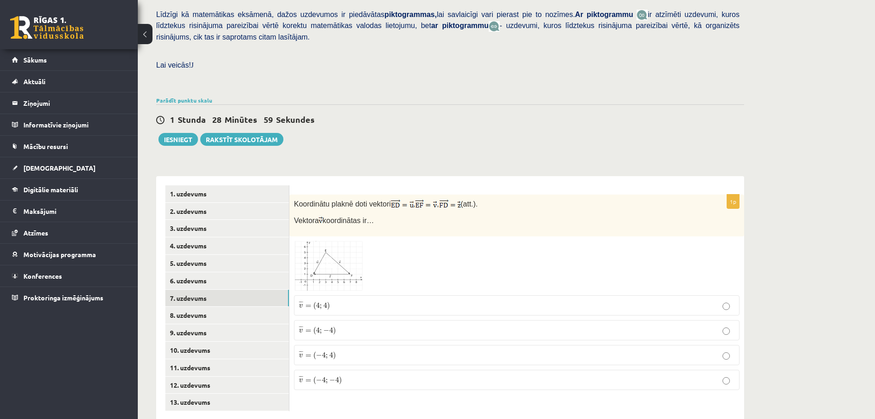
click at [335, 252] on img at bounding box center [328, 266] width 69 height 50
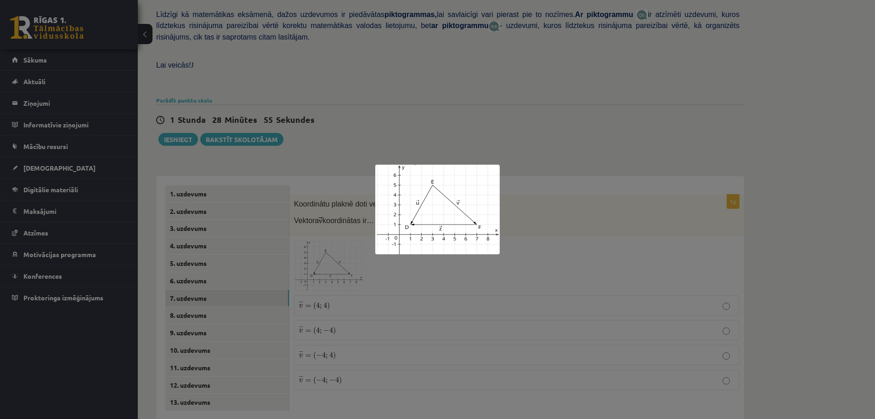
click at [501, 225] on div at bounding box center [437, 209] width 875 height 419
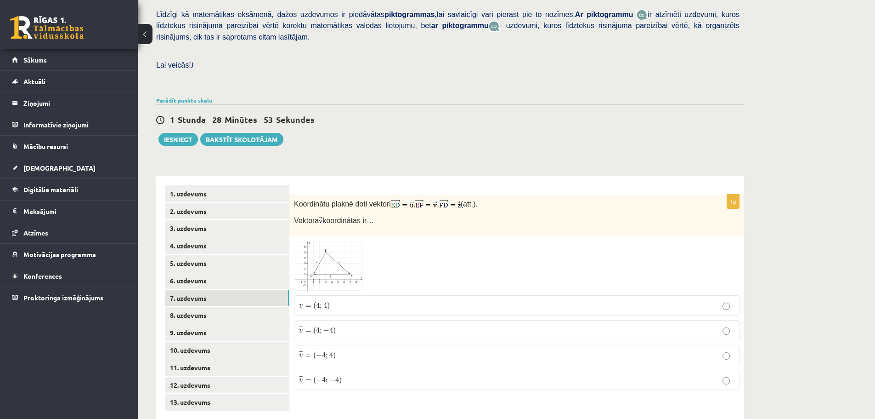
click at [333, 255] on span at bounding box center [329, 262] width 15 height 15
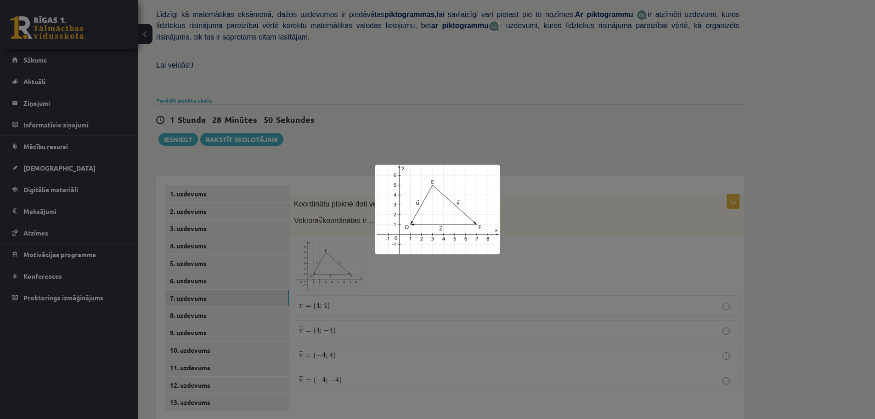
click at [523, 225] on div at bounding box center [437, 209] width 875 height 419
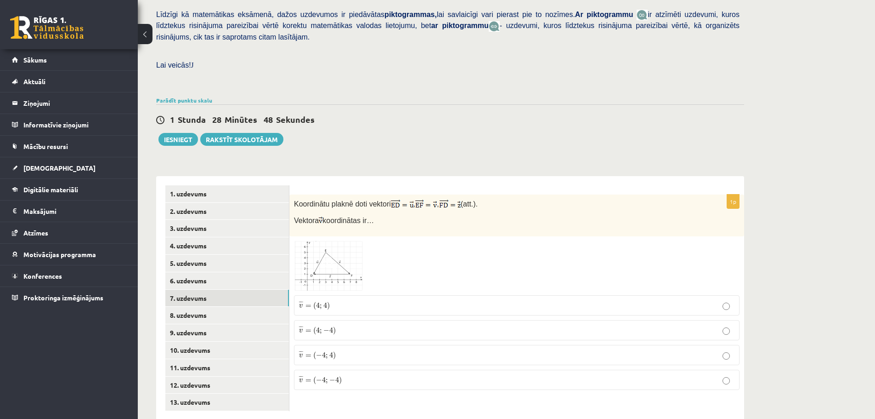
click at [331, 255] on span at bounding box center [329, 262] width 15 height 15
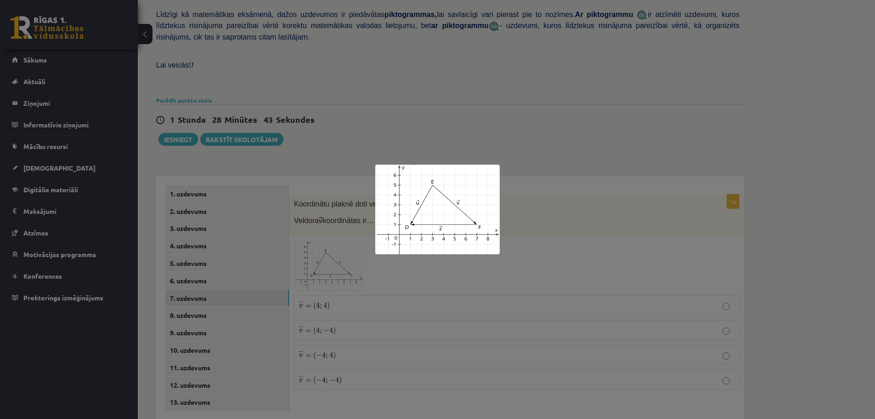
click at [534, 234] on div at bounding box center [437, 209] width 875 height 419
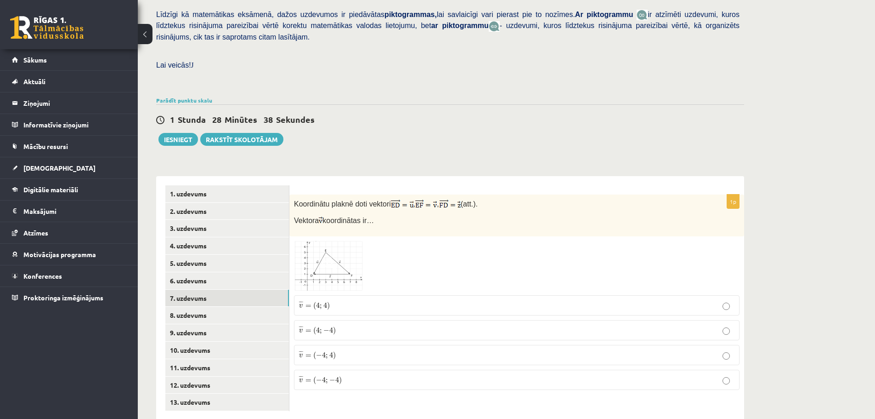
click at [329, 255] on span at bounding box center [329, 262] width 15 height 15
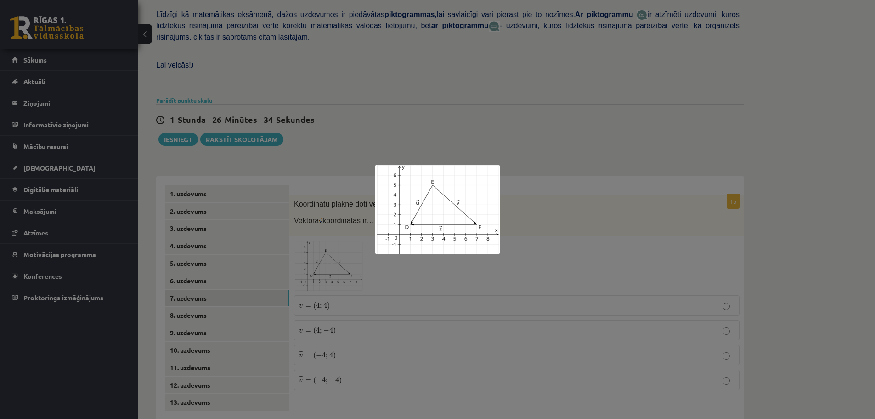
click at [580, 237] on div at bounding box center [437, 209] width 875 height 419
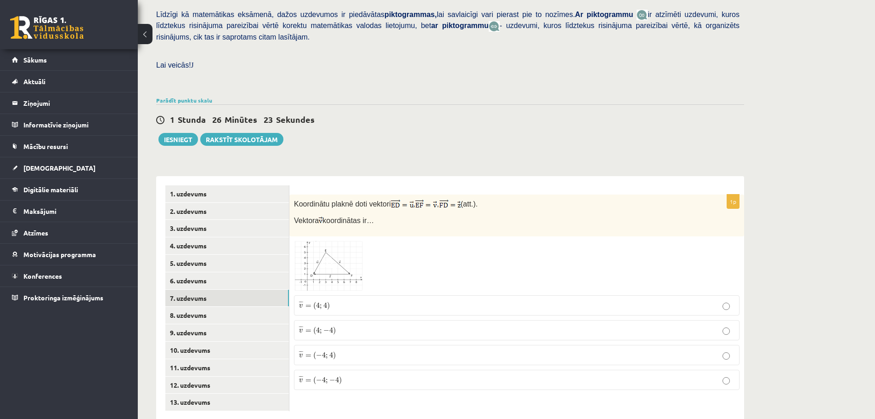
click at [385, 350] on p "¯ ¯ ¯ v = ( − 4 ; 4 ) v ¯ = ( − 4 ; 4 )" at bounding box center [517, 355] width 436 height 10
click at [201, 306] on link "8. uzdevums" at bounding box center [227, 314] width 124 height 17
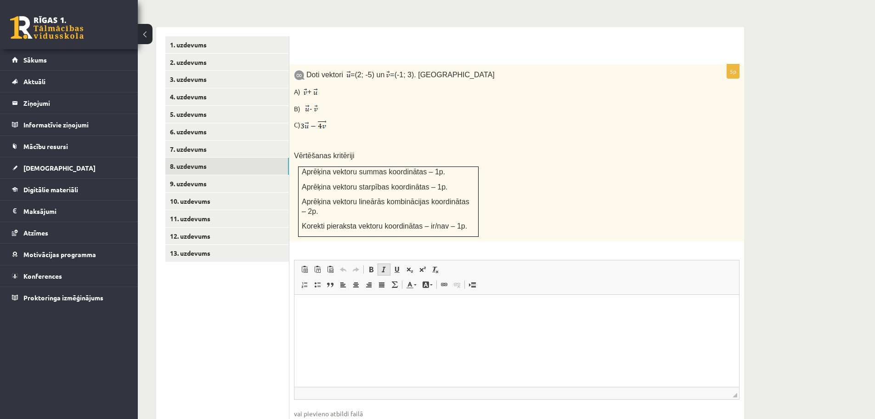
scroll to position [356, 0]
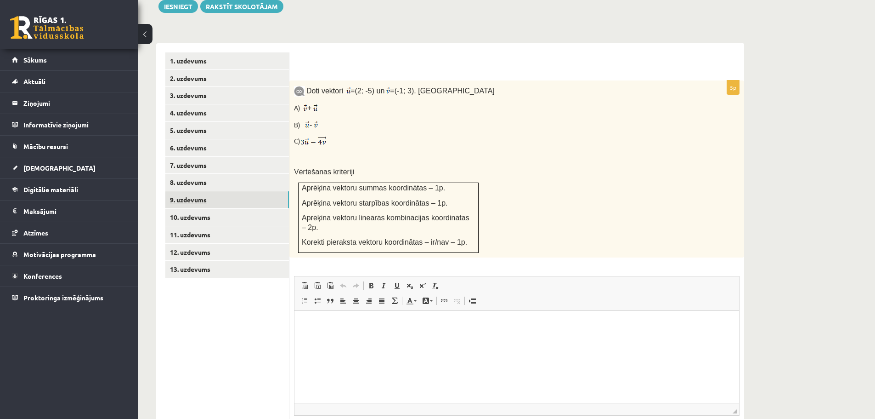
click at [190, 191] on link "9. uzdevums" at bounding box center [227, 199] width 124 height 17
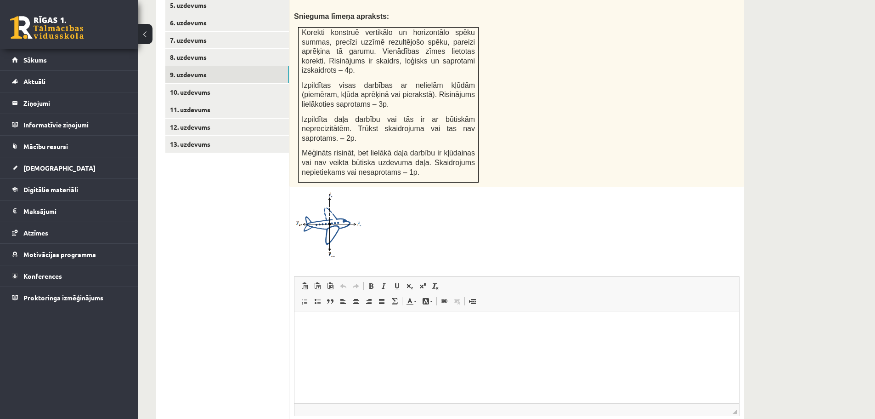
scroll to position [298, 0]
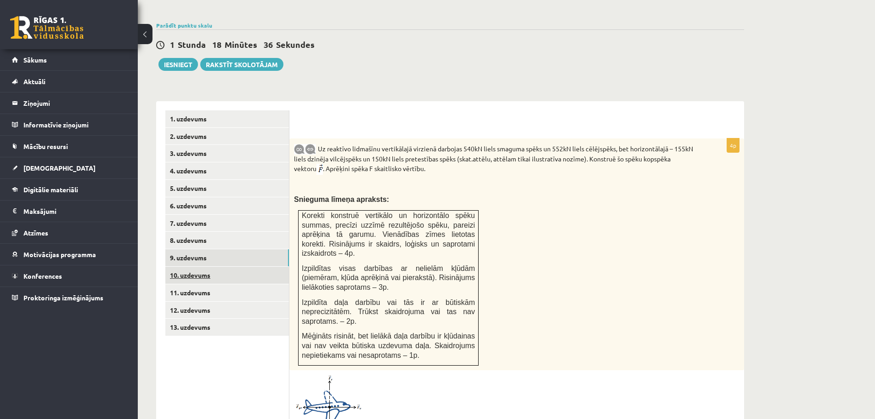
click at [201, 266] on link "10. uzdevums" at bounding box center [227, 274] width 124 height 17
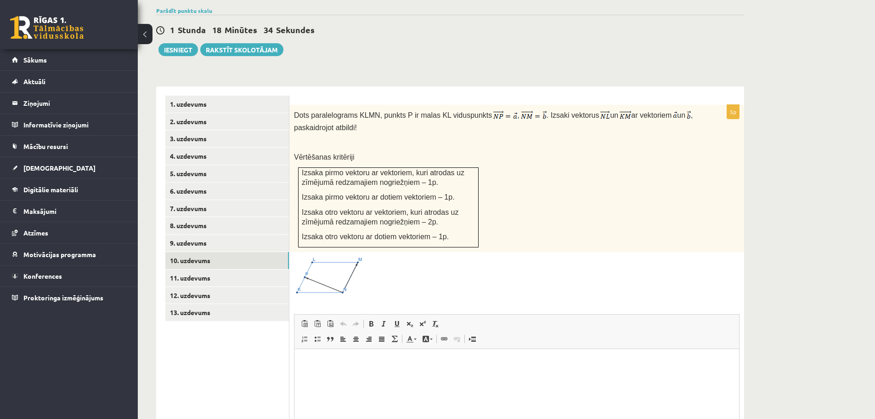
scroll to position [0, 0]
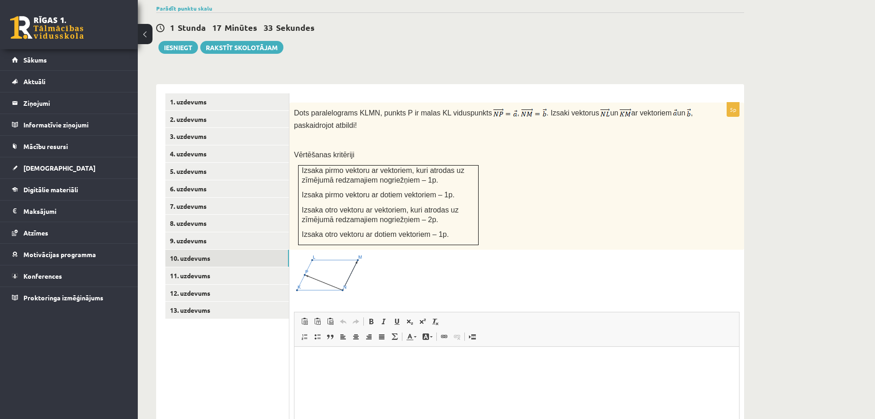
click at [318, 259] on img at bounding box center [328, 273] width 69 height 39
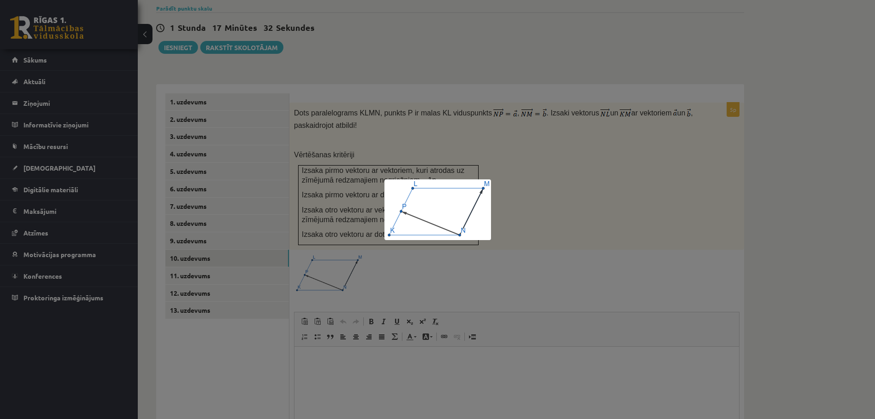
click at [584, 267] on div at bounding box center [437, 209] width 875 height 419
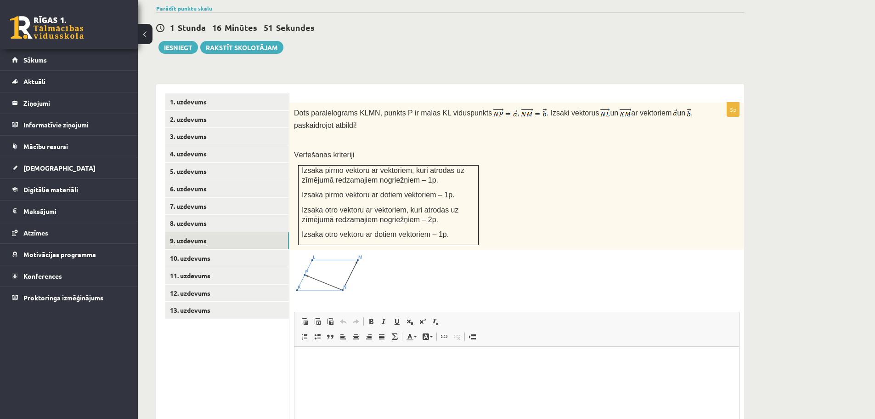
click at [196, 232] on link "9. uzdevums" at bounding box center [227, 240] width 124 height 17
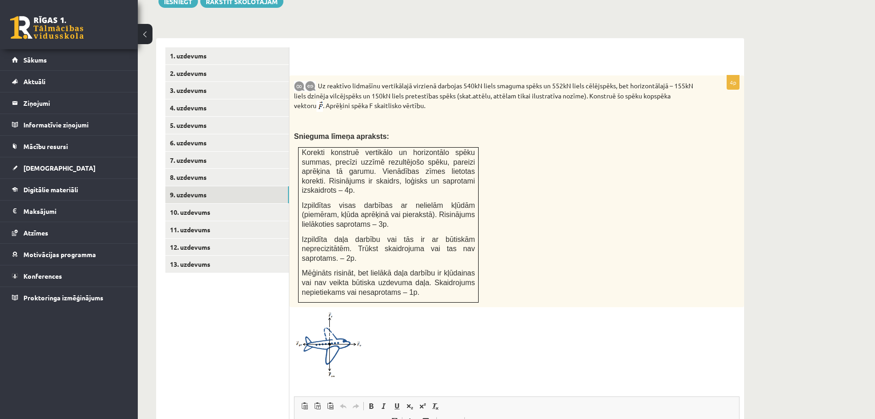
click at [340, 317] on img at bounding box center [328, 345] width 69 height 66
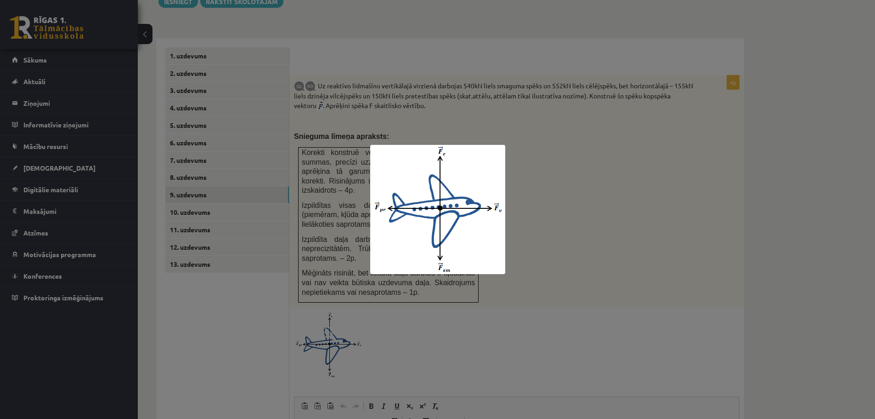
click at [536, 196] on div at bounding box center [437, 209] width 875 height 419
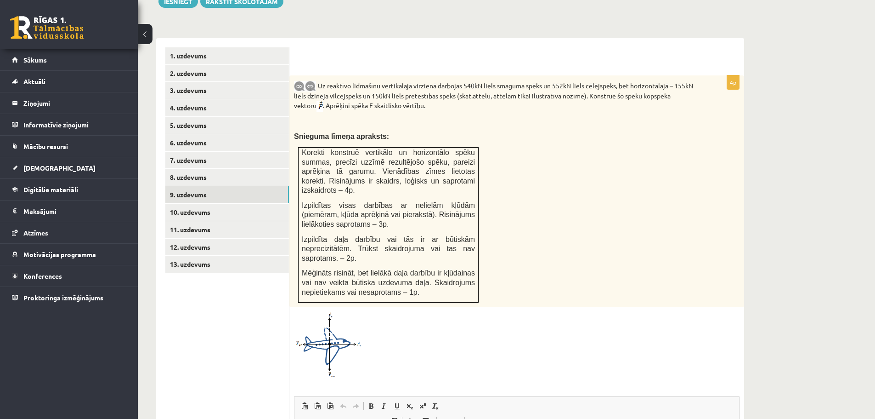
click at [322, 318] on img at bounding box center [328, 345] width 69 height 66
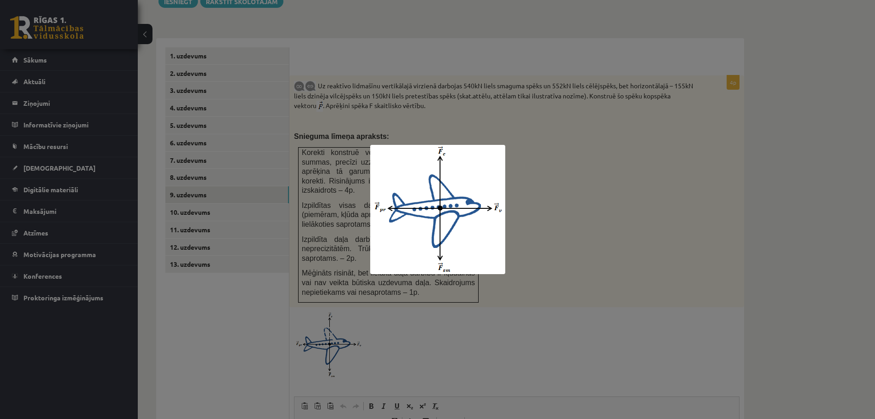
click at [649, 190] on div at bounding box center [437, 209] width 875 height 419
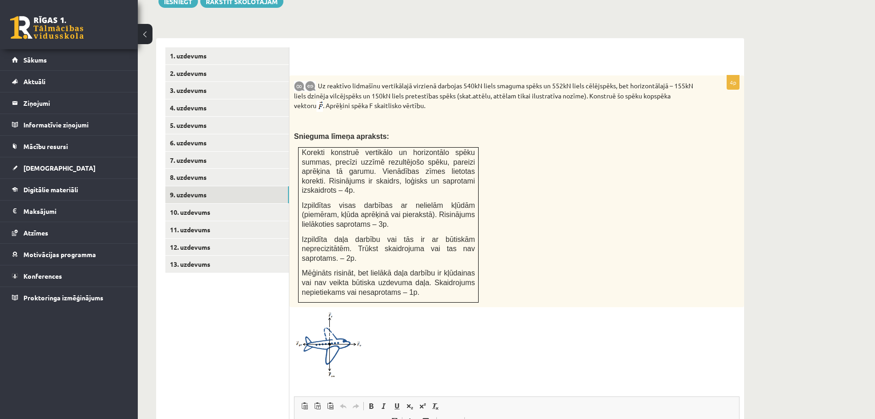
click at [329, 326] on span at bounding box center [329, 333] width 15 height 15
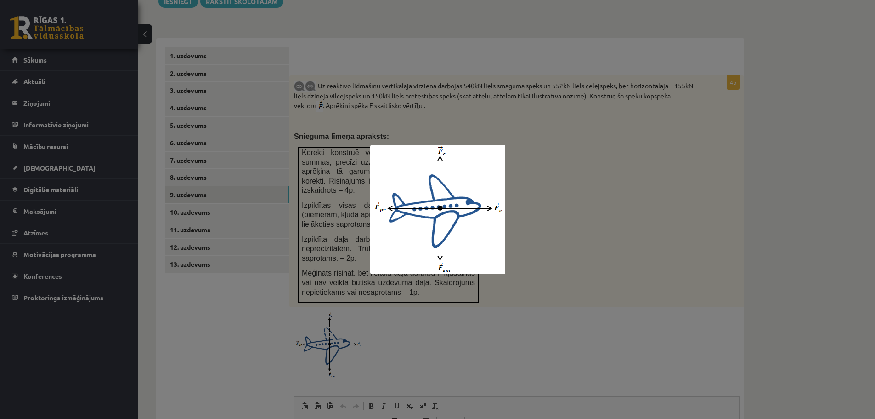
click at [416, 322] on div at bounding box center [437, 209] width 875 height 419
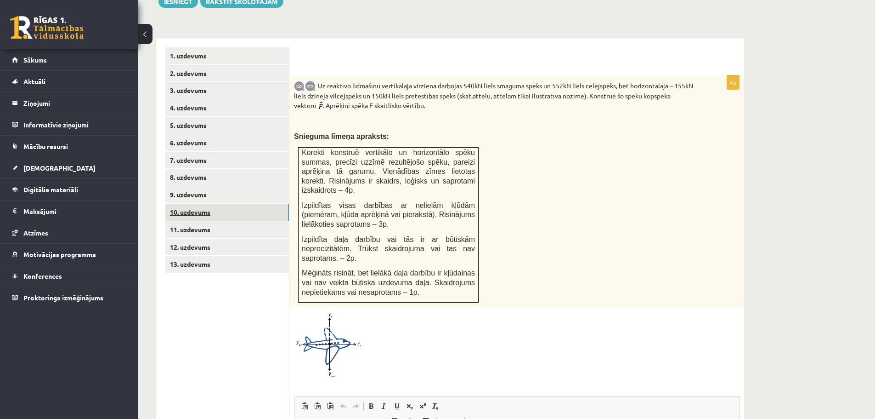
click at [206, 204] on link "10. uzdevums" at bounding box center [227, 212] width 124 height 17
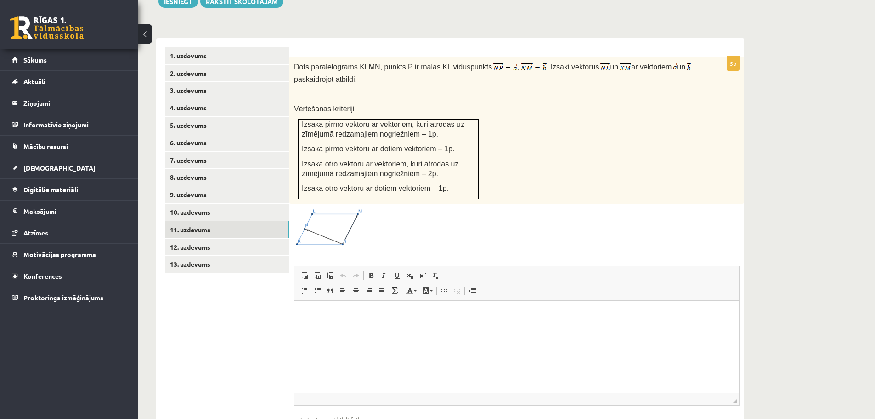
click at [205, 221] on link "11. uzdevums" at bounding box center [227, 229] width 124 height 17
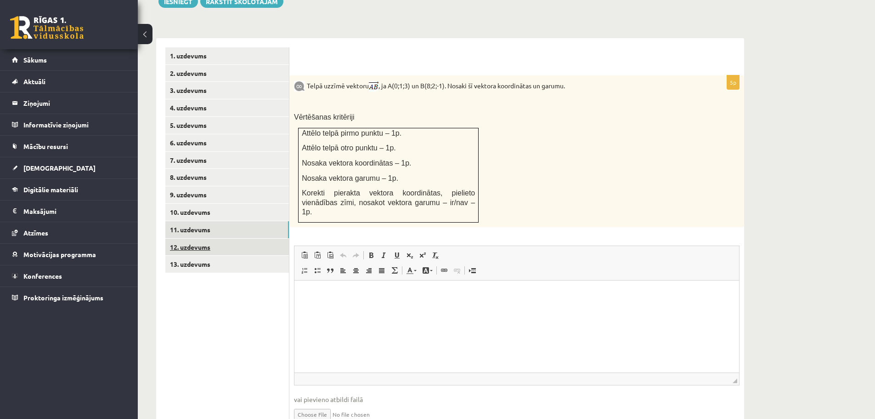
click at [201, 238] on link "12. uzdevums" at bounding box center [227, 246] width 124 height 17
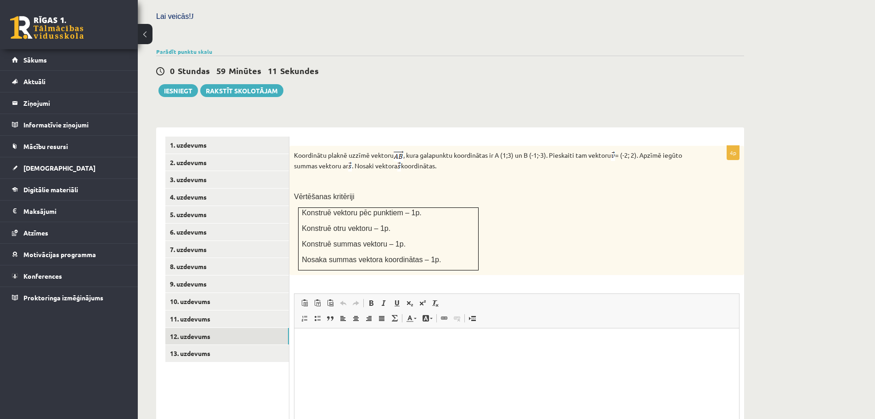
scroll to position [299, 0]
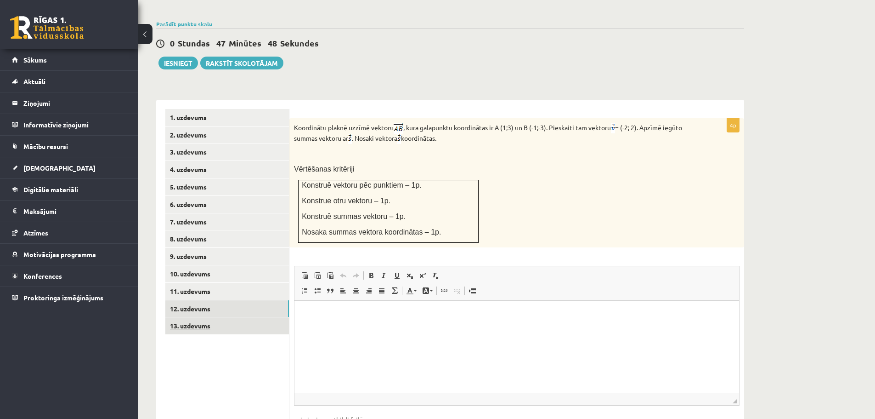
click at [216, 317] on link "13. uzdevums" at bounding box center [227, 325] width 124 height 17
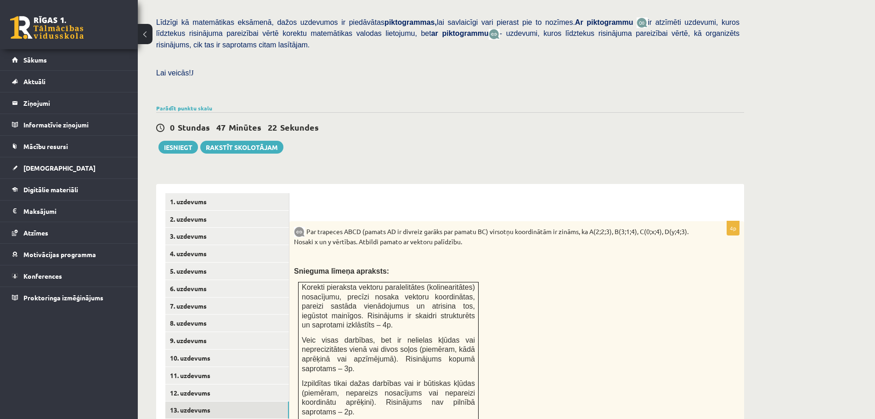
scroll to position [136, 0]
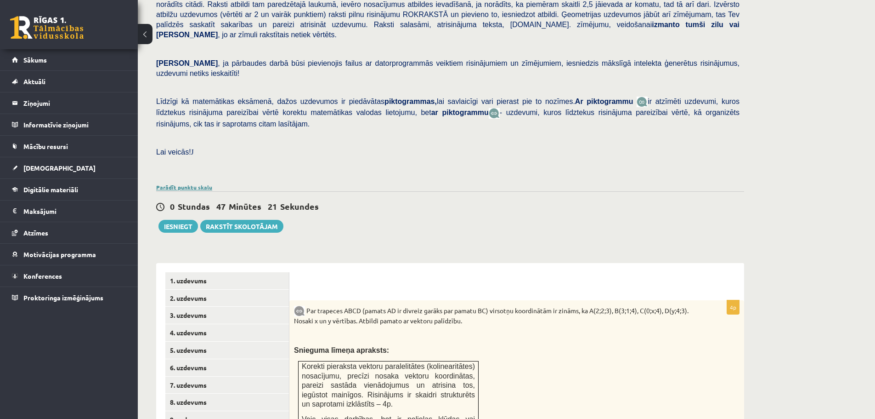
click at [189, 183] on link "Parādīt punktu skalu" at bounding box center [184, 186] width 56 height 7
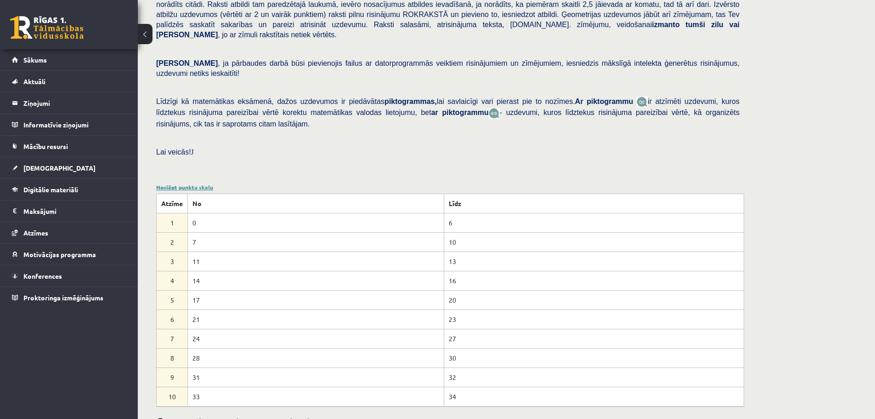
click at [187, 183] on link "Noslēpt punktu skalu" at bounding box center [184, 186] width 57 height 7
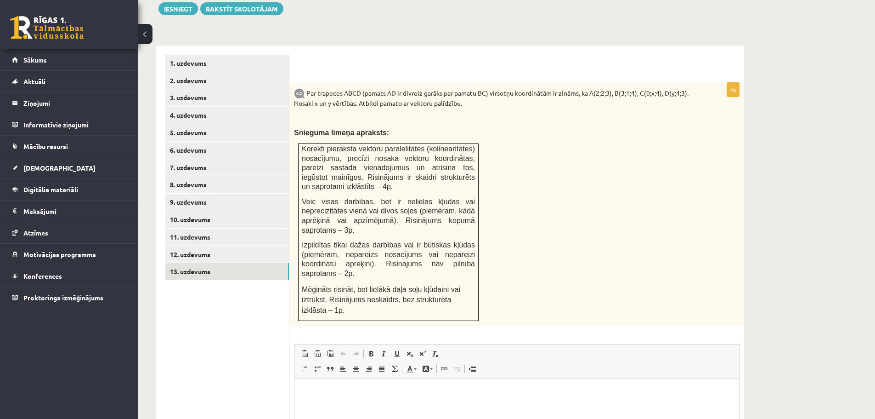
scroll to position [366, 0]
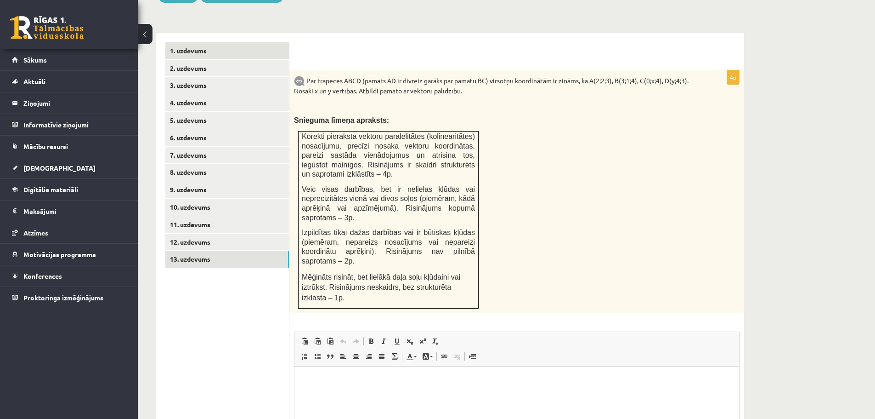
click at [199, 42] on link "1. uzdevums" at bounding box center [227, 50] width 124 height 17
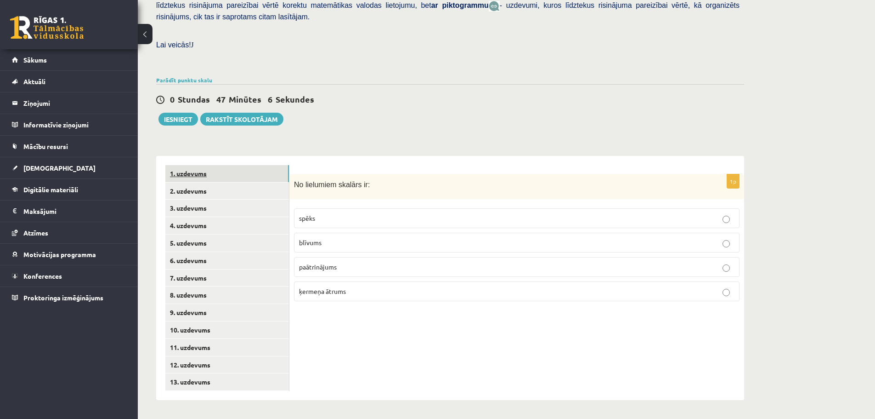
scroll to position [223, 0]
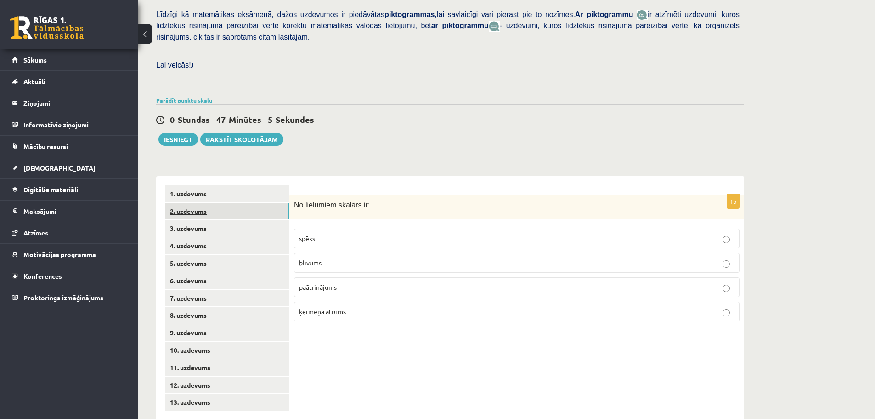
click at [195, 203] on link "2. uzdevums" at bounding box center [227, 211] width 124 height 17
click at [379, 258] on p "Vienādiem vektoriem moduļi un vērsumi ir vienādi." at bounding box center [517, 263] width 436 height 10
click at [393, 282] on p "Vektoru summa ir skaitlis." at bounding box center [517, 287] width 436 height 10
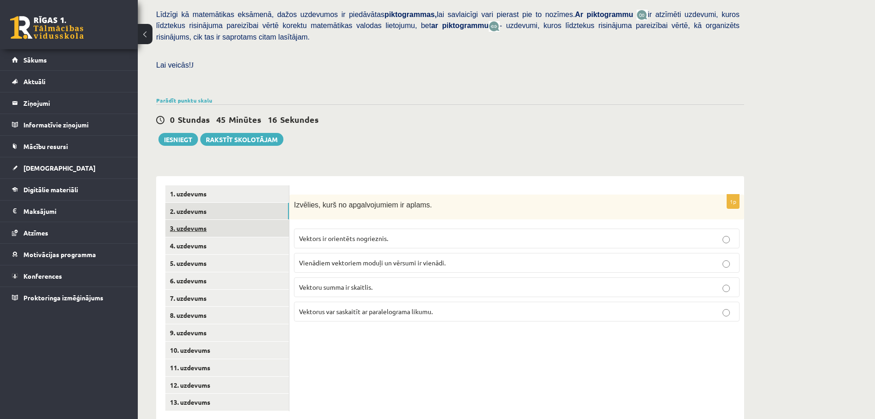
click at [208, 220] on link "3. uzdevums" at bounding box center [227, 228] width 124 height 17
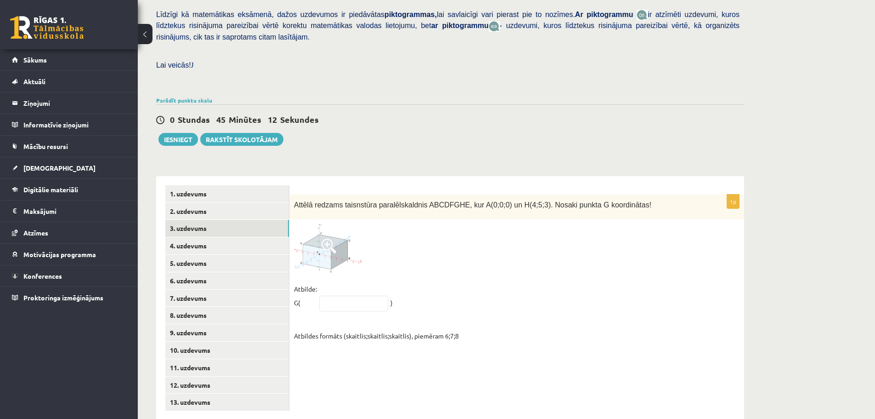
click at [330, 242] on img at bounding box center [328, 248] width 69 height 48
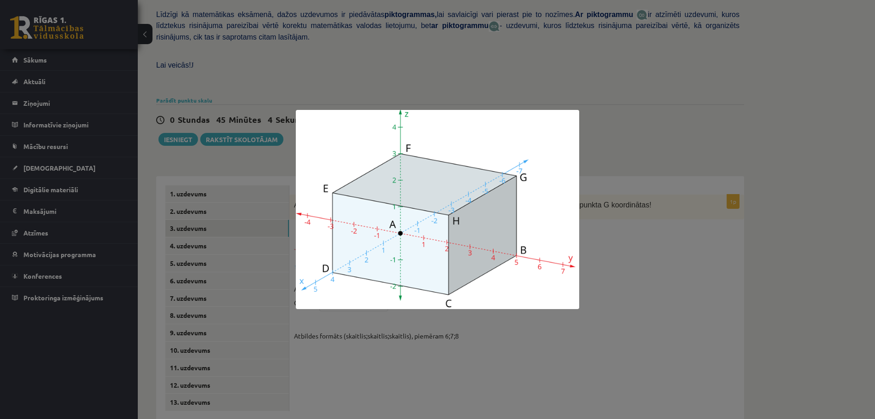
click at [619, 268] on div at bounding box center [437, 209] width 875 height 419
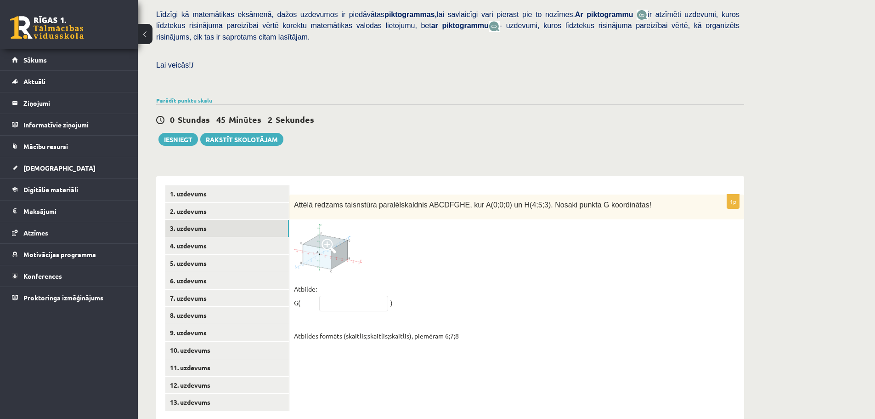
click at [322, 231] on link at bounding box center [328, 248] width 69 height 48
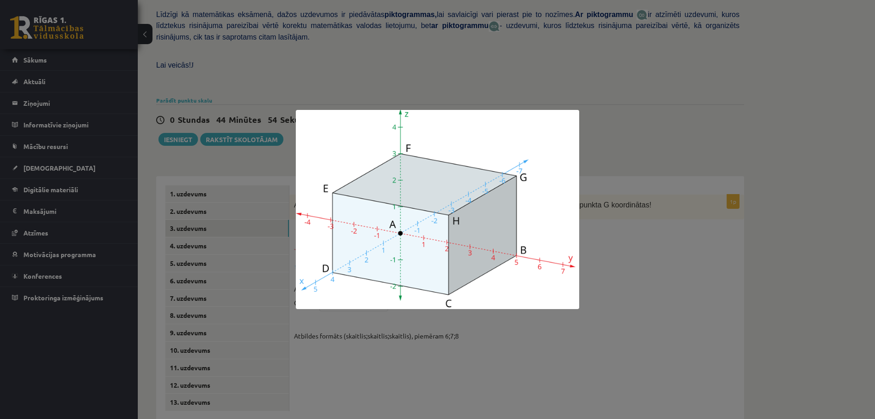
drag, startPoint x: 720, startPoint y: 265, endPoint x: 715, endPoint y: 265, distance: 5.1
click at [719, 265] on div at bounding box center [437, 209] width 875 height 419
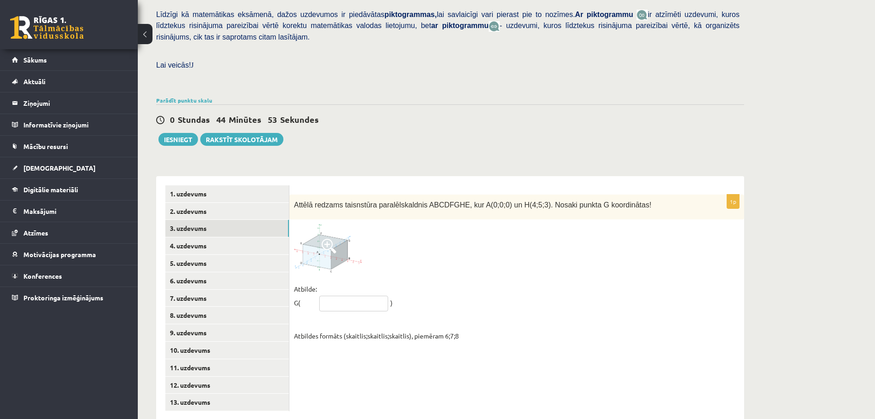
click at [336, 295] on input "text" at bounding box center [353, 303] width 69 height 16
click at [320, 232] on img at bounding box center [328, 248] width 69 height 48
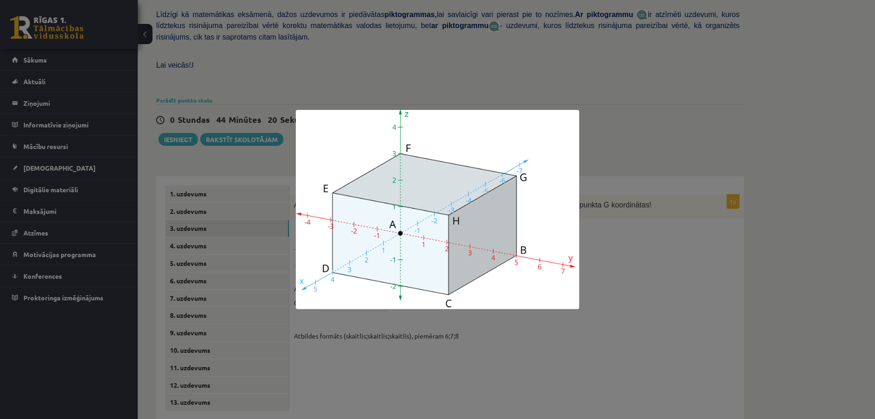
click at [641, 264] on div at bounding box center [437, 209] width 875 height 419
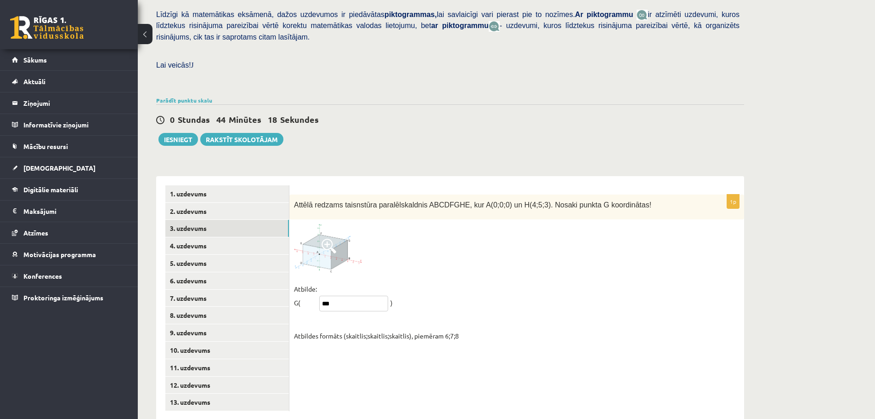
click at [335, 295] on input "***" at bounding box center [353, 303] width 69 height 16
click at [335, 238] on span at bounding box center [329, 245] width 15 height 15
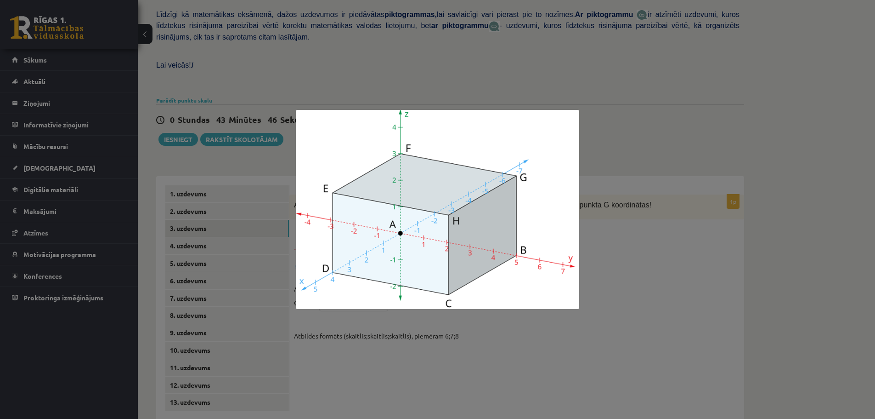
click at [608, 267] on div at bounding box center [437, 209] width 875 height 419
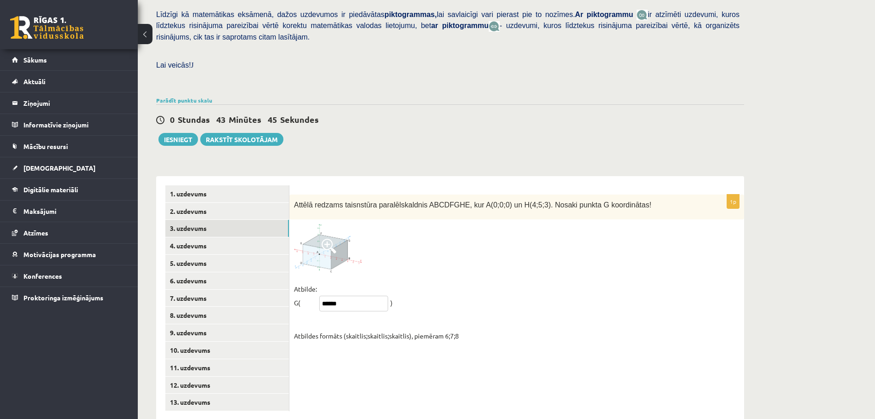
click at [334, 295] on input "******" at bounding box center [353, 303] width 69 height 16
click at [330, 295] on input "*****" at bounding box center [353, 303] width 69 height 16
click at [321, 240] on img at bounding box center [328, 248] width 69 height 48
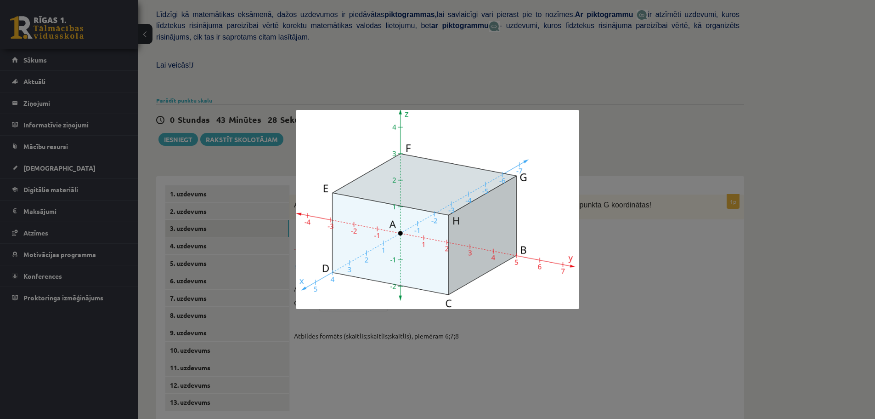
drag, startPoint x: 594, startPoint y: 354, endPoint x: 555, endPoint y: 343, distance: 40.6
click at [590, 353] on div at bounding box center [437, 209] width 875 height 419
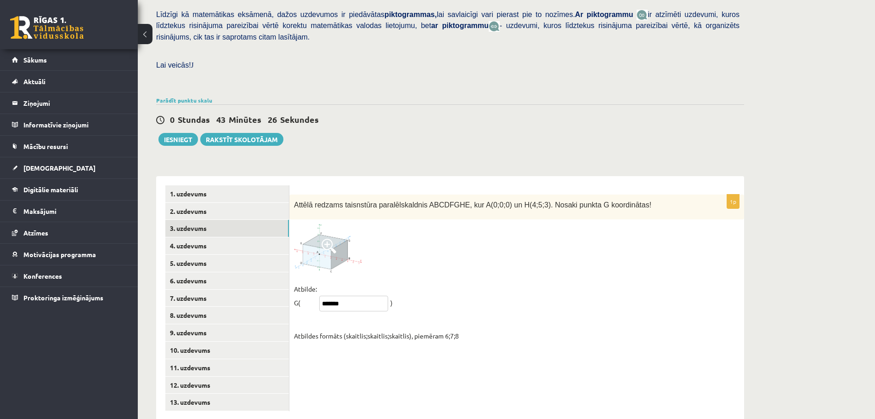
click at [348, 295] on input "******" at bounding box center [353, 303] width 69 height 16
type input "********"
click at [198, 237] on link "4. uzdevums" at bounding box center [227, 245] width 124 height 17
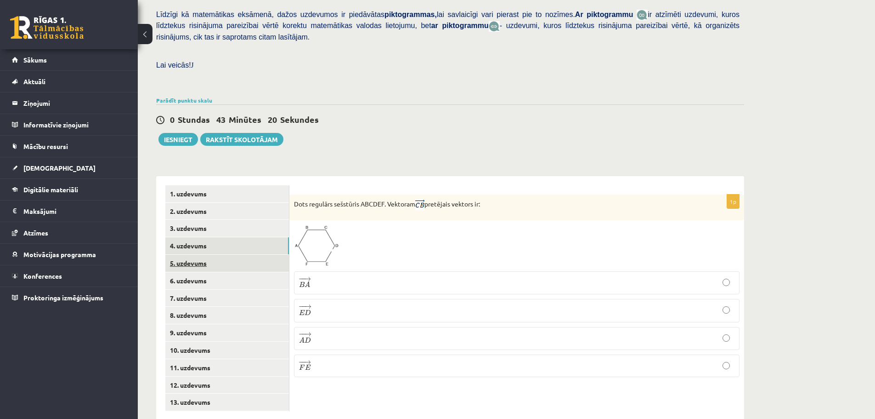
click at [196, 255] on link "5. uzdevums" at bounding box center [227, 263] width 124 height 17
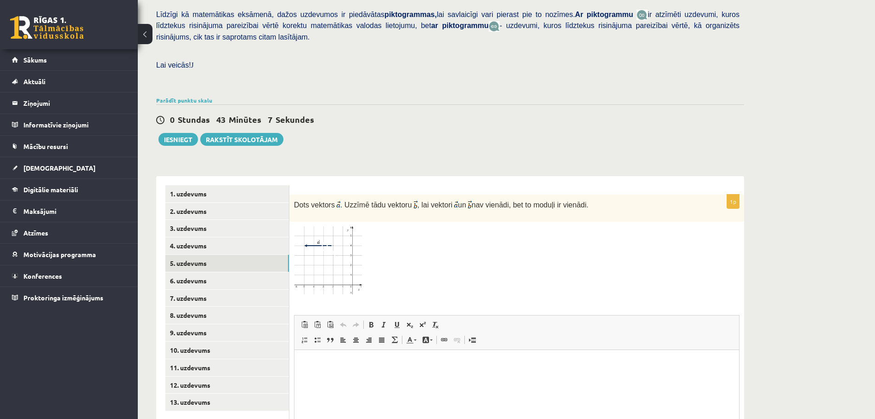
scroll to position [269, 0]
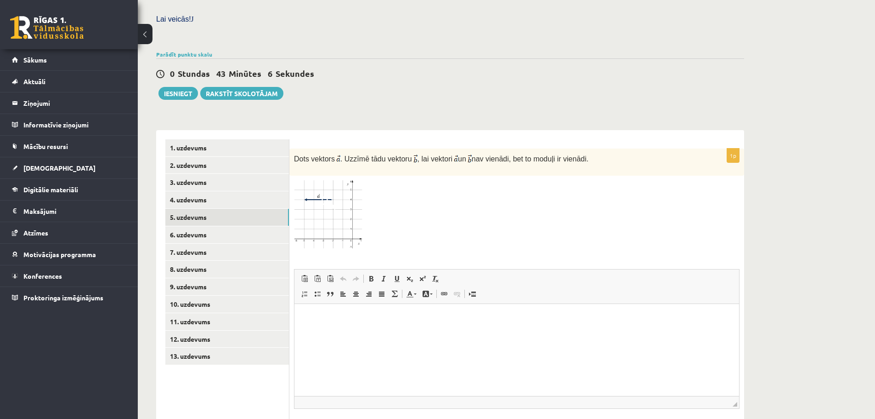
click at [321, 194] on img at bounding box center [328, 215] width 69 height 70
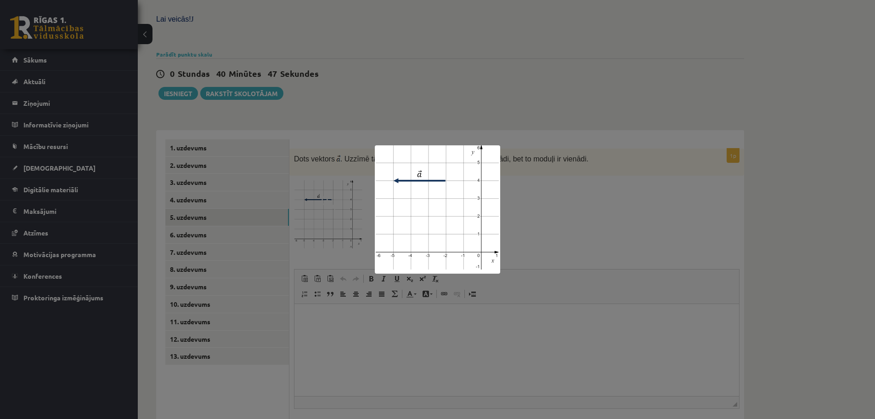
click at [212, 210] on div at bounding box center [437, 209] width 875 height 419
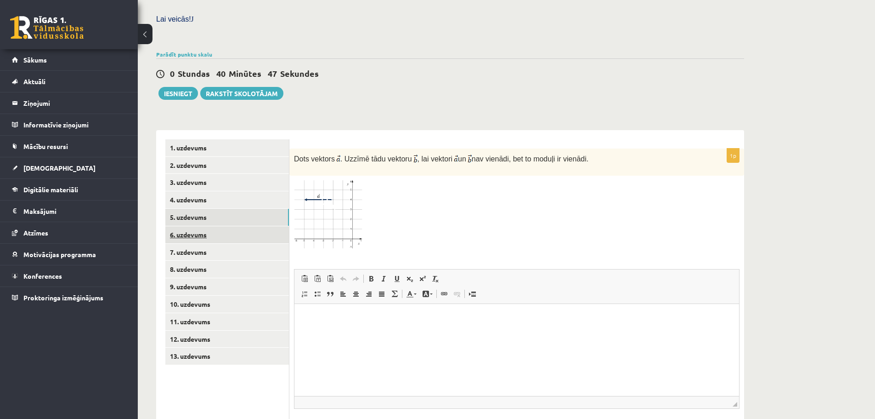
click at [192, 226] on link "6. uzdevums" at bounding box center [227, 234] width 124 height 17
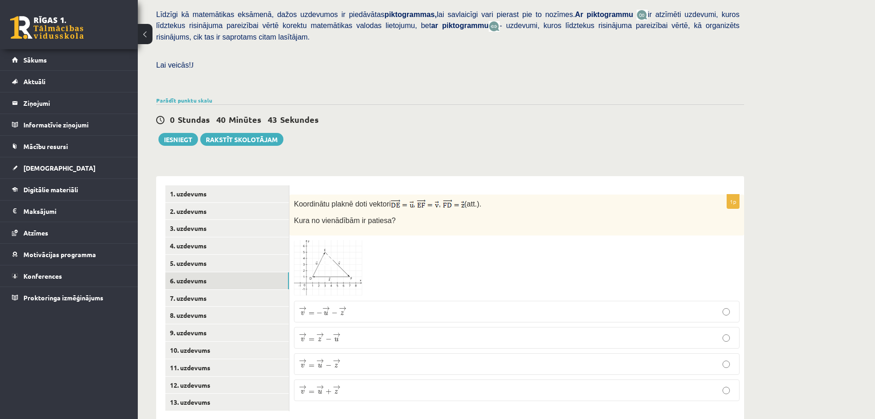
click at [328, 255] on span at bounding box center [329, 262] width 15 height 15
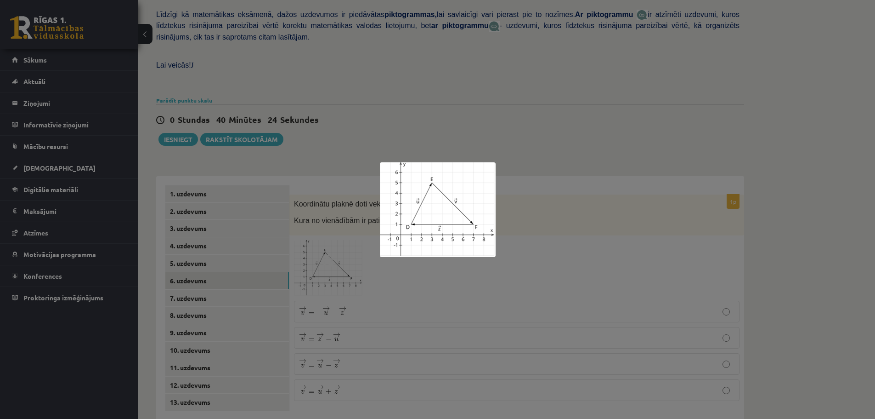
click at [366, 271] on div at bounding box center [437, 209] width 875 height 419
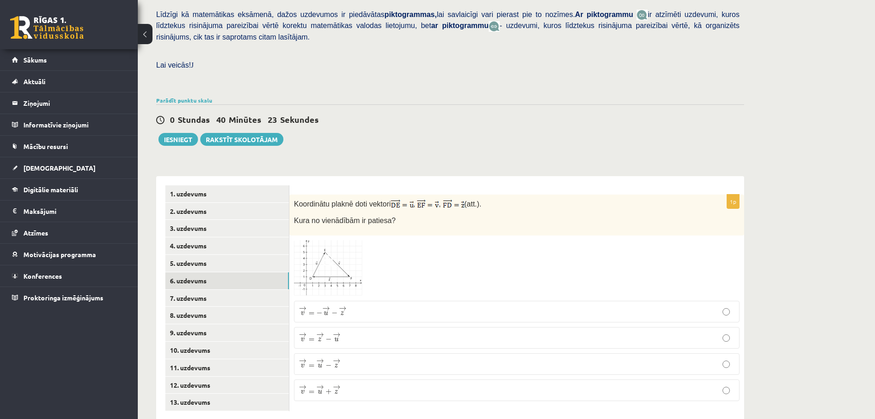
click at [346, 311] on span "z" at bounding box center [342, 313] width 7 height 4
click at [327, 251] on img at bounding box center [328, 268] width 69 height 57
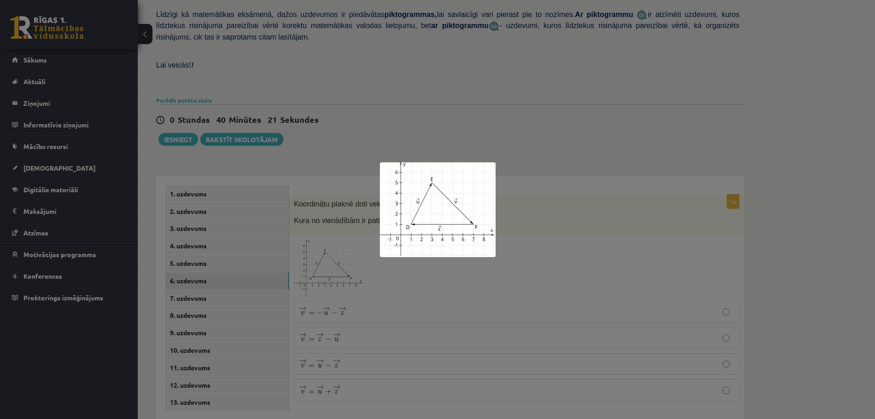
click at [384, 266] on div at bounding box center [437, 209] width 875 height 419
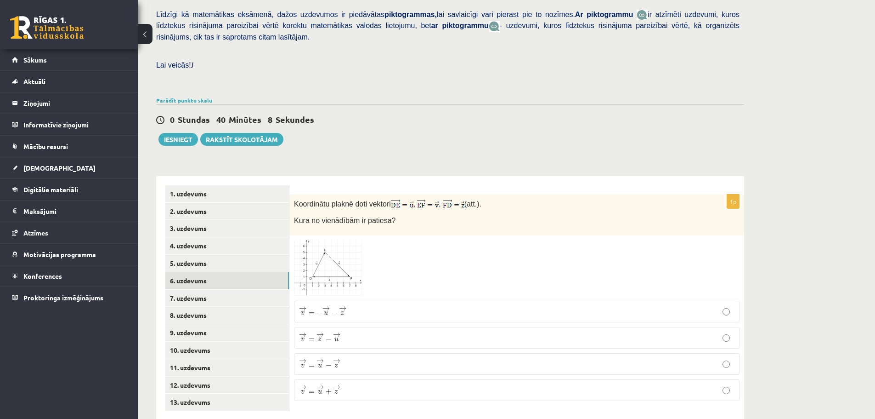
click at [330, 255] on span at bounding box center [329, 262] width 15 height 15
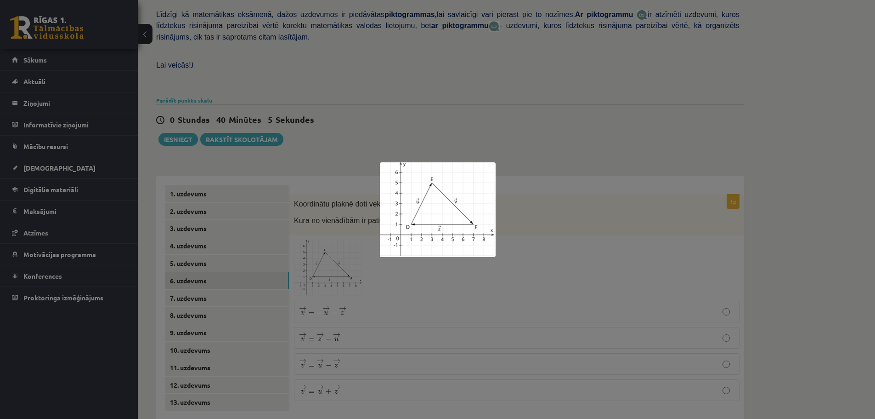
click at [357, 249] on div at bounding box center [437, 209] width 875 height 419
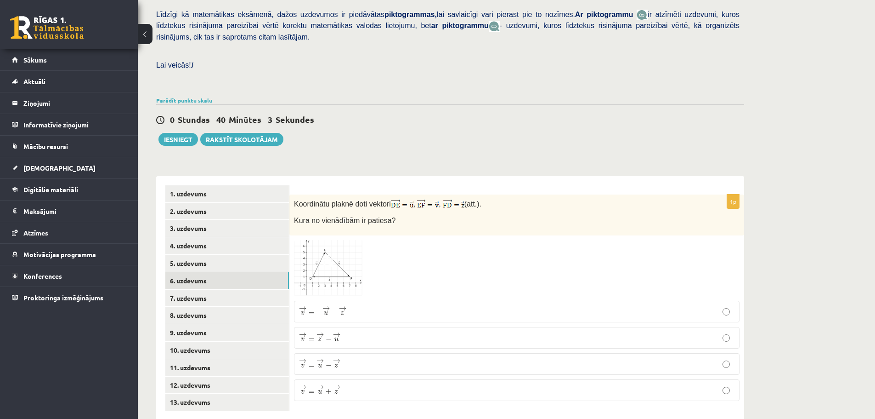
click at [336, 255] on span at bounding box center [329, 262] width 15 height 15
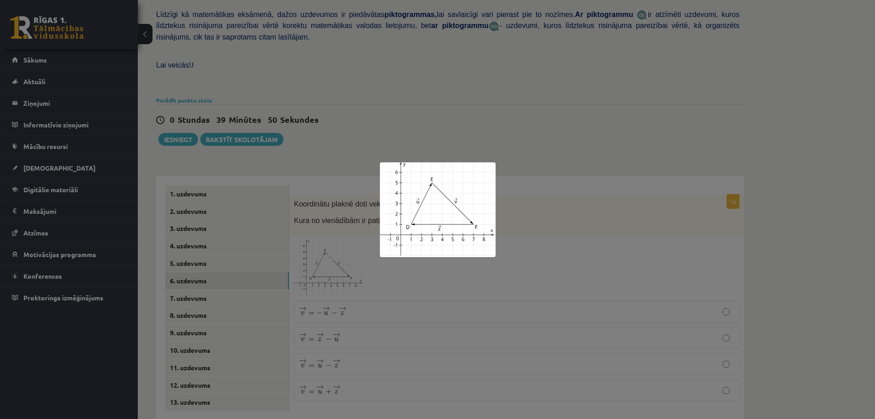
click at [578, 255] on div at bounding box center [437, 209] width 875 height 419
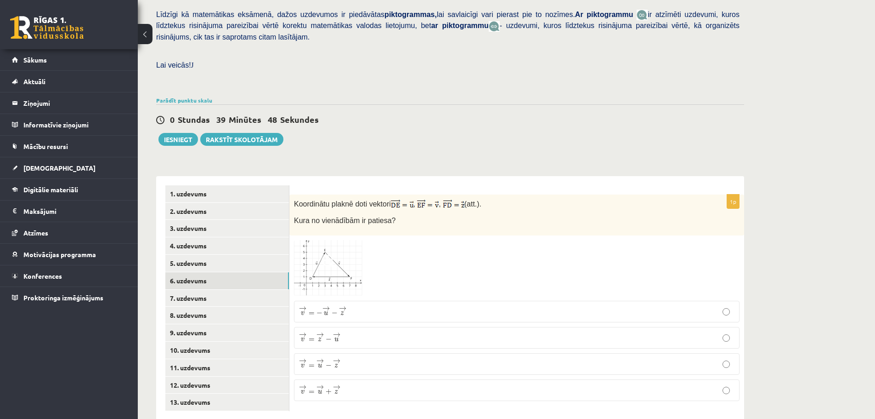
click at [333, 255] on span at bounding box center [329, 262] width 15 height 15
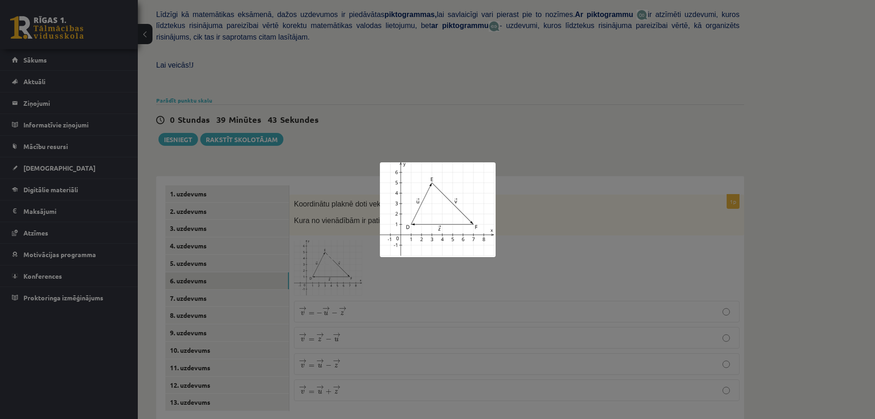
click at [201, 278] on div at bounding box center [437, 209] width 875 height 419
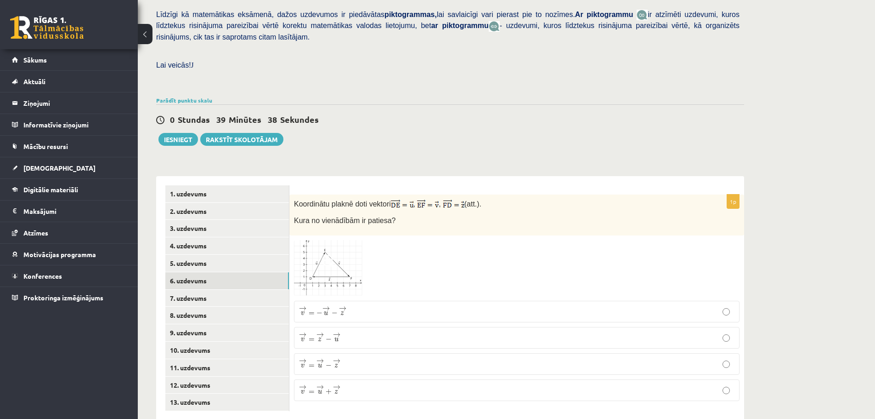
click at [330, 363] on span "−" at bounding box center [329, 366] width 6 height 6
click at [186, 289] on link "7. uzdevums" at bounding box center [227, 297] width 124 height 17
click at [191, 306] on link "8. uzdevums" at bounding box center [227, 314] width 124 height 17
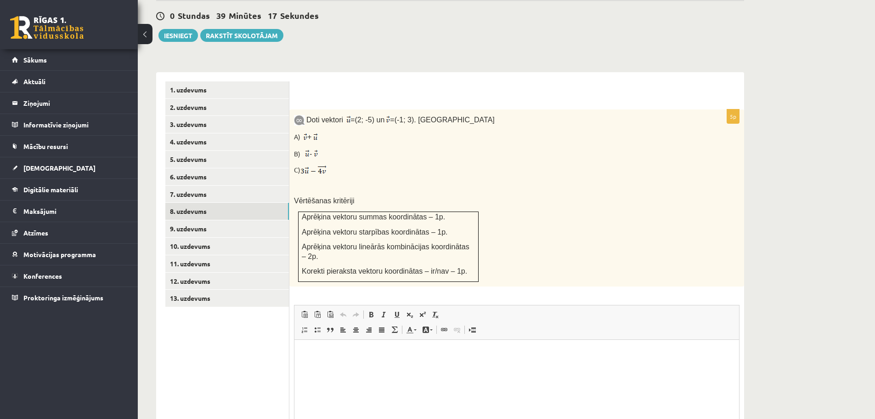
scroll to position [356, 0]
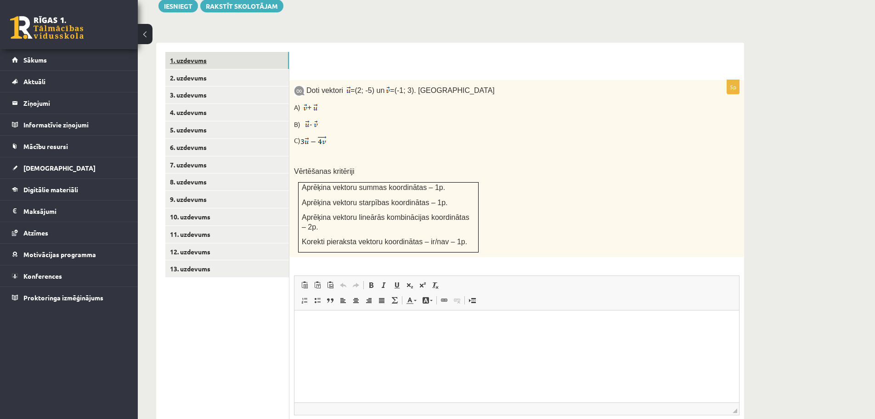
click at [198, 52] on link "1. uzdevums" at bounding box center [227, 60] width 124 height 17
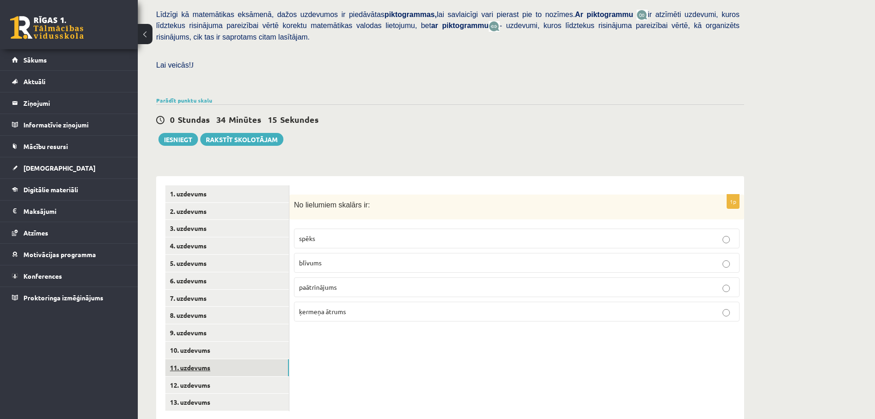
click at [213, 359] on link "11. uzdevums" at bounding box center [227, 367] width 124 height 17
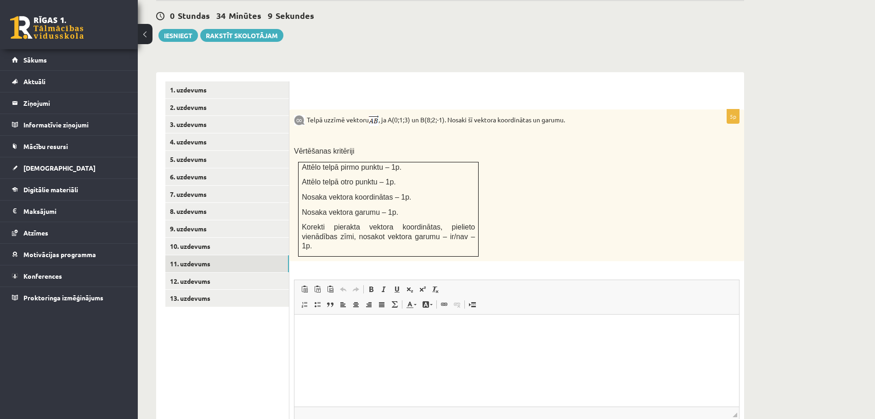
scroll to position [376, 0]
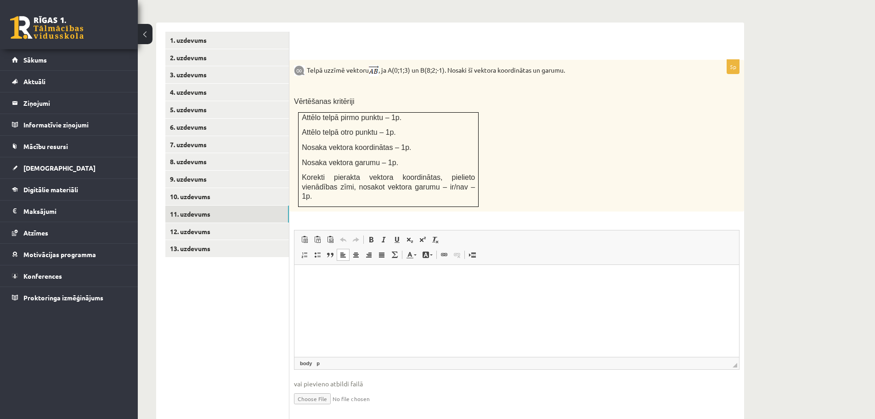
click at [339, 292] on html at bounding box center [517, 278] width 445 height 28
drag, startPoint x: 340, startPoint y: 296, endPoint x: 329, endPoint y: 322, distance: 27.6
click at [329, 292] on html at bounding box center [517, 278] width 445 height 28
click at [362, 379] on span "vai pievieno atbildi failā" at bounding box center [517, 384] width 446 height 10
click at [314, 388] on input "file" at bounding box center [517, 397] width 446 height 19
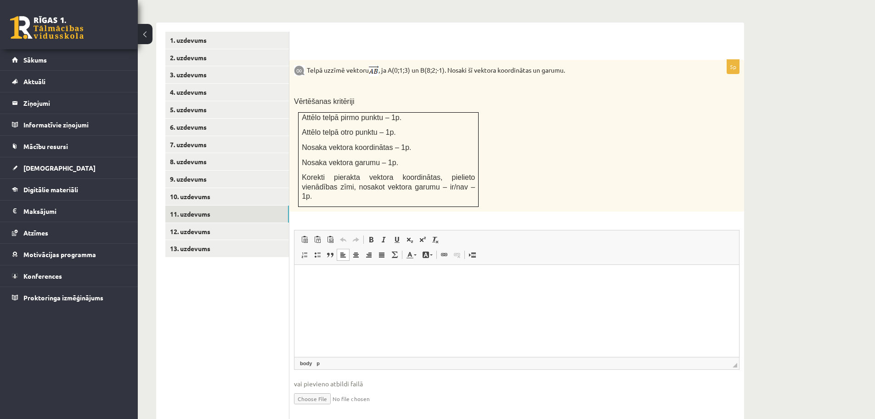
type input "**********"
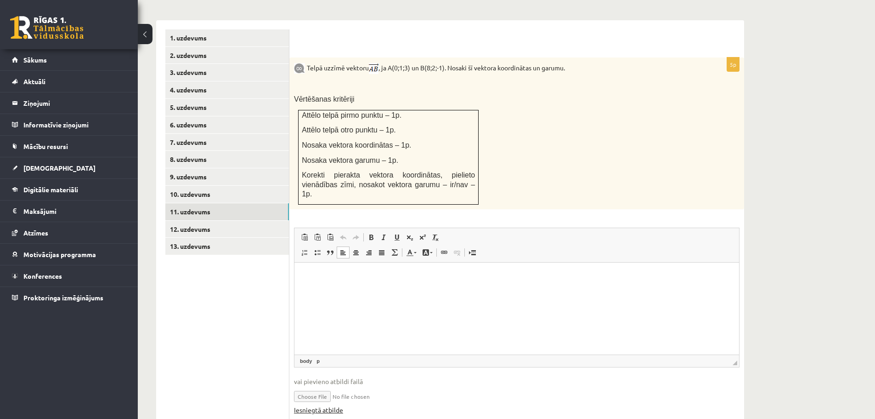
scroll to position [386, 0]
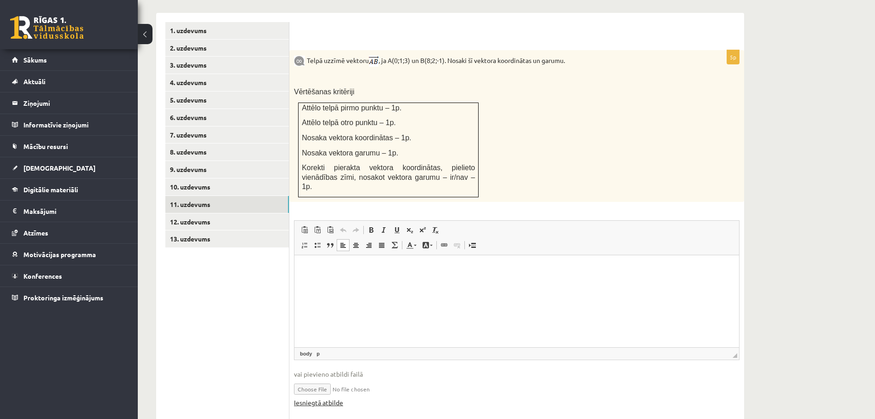
click at [332, 397] on link "Iesniegtā atbilde" at bounding box center [318, 402] width 49 height 10
click at [198, 178] on link "10. uzdevums" at bounding box center [227, 186] width 124 height 17
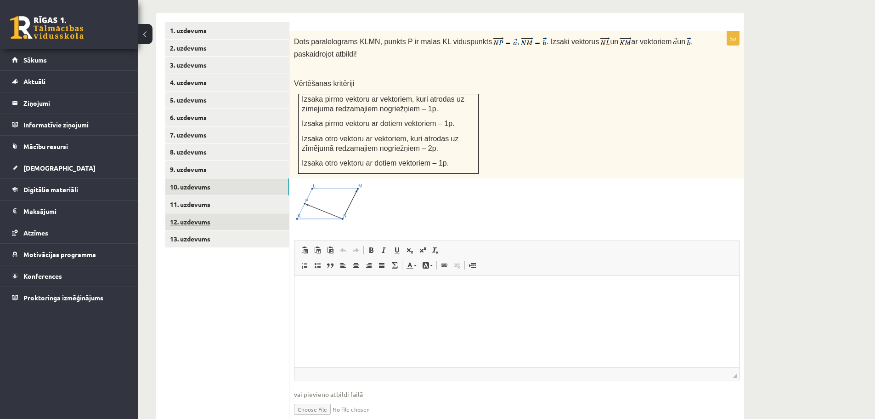
scroll to position [0, 0]
click at [202, 161] on link "9. uzdevums" at bounding box center [227, 169] width 124 height 17
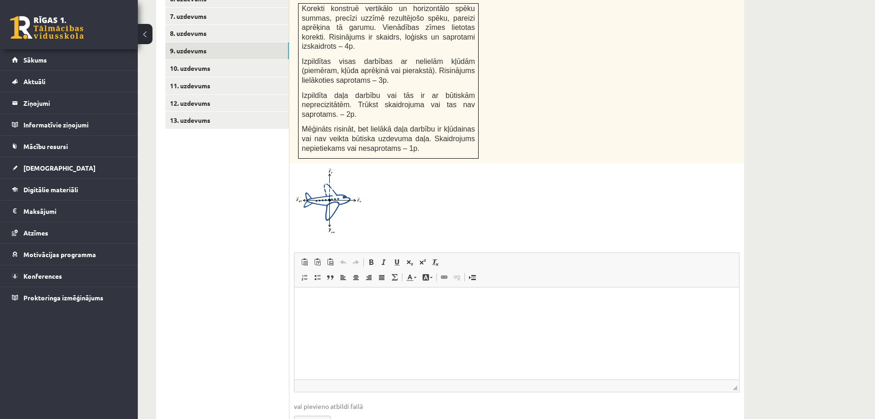
scroll to position [527, 0]
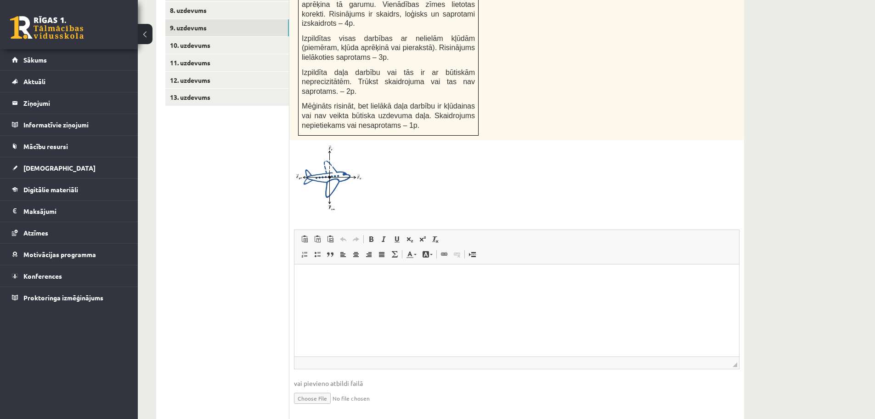
click at [326, 388] on input "file" at bounding box center [517, 397] width 446 height 19
type input "**********"
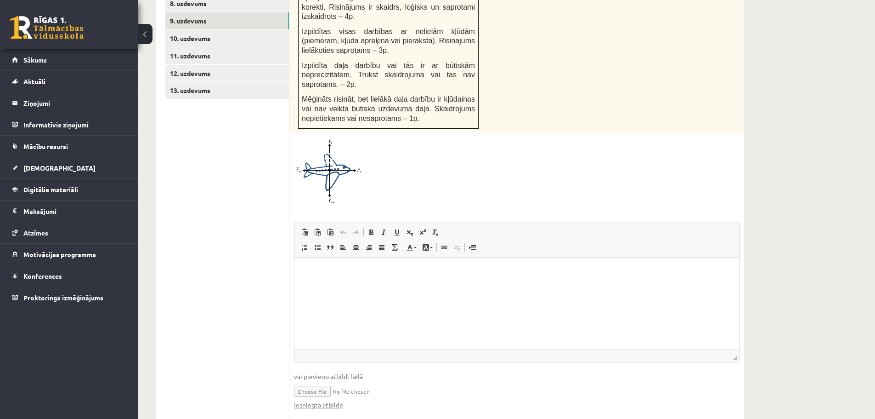
scroll to position [537, 0]
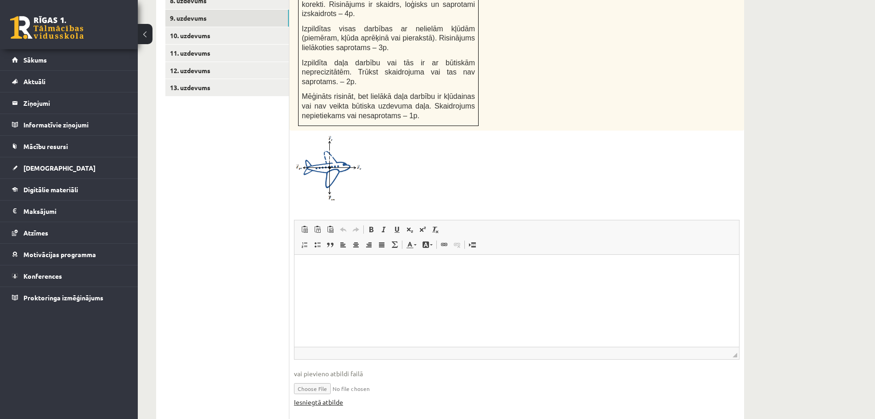
click at [310, 397] on link "Iesniegtā atbilde" at bounding box center [318, 402] width 49 height 10
click at [374, 378] on input "file" at bounding box center [517, 387] width 446 height 19
click at [377, 378] on input "file" at bounding box center [517, 387] width 446 height 19
click at [334, 397] on link "Iesniegtā atbilde" at bounding box center [318, 402] width 49 height 10
drag, startPoint x: 323, startPoint y: 372, endPoint x: 419, endPoint y: 386, distance: 97.5
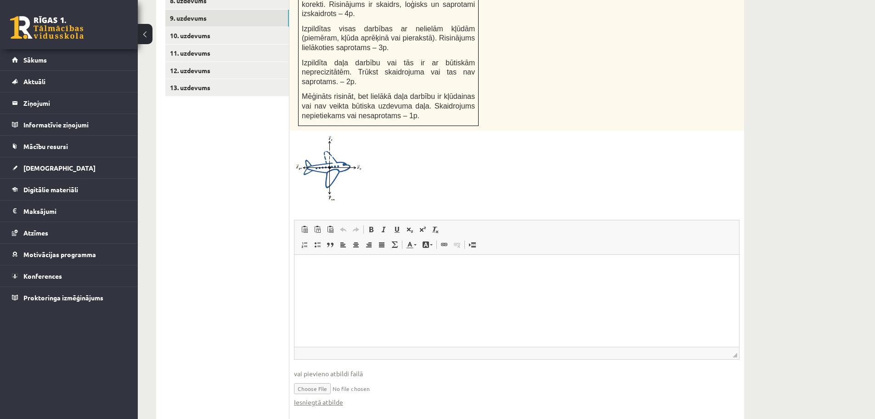
click at [419, 386] on div "4p Uz reaktīvo lidmašīnu vertikālajā virzienā darbojas 540kN liels smaguma spēk…" at bounding box center [516, 159] width 455 height 521
drag, startPoint x: 383, startPoint y: 378, endPoint x: 295, endPoint y: 361, distance: 89.8
click at [295, 361] on fieldset "Rich Text Editor, wiswyg-editor-user-answer-47433847240380 Editor toolbars Past…" at bounding box center [517, 318] width 446 height 196
click at [362, 378] on input "file" at bounding box center [517, 387] width 446 height 19
type input "**********"
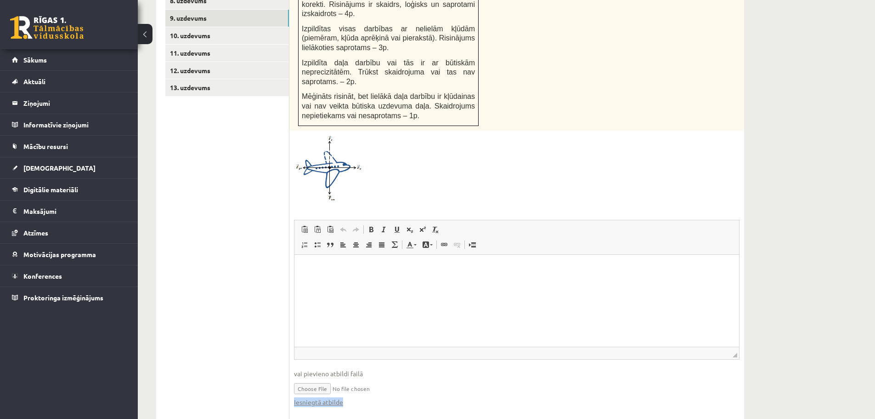
click at [324, 378] on input "file" at bounding box center [517, 387] width 446 height 19
click at [336, 397] on link "Iesniegtā atbilde" at bounding box center [318, 402] width 49 height 10
click at [355, 282] on html at bounding box center [517, 268] width 445 height 28
click at [430, 397] on div "Iesniegtā atbilde" at bounding box center [517, 402] width 446 height 10
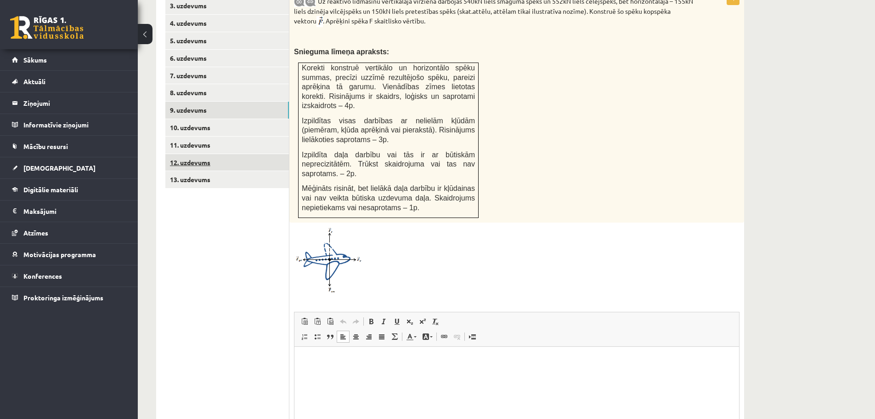
click at [202, 154] on link "12. uzdevums" at bounding box center [227, 162] width 124 height 17
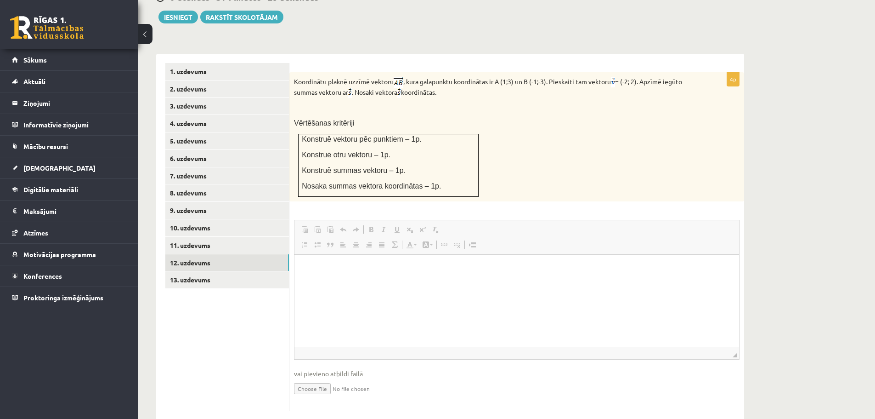
scroll to position [0, 0]
click at [204, 237] on link "11. uzdevums" at bounding box center [227, 245] width 124 height 17
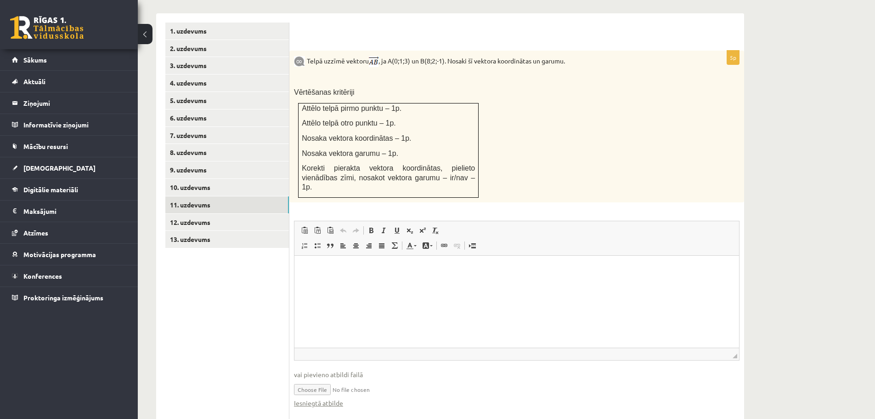
scroll to position [386, 0]
click at [335, 397] on link "Iesniegtā atbilde" at bounding box center [318, 402] width 49 height 10
click at [195, 161] on link "9. uzdevums" at bounding box center [227, 169] width 124 height 17
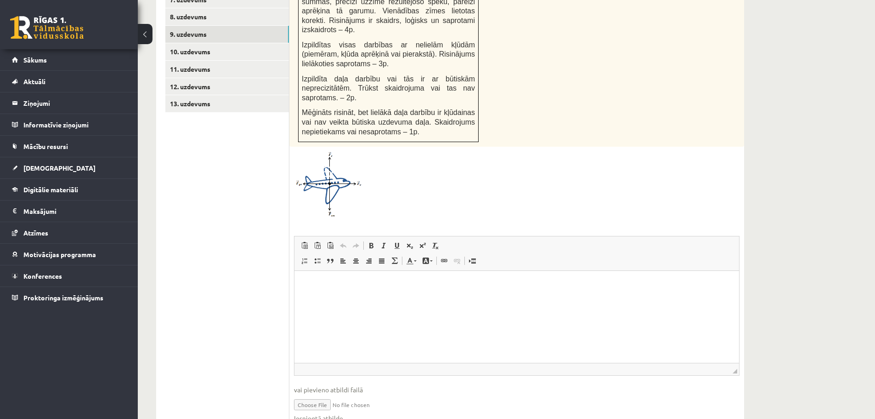
scroll to position [537, 0]
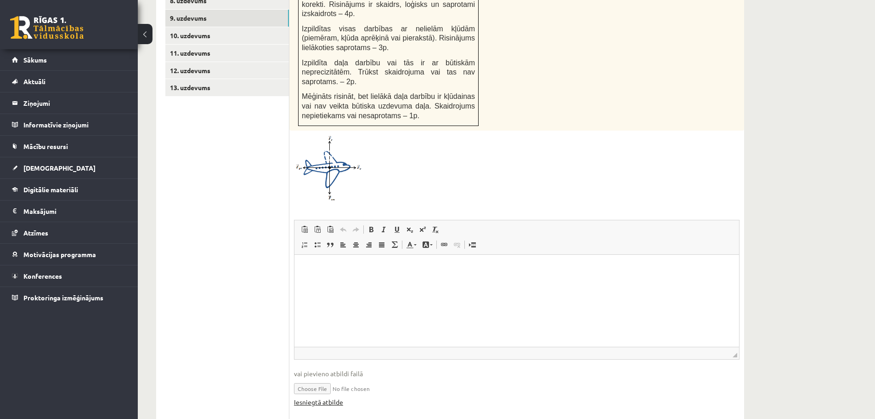
click at [329, 397] on link "Iesniegtā atbilde" at bounding box center [318, 402] width 49 height 10
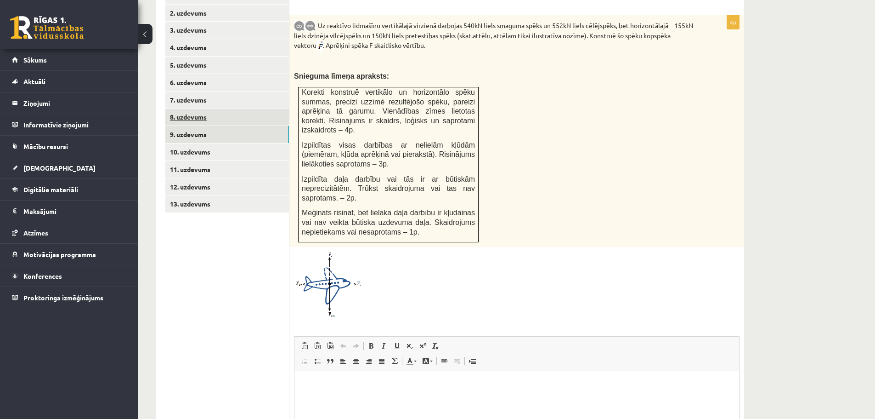
scroll to position [399, 0]
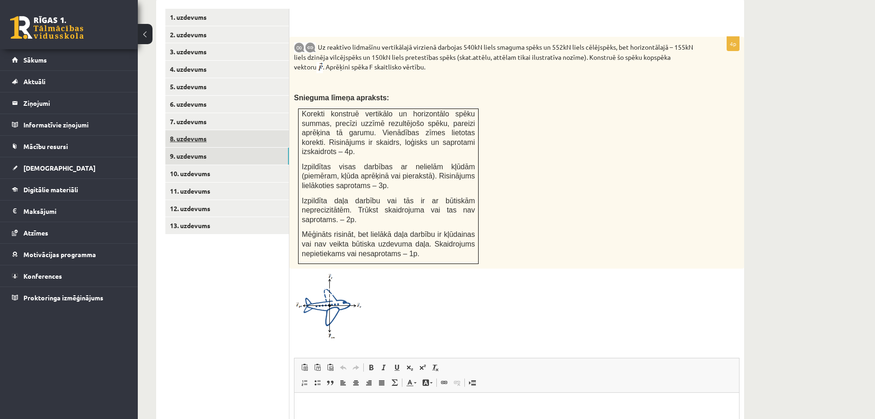
click at [199, 130] on link "8. uzdevums" at bounding box center [227, 138] width 124 height 17
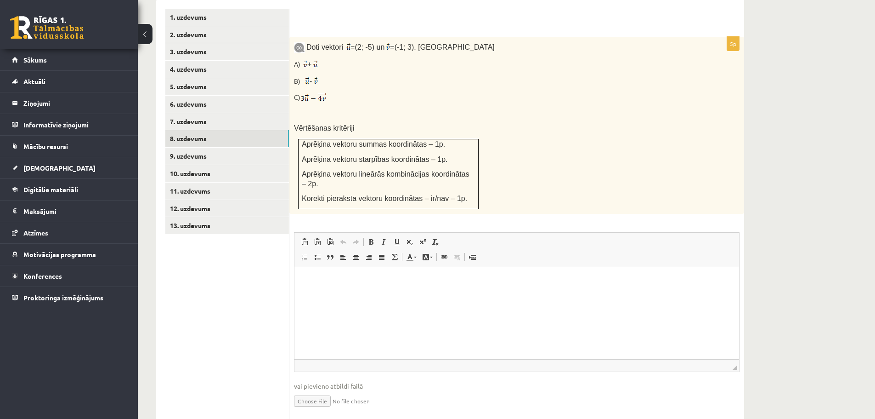
scroll to position [0, 0]
click at [321, 391] on input "file" at bounding box center [517, 400] width 446 height 19
type input "**********"
click at [313, 409] on link "Iesniegtā atbilde" at bounding box center [318, 414] width 49 height 10
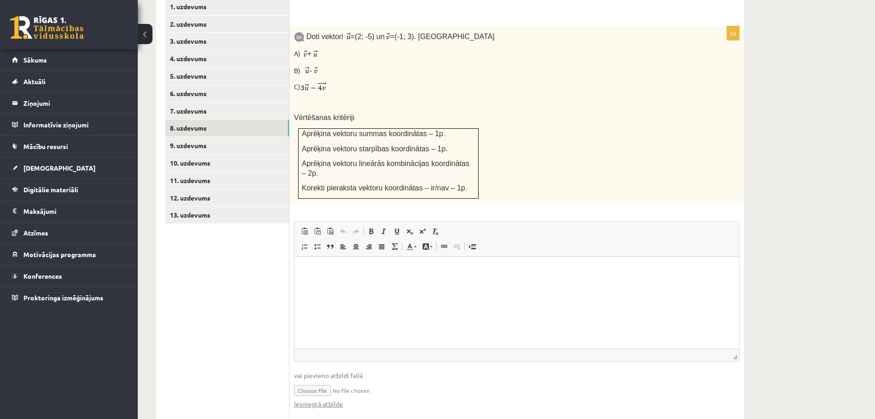
scroll to position [411, 0]
click at [196, 101] on link "7. uzdevums" at bounding box center [227, 109] width 124 height 17
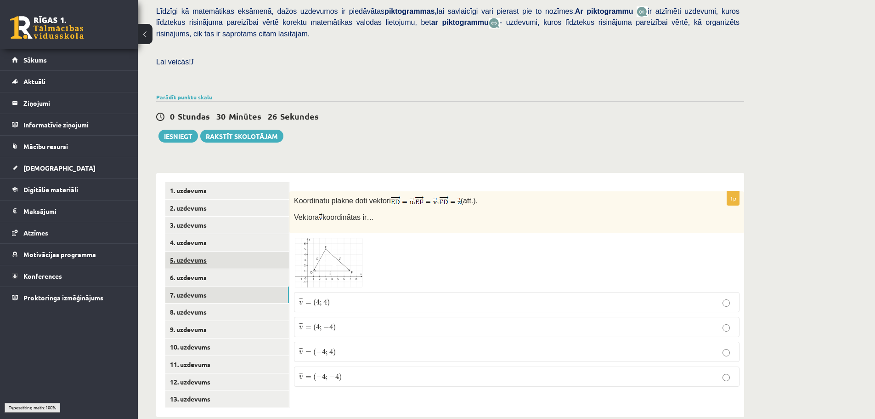
scroll to position [223, 0]
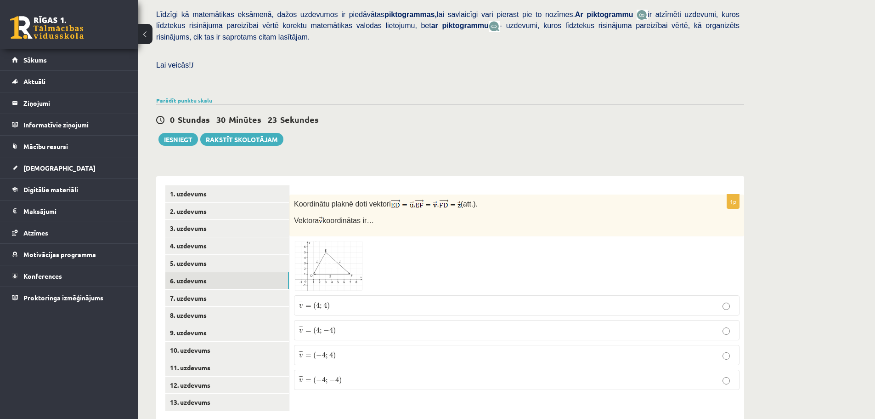
click at [194, 272] on link "6. uzdevums" at bounding box center [227, 280] width 124 height 17
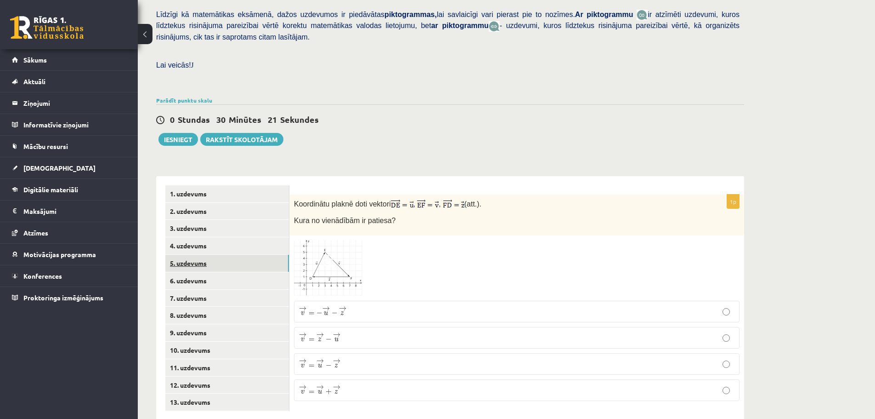
click at [199, 255] on link "5. uzdevums" at bounding box center [227, 263] width 124 height 17
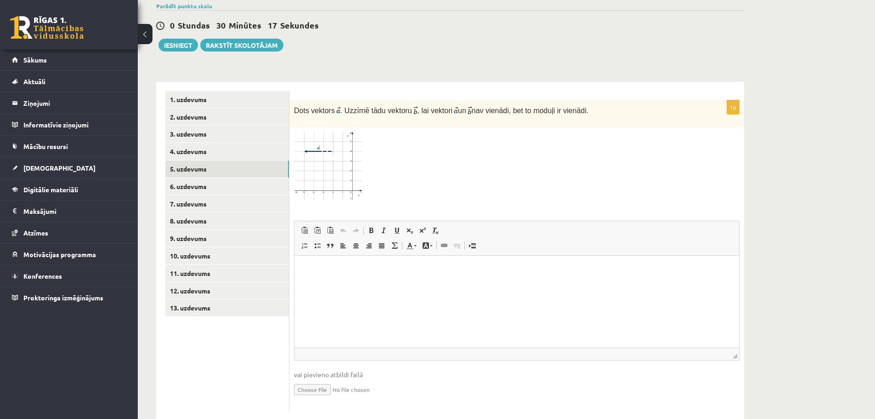
scroll to position [317, 0]
click at [331, 379] on input "file" at bounding box center [517, 388] width 446 height 19
type input "**********"
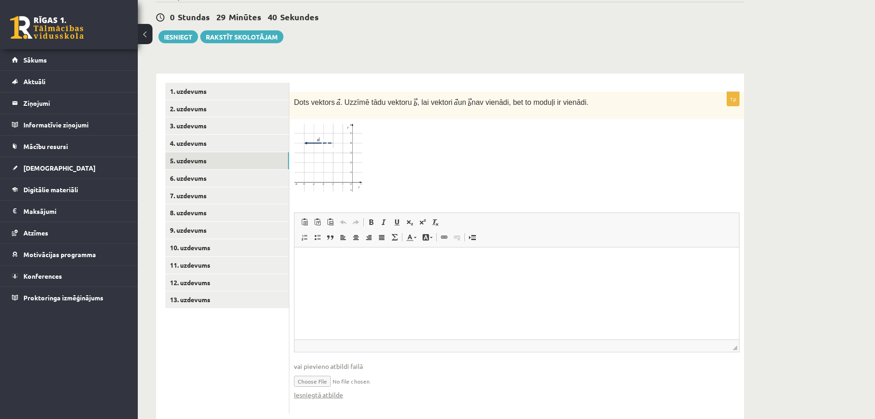
scroll to position [327, 0]
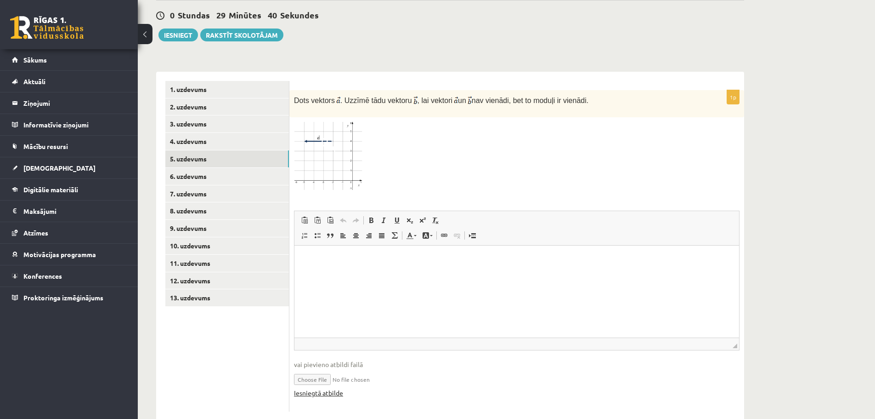
click at [333, 388] on link "Iesniegtā atbilde" at bounding box center [318, 393] width 49 height 10
click at [198, 289] on link "13. uzdevums" at bounding box center [227, 297] width 124 height 17
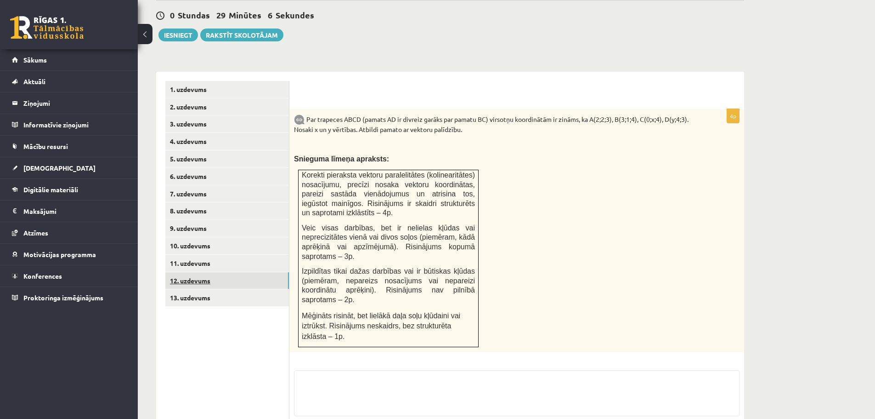
click at [202, 272] on link "12. uzdevums" at bounding box center [227, 280] width 124 height 17
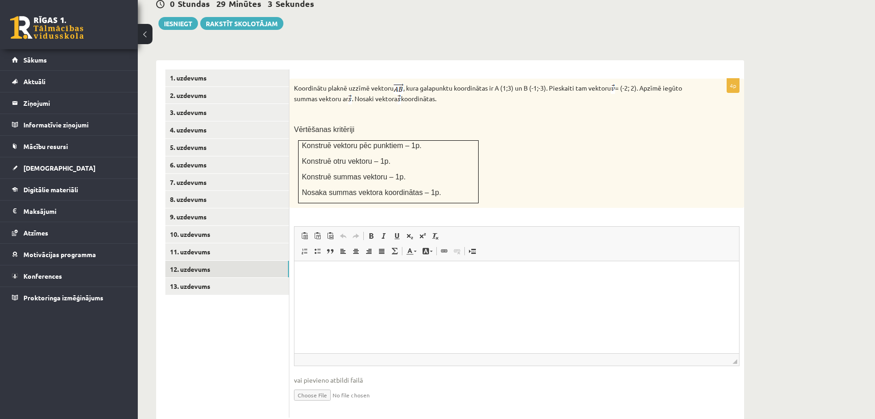
scroll to position [345, 0]
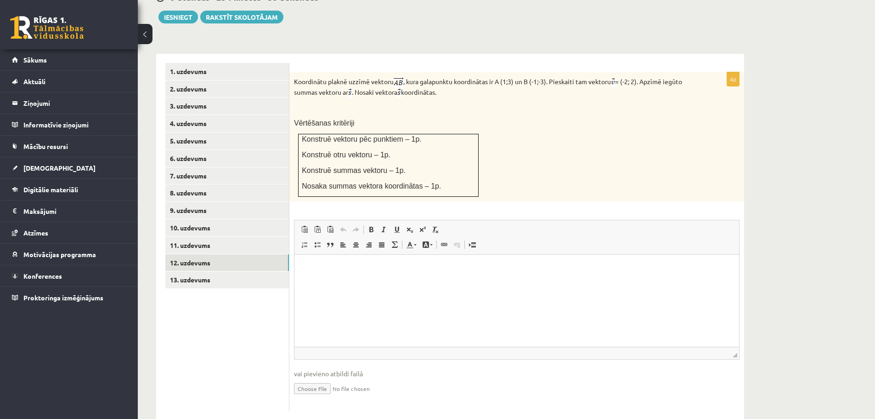
click at [317, 378] on input "file" at bounding box center [517, 387] width 446 height 19
click at [327, 378] on input "file" at bounding box center [517, 387] width 446 height 19
type input "**********"
click at [200, 271] on link "13. uzdevums" at bounding box center [227, 279] width 124 height 17
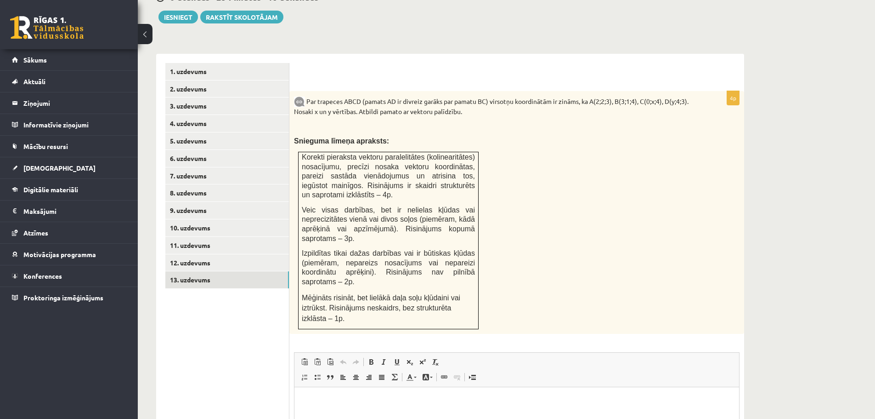
scroll to position [0, 0]
click at [197, 63] on link "1. uzdevums" at bounding box center [227, 71] width 124 height 17
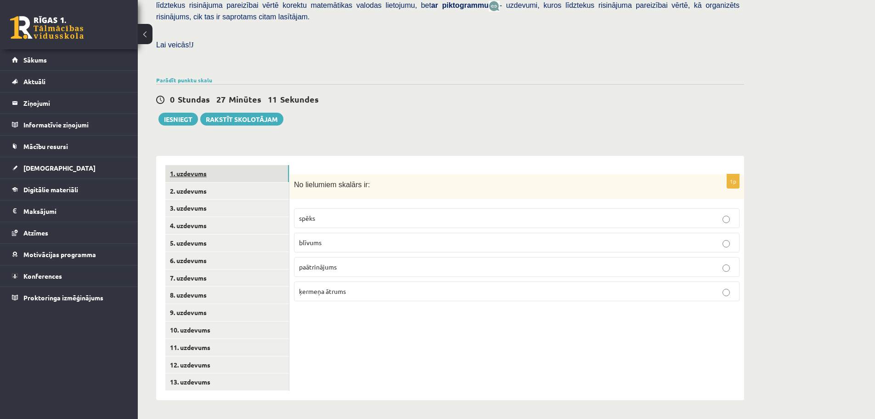
scroll to position [223, 0]
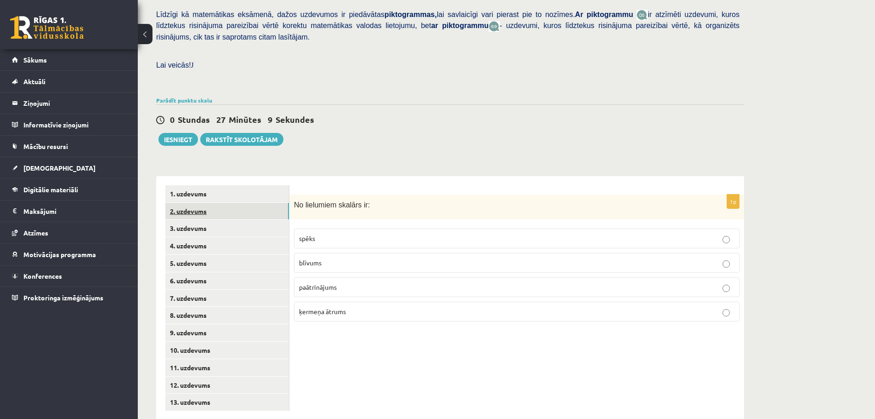
click at [205, 203] on link "2. uzdevums" at bounding box center [227, 211] width 124 height 17
click at [407, 258] on span "Vienādiem vektoriem moduļi un vērsumi ir vienādi." at bounding box center [372, 262] width 147 height 8
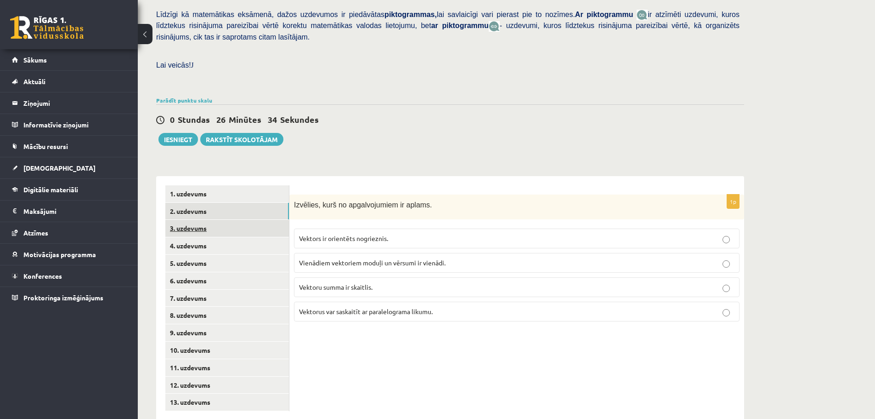
click at [206, 220] on link "3. uzdevums" at bounding box center [227, 228] width 124 height 17
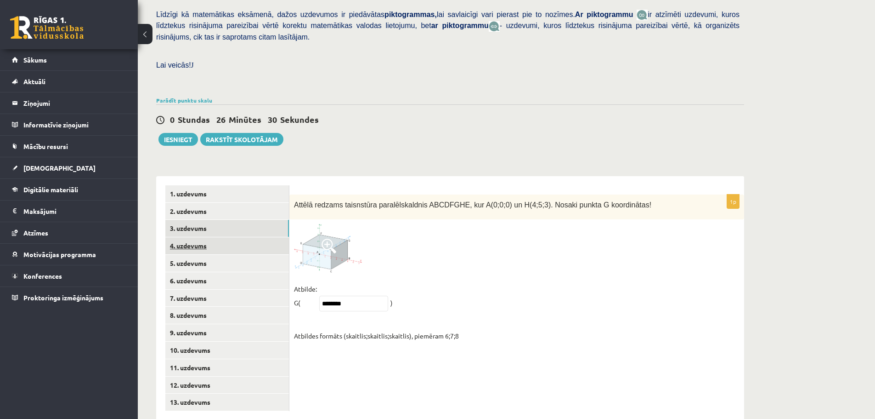
click at [212, 237] on link "4. uzdevums" at bounding box center [227, 245] width 124 height 17
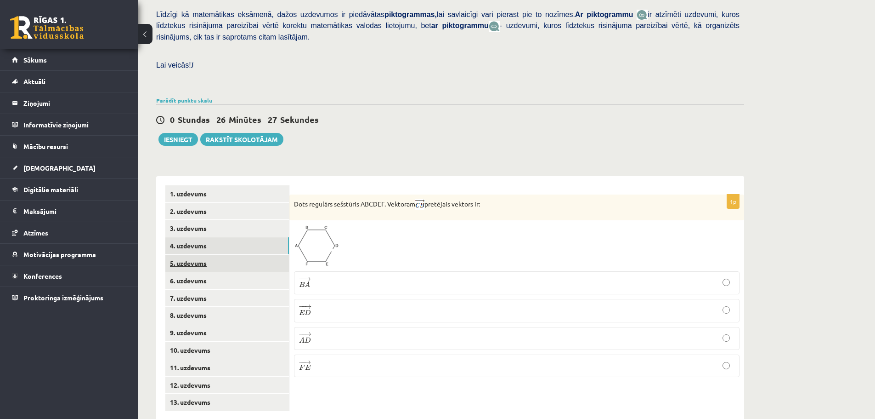
click at [210, 255] on link "5. uzdevums" at bounding box center [227, 263] width 124 height 17
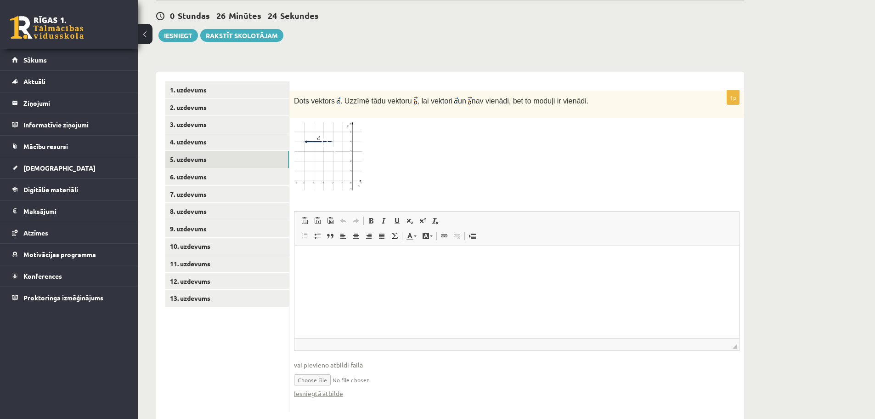
scroll to position [327, 0]
click at [314, 388] on link "Iesniegtā atbilde" at bounding box center [318, 393] width 49 height 10
click at [195, 168] on link "6. uzdevums" at bounding box center [227, 176] width 124 height 17
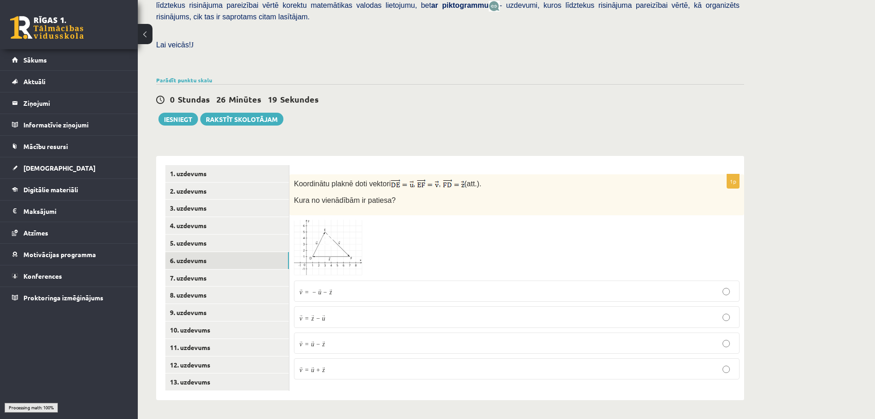
scroll to position [223, 0]
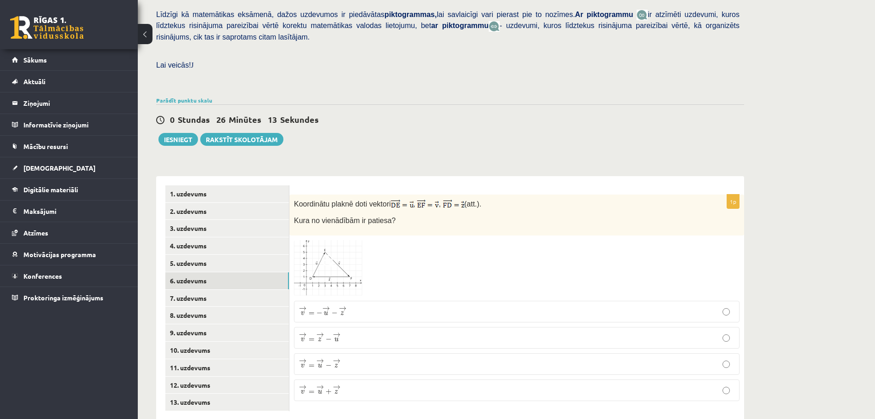
click at [342, 249] on img at bounding box center [328, 268] width 69 height 57
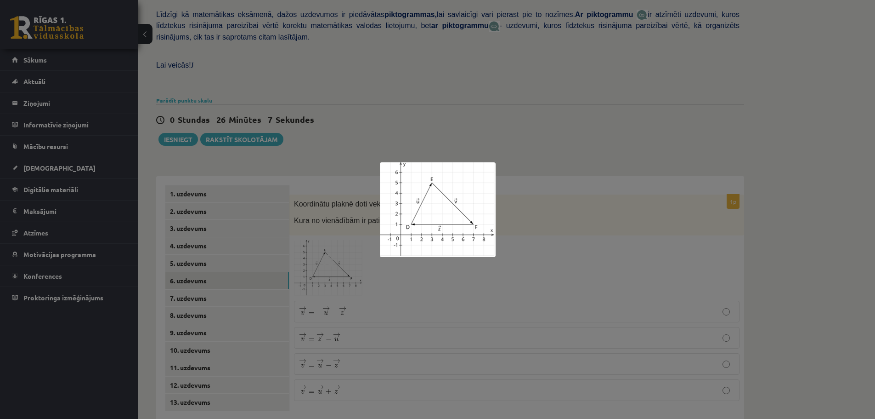
click at [494, 254] on img at bounding box center [438, 209] width 116 height 95
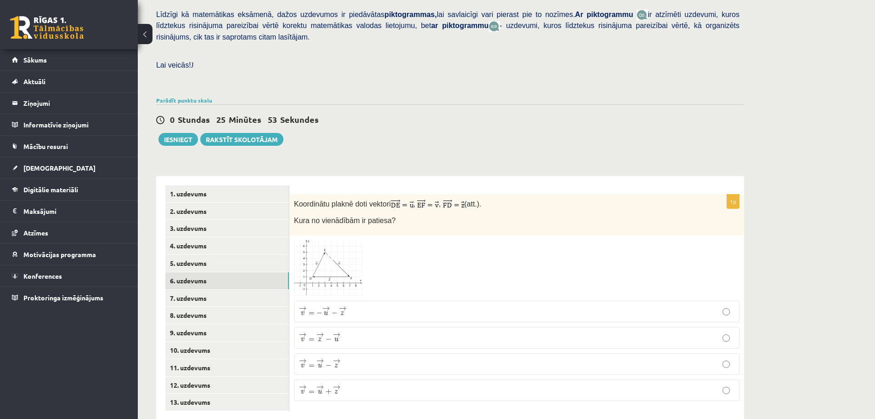
click at [340, 252] on img at bounding box center [328, 268] width 69 height 57
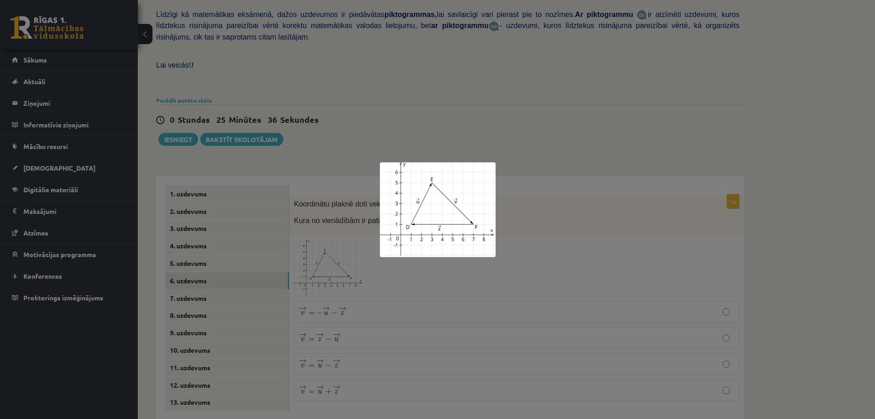
click at [511, 256] on div at bounding box center [437, 209] width 875 height 419
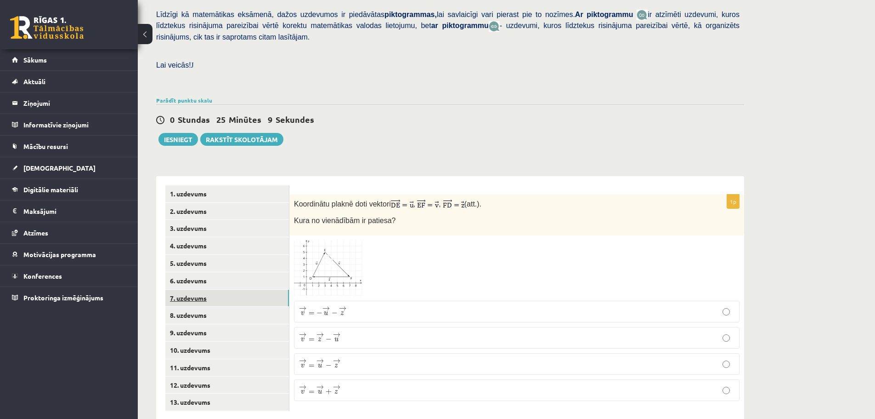
click at [204, 289] on link "7. uzdevums" at bounding box center [227, 297] width 124 height 17
click at [204, 306] on link "8. uzdevums" at bounding box center [227, 314] width 124 height 17
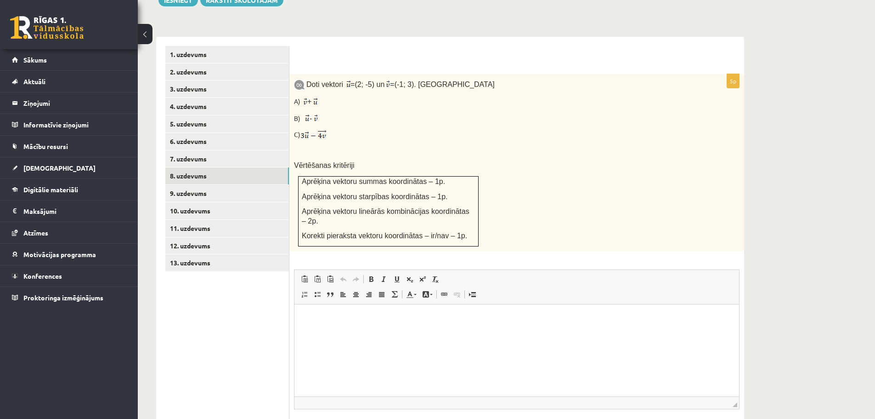
scroll to position [411, 0]
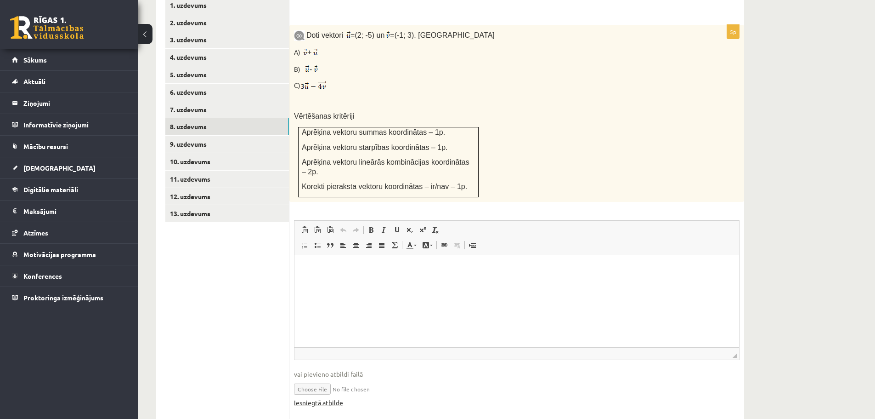
click at [335, 397] on link "Iesniegtā atbilde" at bounding box center [318, 402] width 49 height 10
click at [193, 136] on link "9. uzdevums" at bounding box center [227, 144] width 124 height 17
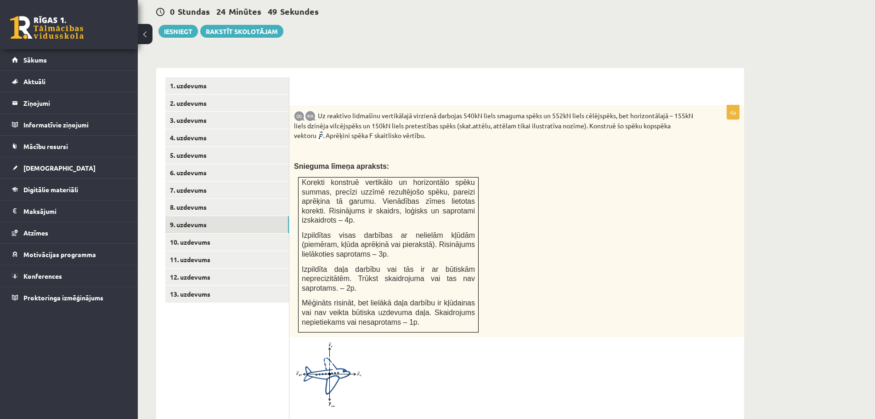
scroll to position [354, 0]
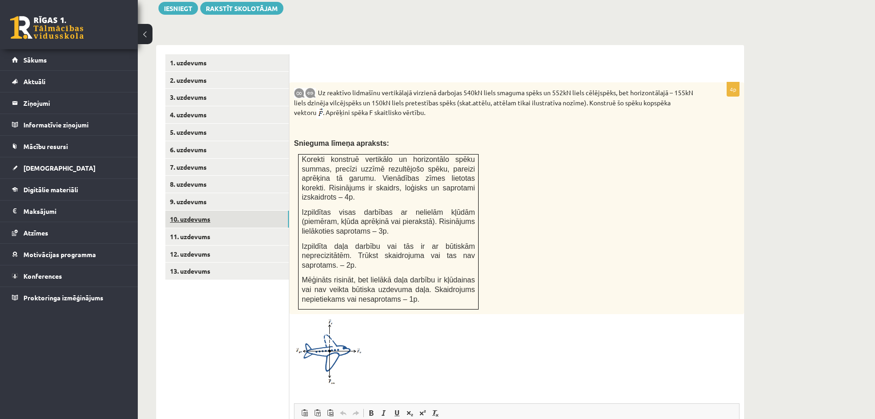
click at [197, 210] on link "10. uzdevums" at bounding box center [227, 218] width 124 height 17
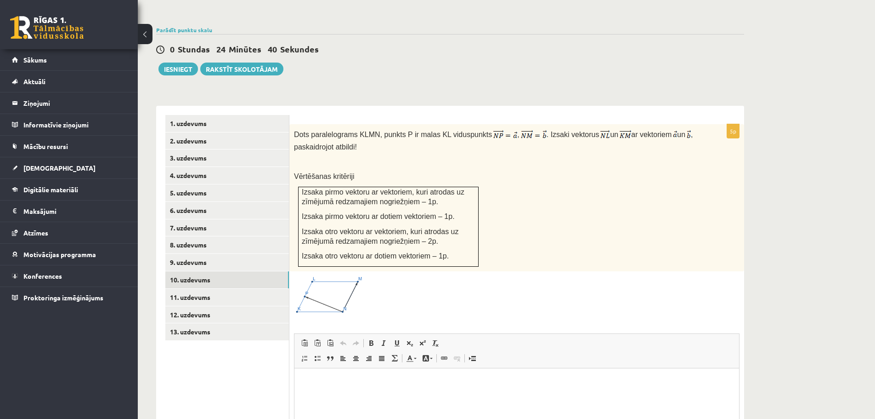
scroll to position [314, 0]
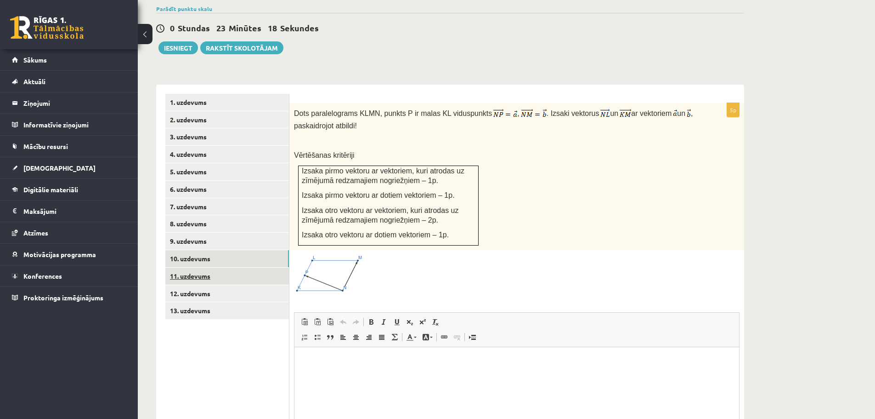
click at [205, 267] on link "11. uzdevums" at bounding box center [227, 275] width 124 height 17
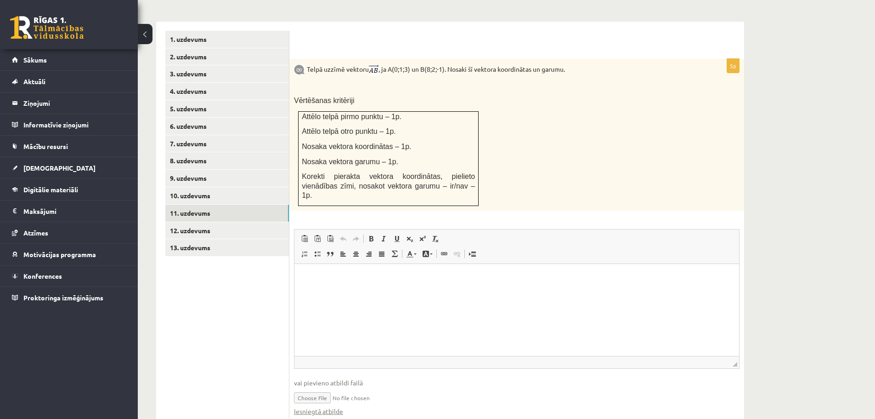
scroll to position [386, 0]
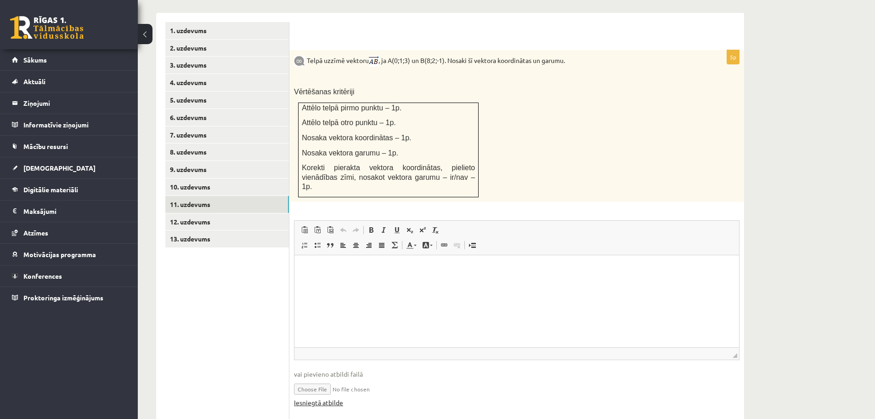
click at [334, 397] on link "Iesniegtā atbilde" at bounding box center [318, 402] width 49 height 10
click at [205, 213] on link "12. uzdevums" at bounding box center [227, 221] width 124 height 17
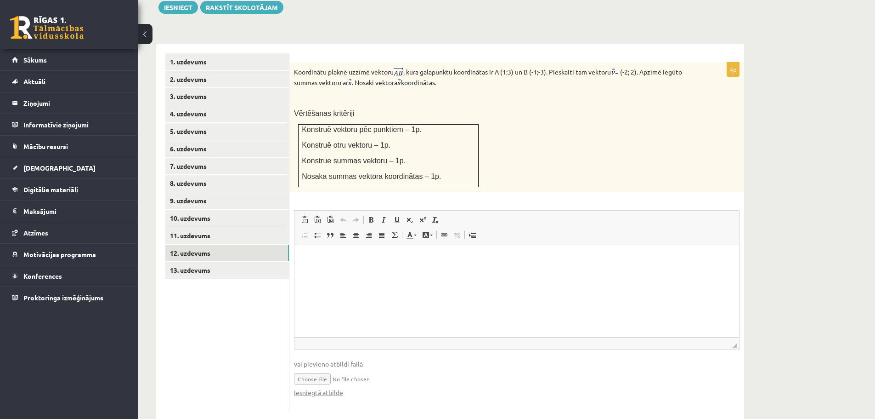
scroll to position [0, 0]
click at [316, 387] on link "Iesniegtā atbilde" at bounding box center [318, 392] width 49 height 10
click at [204, 227] on link "11. uzdevums" at bounding box center [227, 235] width 124 height 17
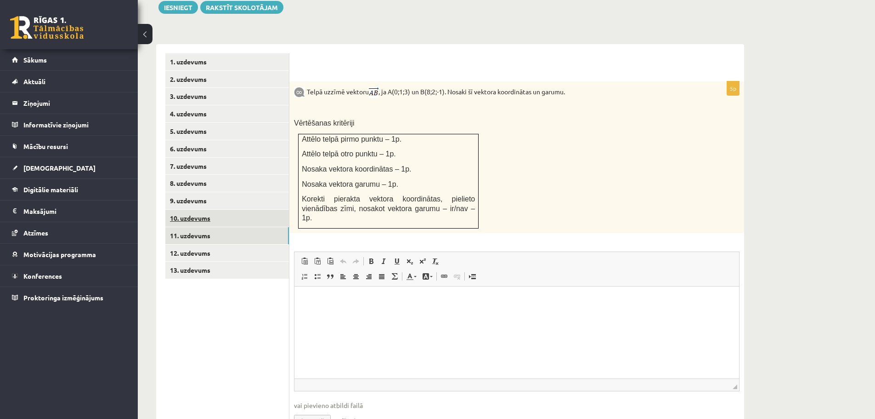
click at [202, 210] on link "10. uzdevums" at bounding box center [227, 218] width 124 height 17
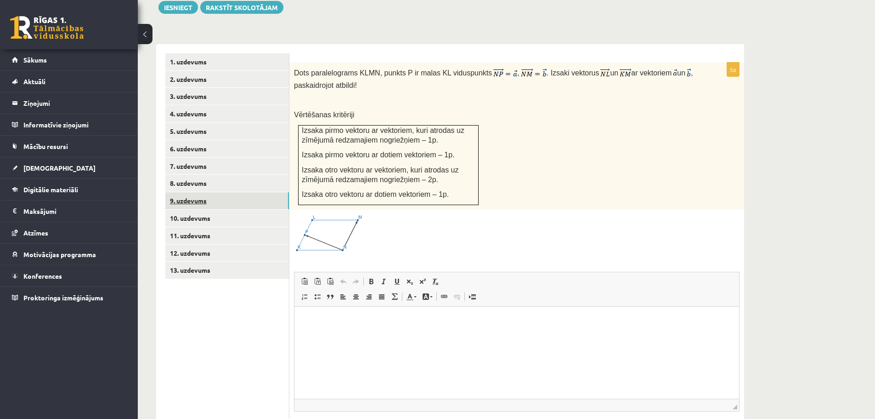
click at [200, 192] on link "9. uzdevums" at bounding box center [227, 200] width 124 height 17
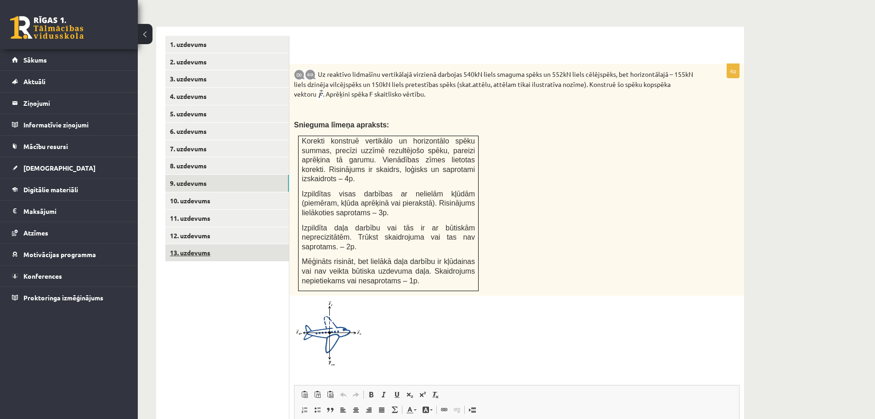
scroll to position [262, 0]
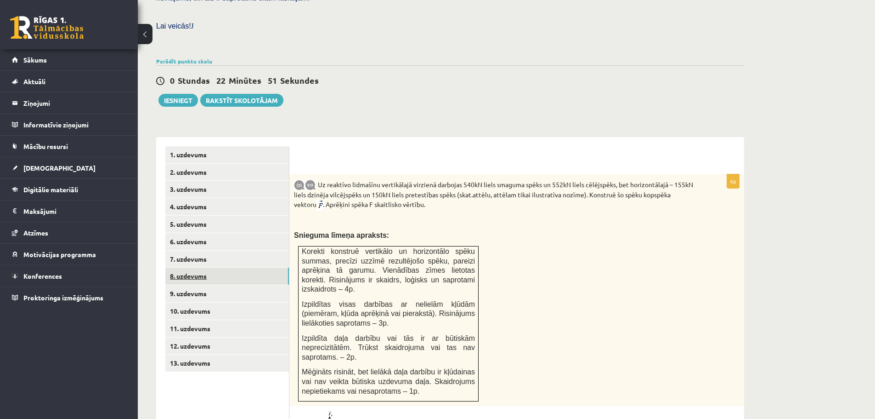
click at [193, 267] on link "8. uzdevums" at bounding box center [227, 275] width 124 height 17
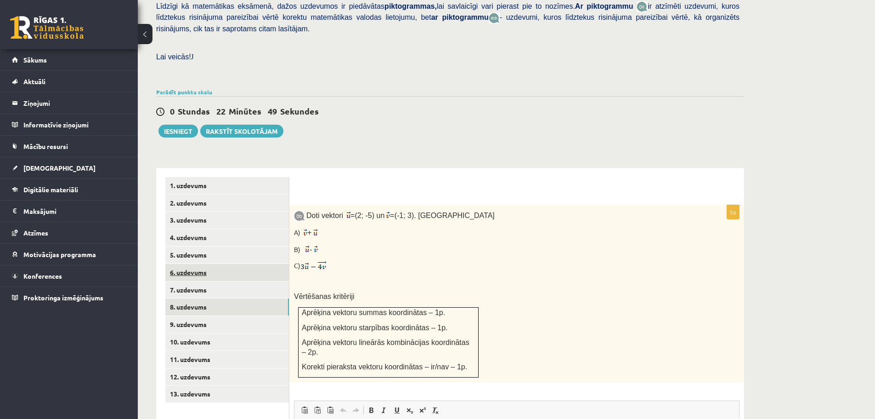
scroll to position [228, 0]
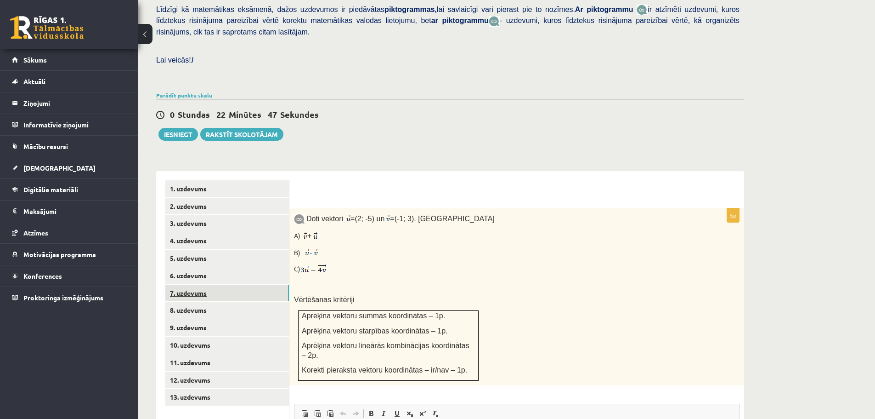
click at [195, 284] on link "7. uzdevums" at bounding box center [227, 292] width 124 height 17
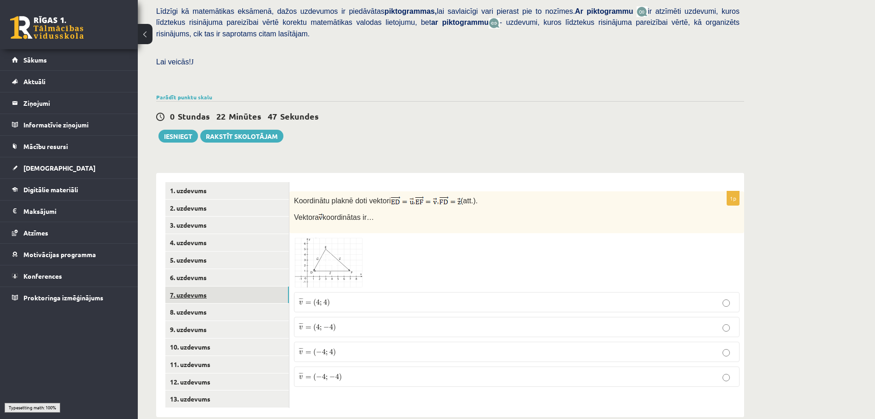
scroll to position [223, 0]
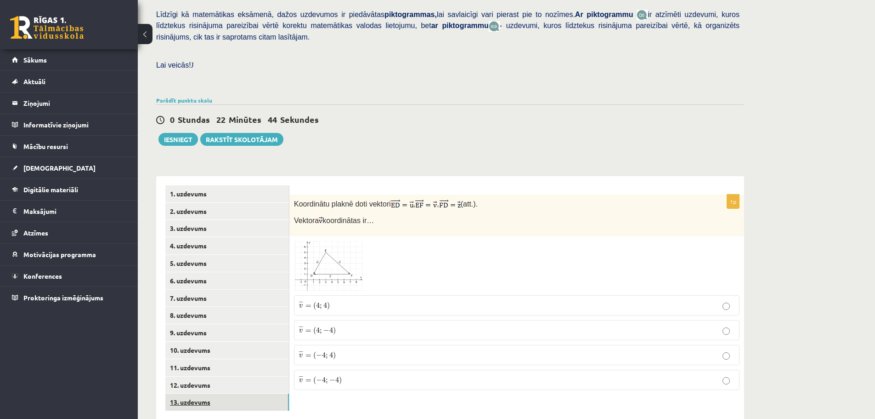
click at [204, 393] on link "13. uzdevums" at bounding box center [227, 401] width 124 height 17
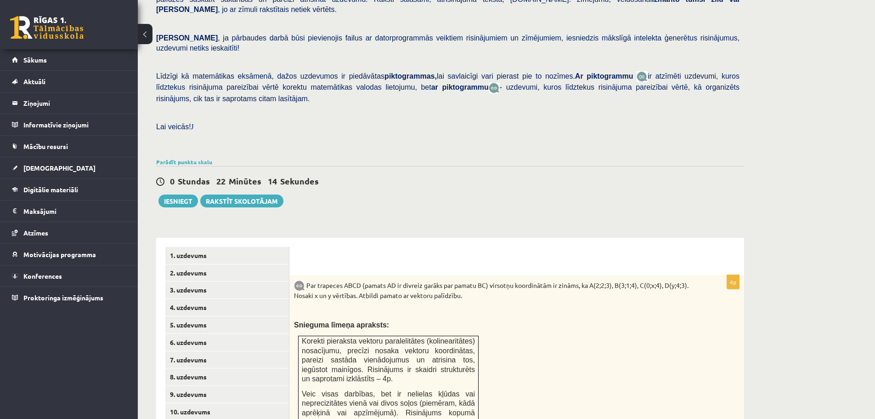
scroll to position [184, 0]
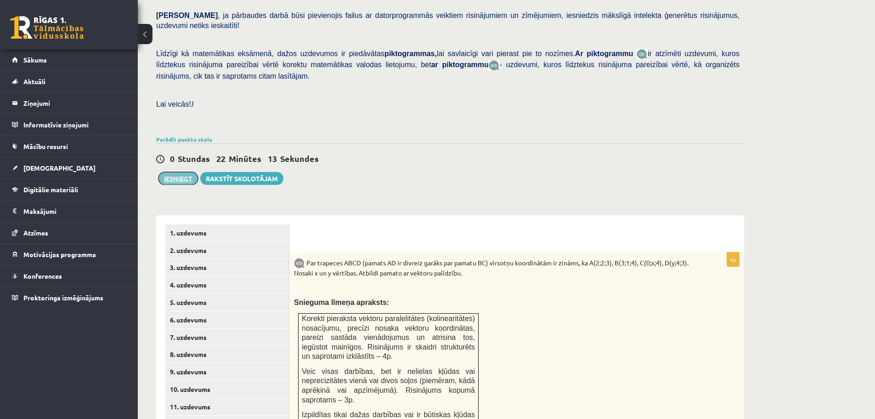
click at [179, 172] on button "Iesniegt" at bounding box center [179, 178] width 40 height 13
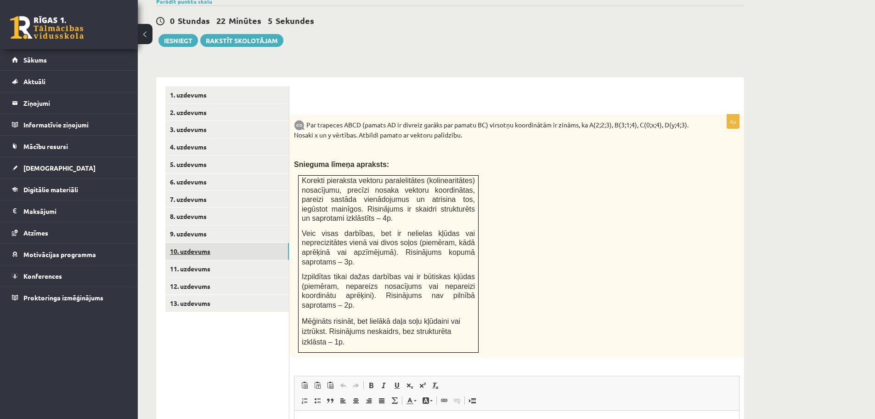
click at [206, 243] on link "10. uzdevums" at bounding box center [227, 251] width 124 height 17
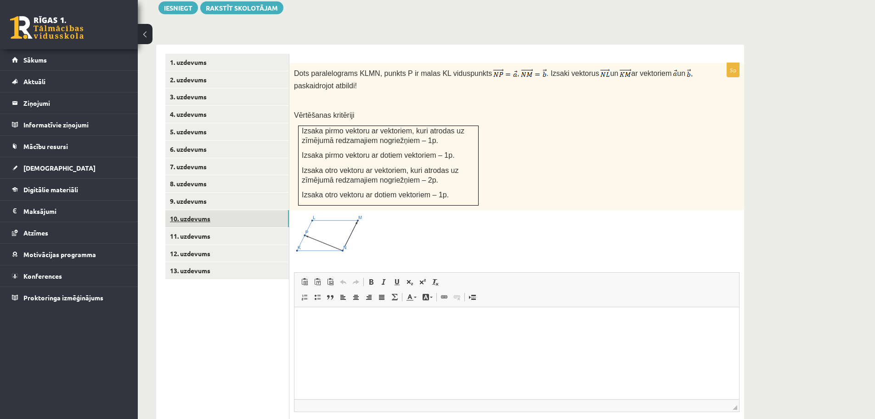
scroll to position [406, 0]
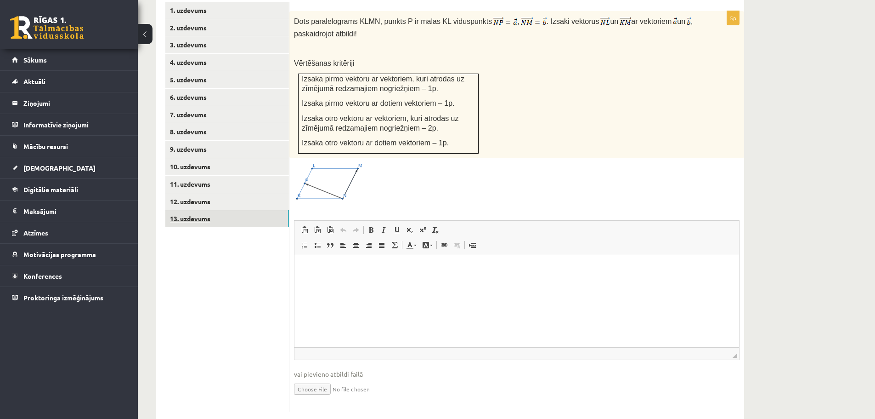
click at [193, 210] on link "13. uzdevums" at bounding box center [227, 218] width 124 height 17
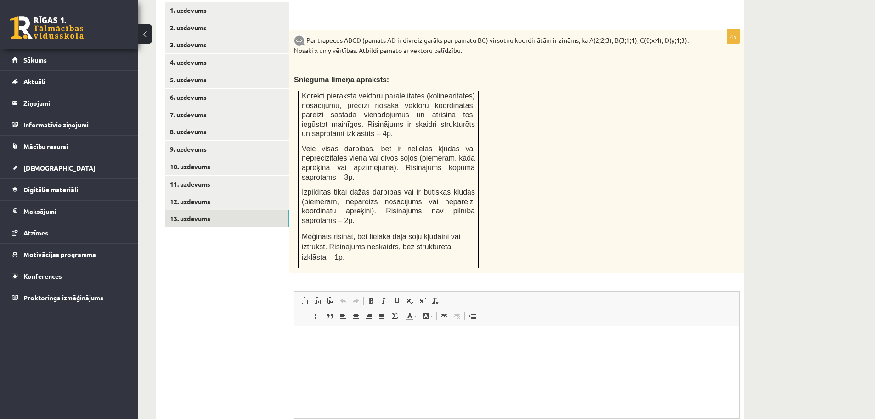
scroll to position [0, 0]
click at [197, 158] on link "10. uzdevums" at bounding box center [227, 166] width 124 height 17
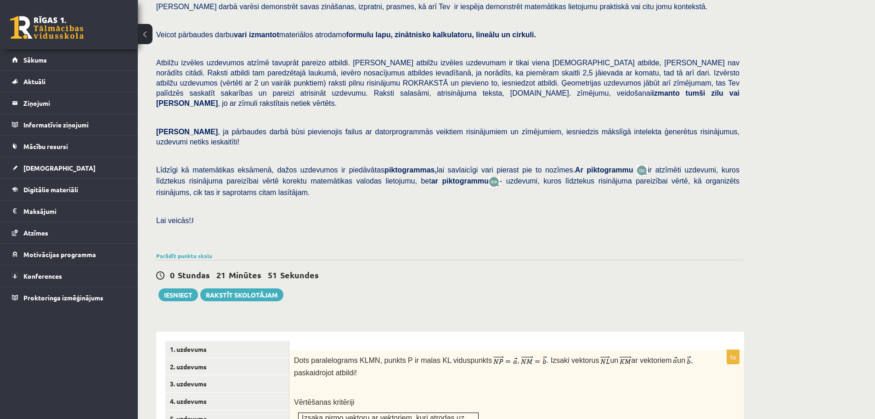
scroll to position [39, 0]
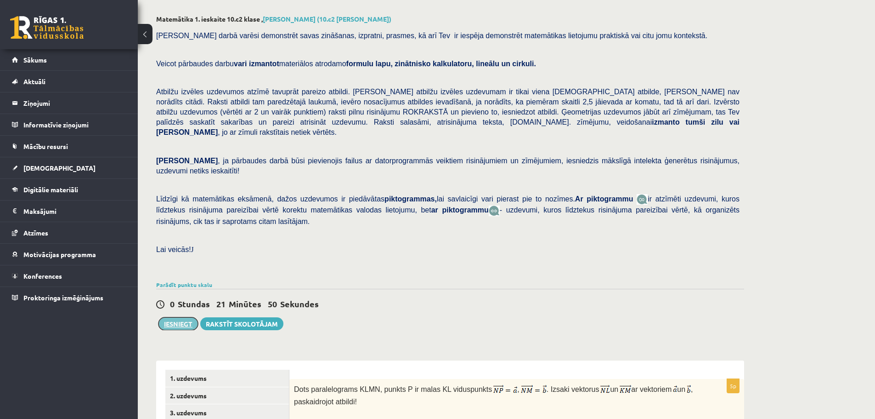
click at [187, 317] on button "Iesniegt" at bounding box center [179, 323] width 40 height 13
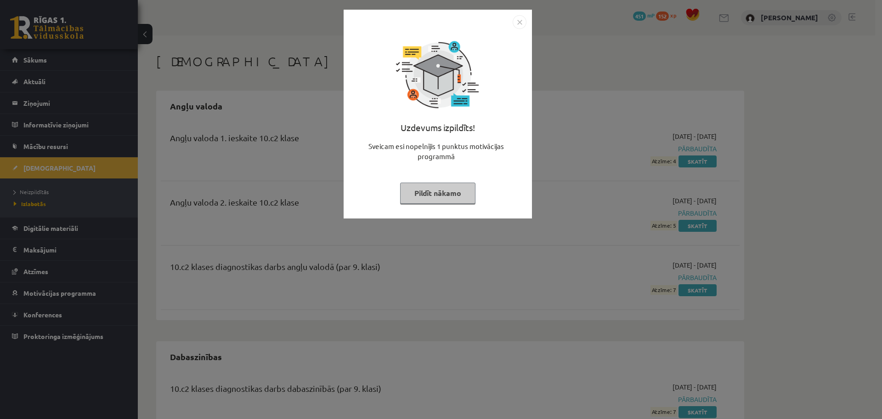
click at [455, 195] on button "Pildīt nākamo" at bounding box center [437, 192] width 75 height 21
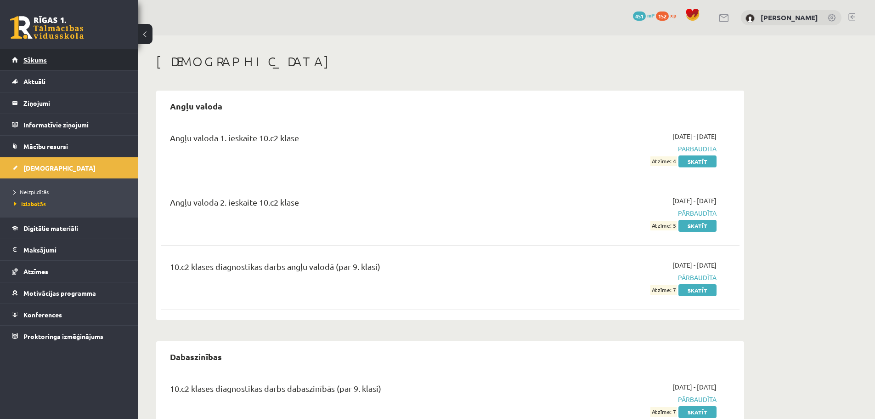
click at [35, 61] on span "Sākums" at bounding box center [34, 60] width 23 height 8
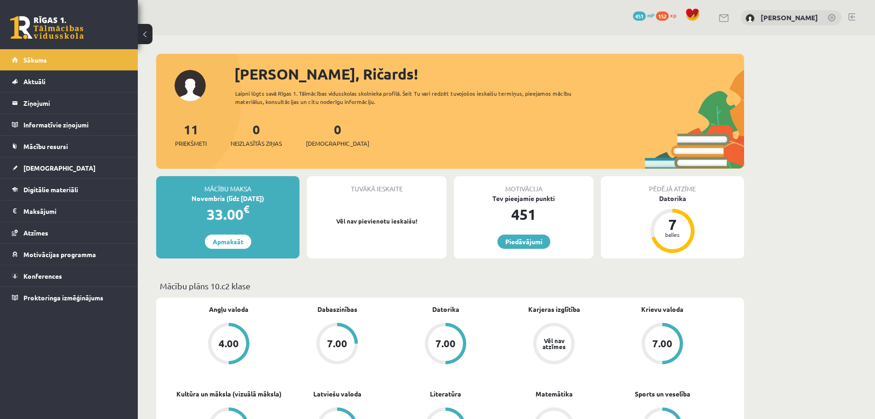
click at [851, 15] on link at bounding box center [852, 16] width 7 height 7
